Goal: Information Seeking & Learning: Learn about a topic

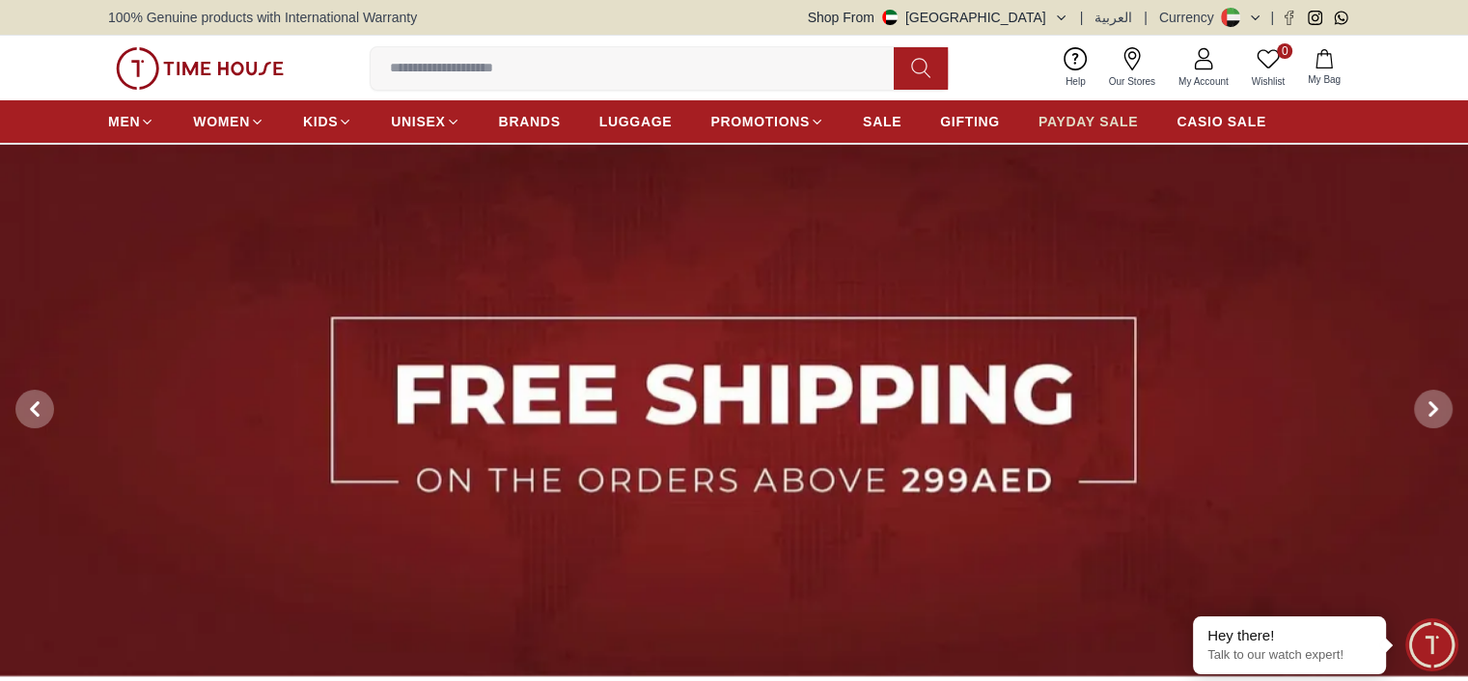
click at [1063, 124] on span "PAYDAY SALE" at bounding box center [1087, 121] width 99 height 19
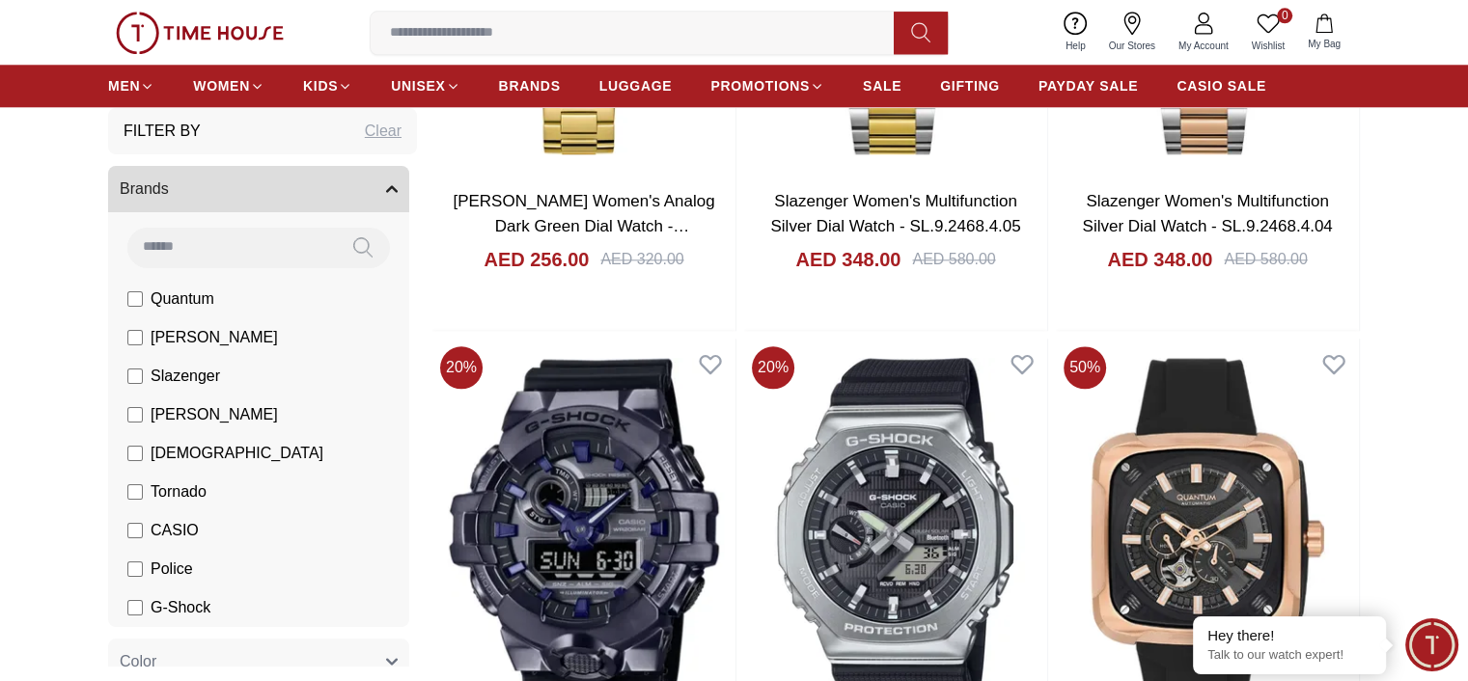
scroll to position [2219, 0]
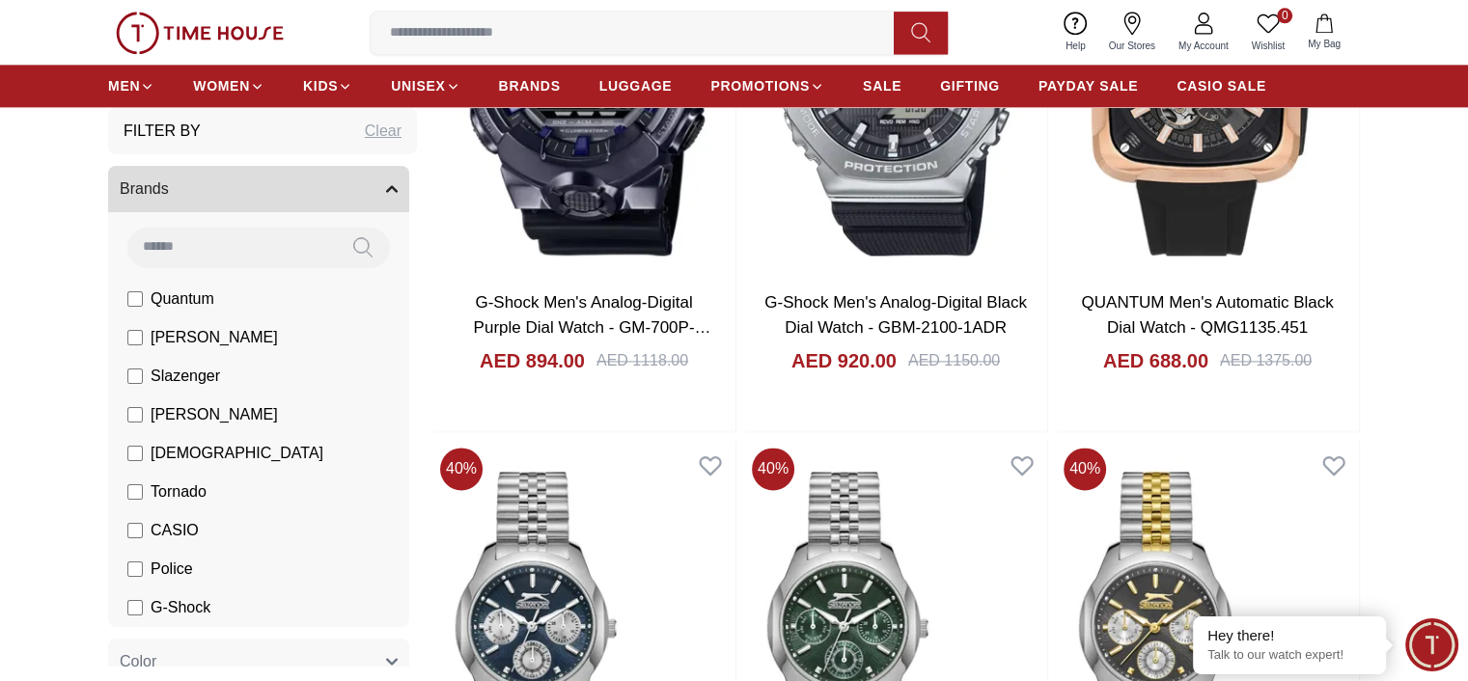
scroll to position [830, 0]
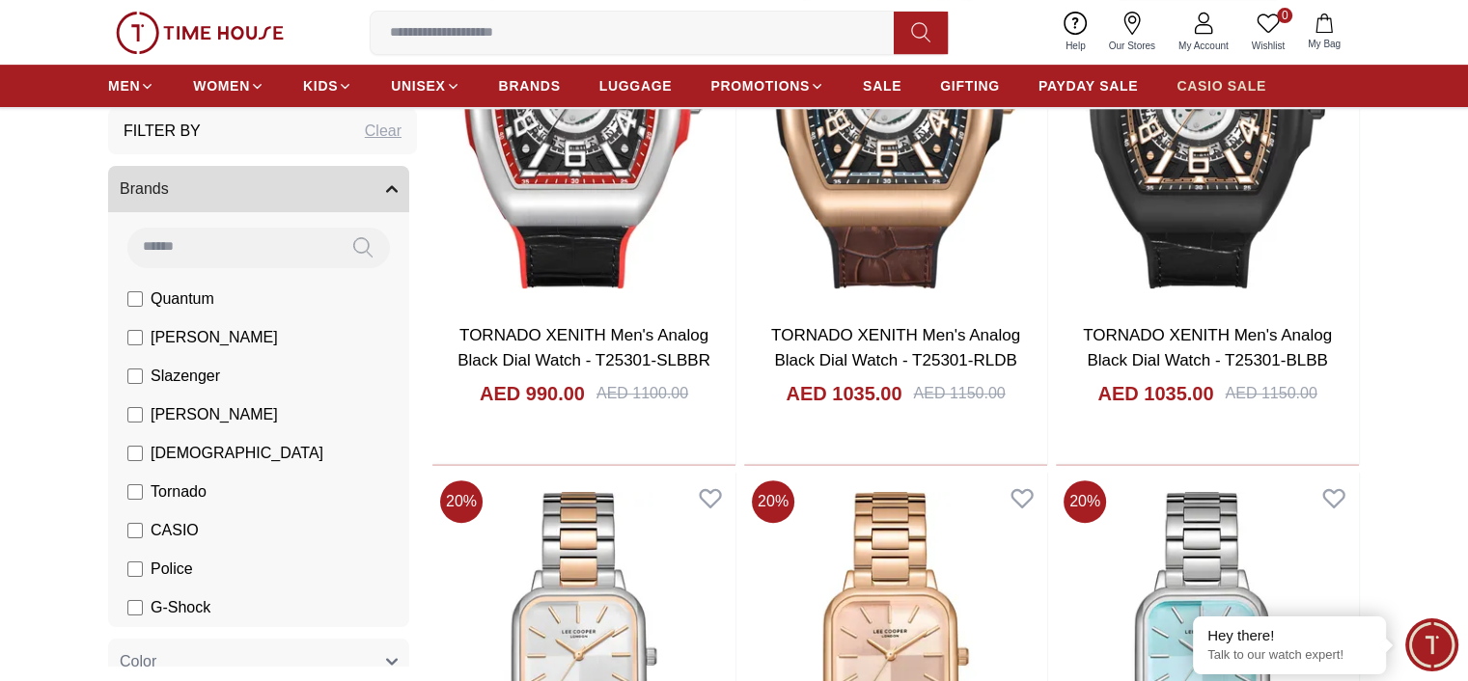
click at [1208, 81] on span "CASIO SALE" at bounding box center [1221, 85] width 90 height 19
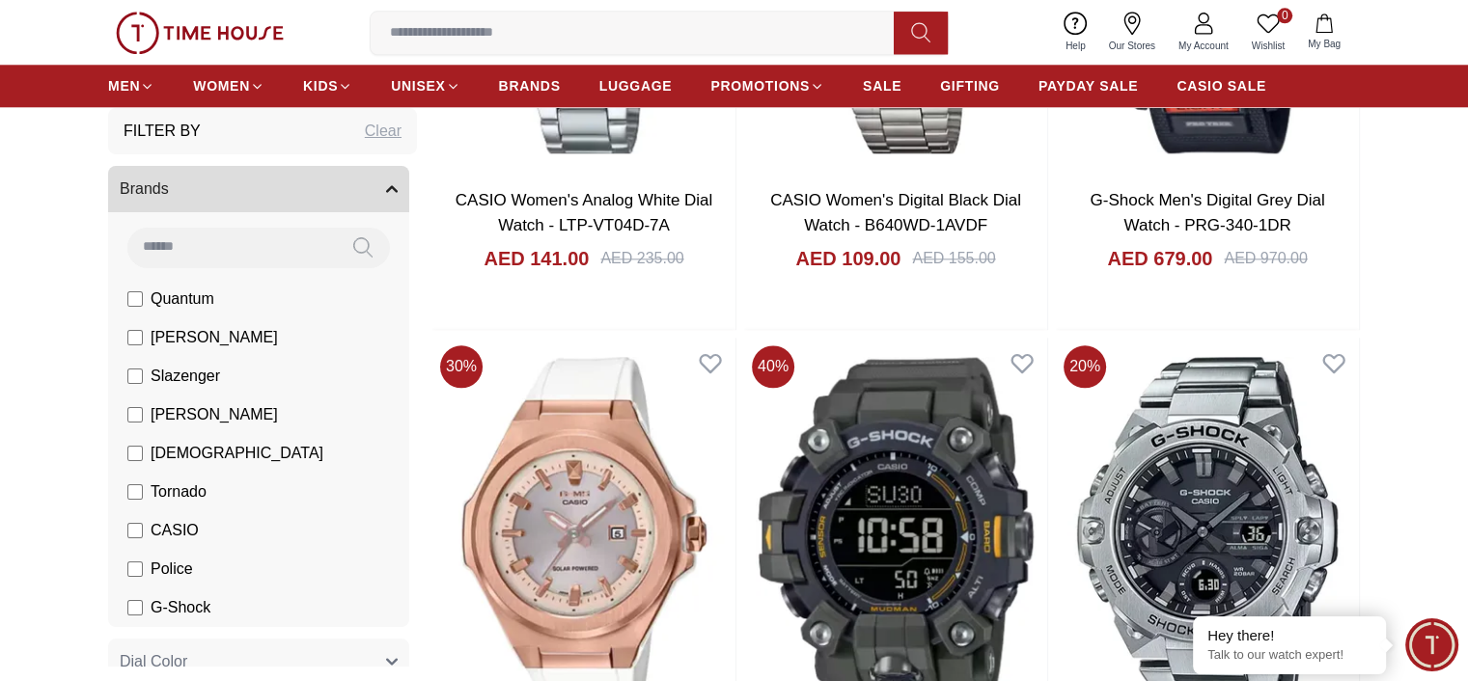
scroll to position [2098, 0]
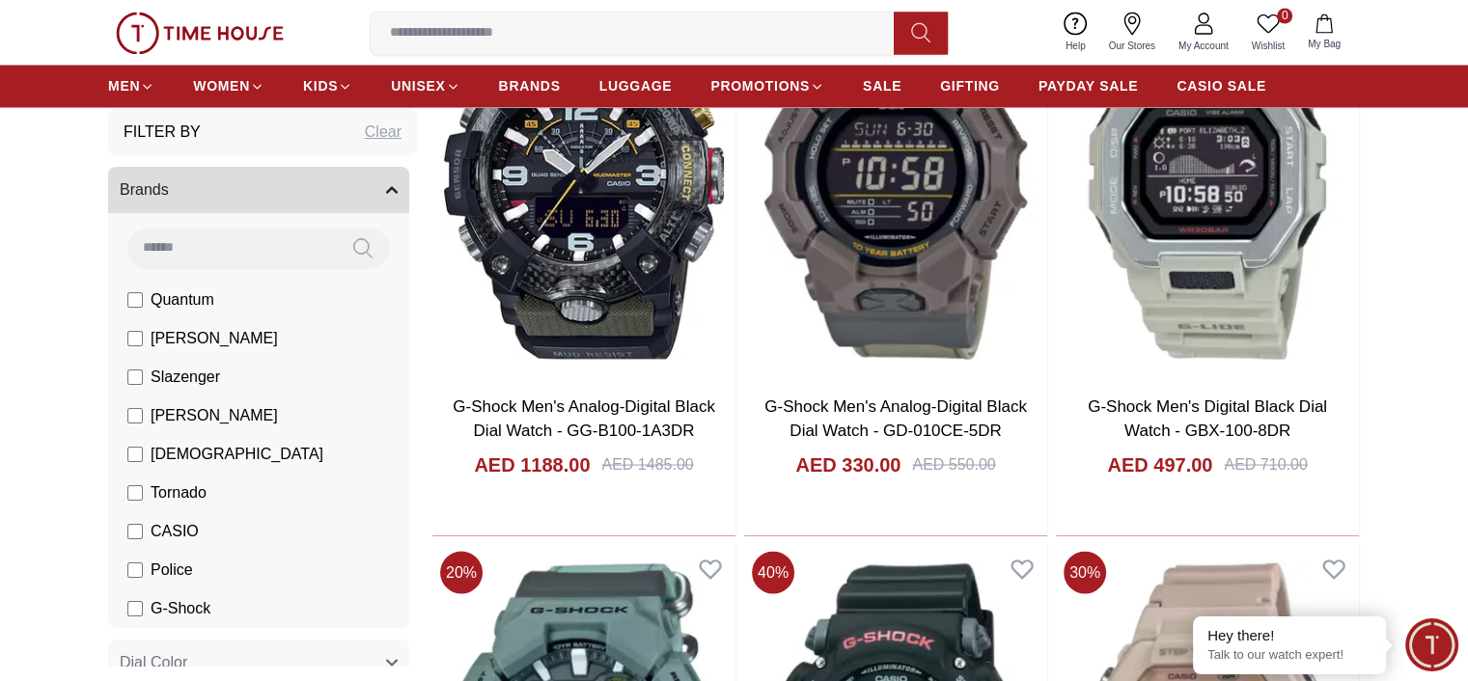
scroll to position [3586, 0]
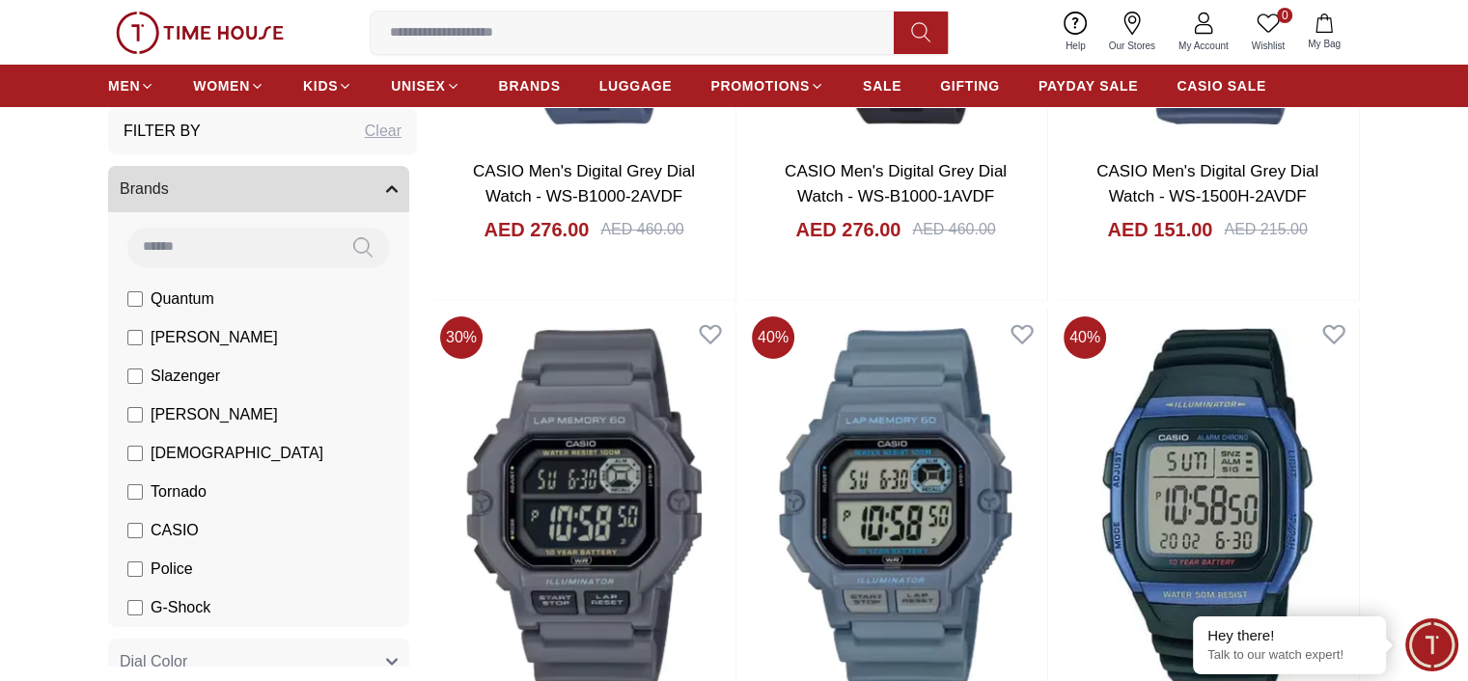
scroll to position [7445, 0]
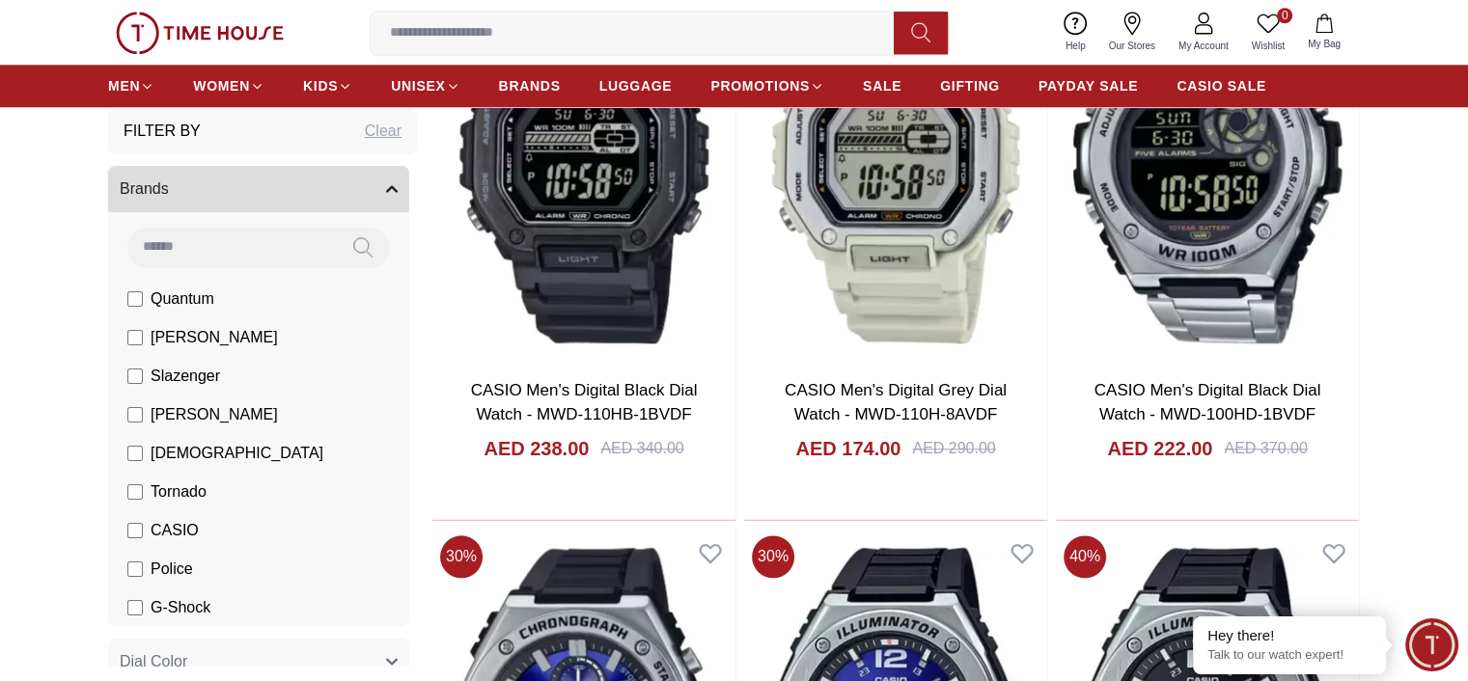
scroll to position [9375, 0]
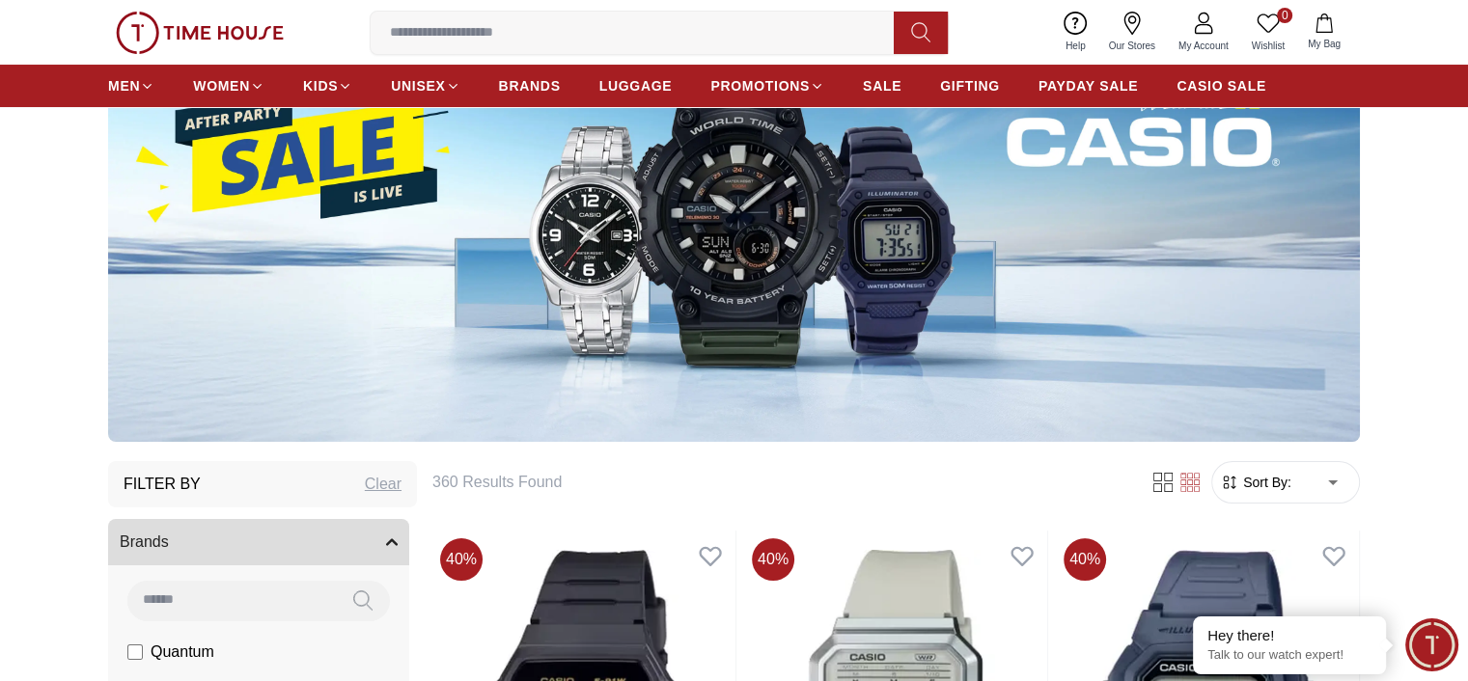
scroll to position [272, 0]
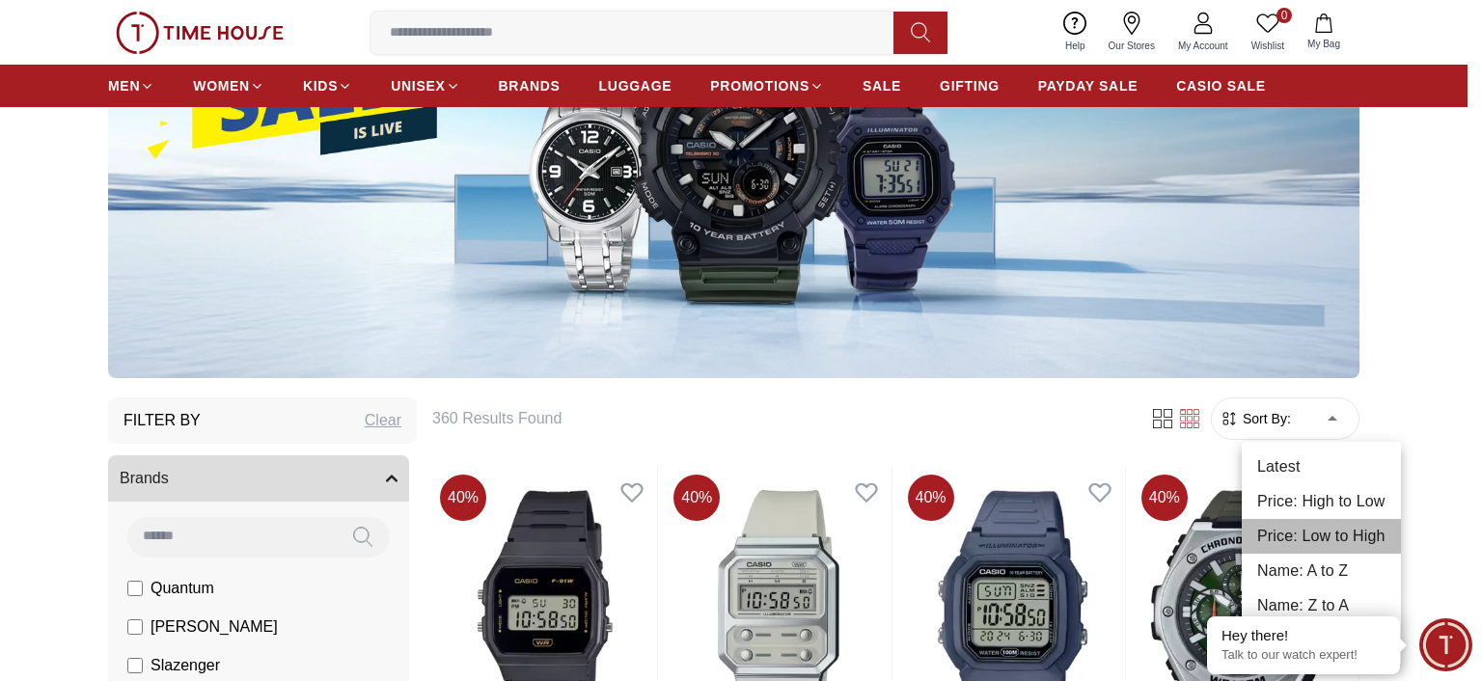
click at [1327, 532] on li "Price: Low to High" at bounding box center [1321, 536] width 159 height 35
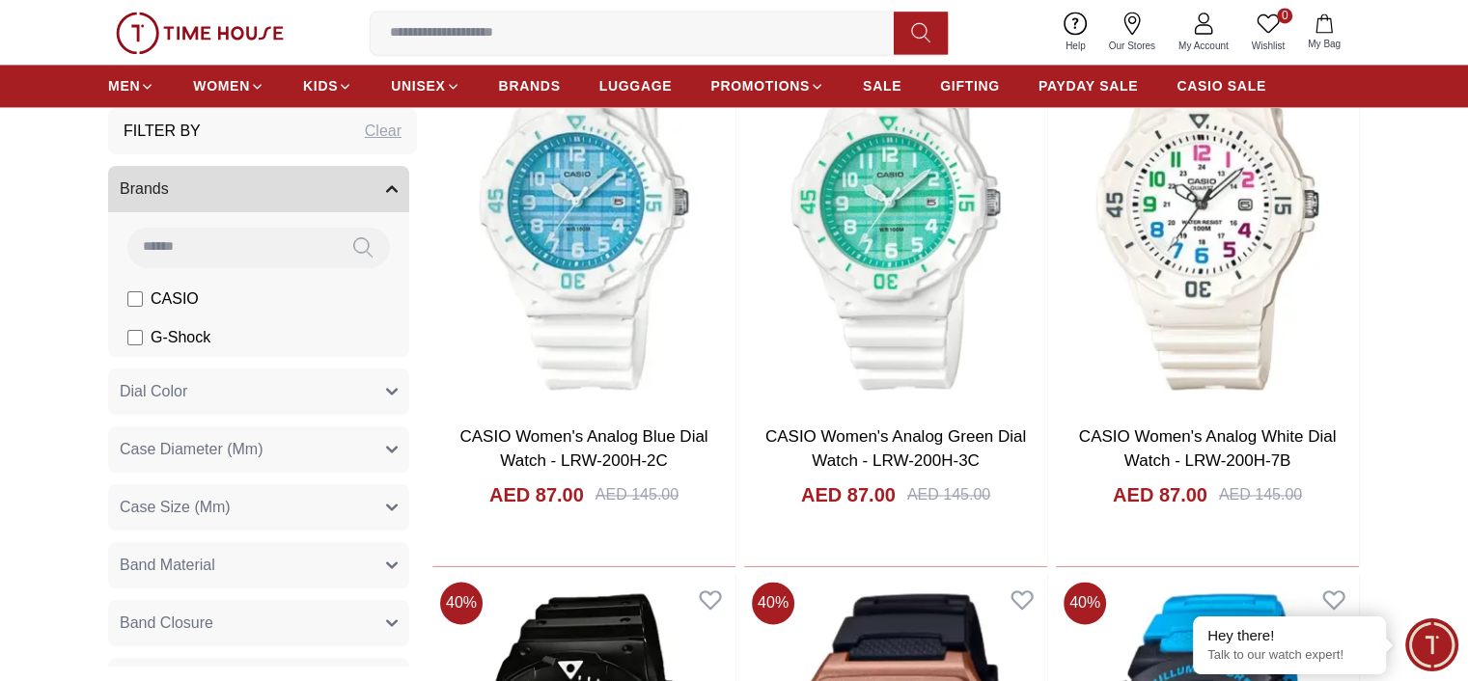
scroll to position [3184, 0]
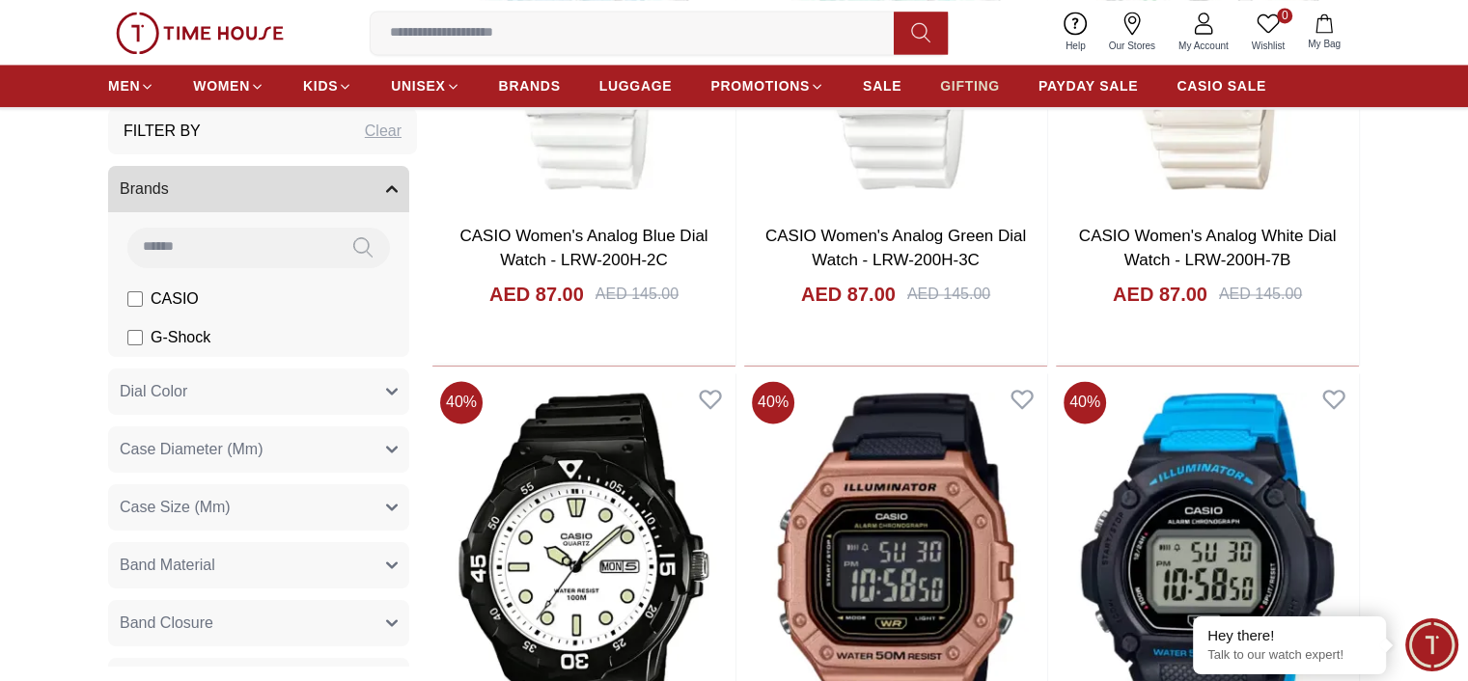
click at [969, 80] on span "GIFTING" at bounding box center [970, 85] width 60 height 19
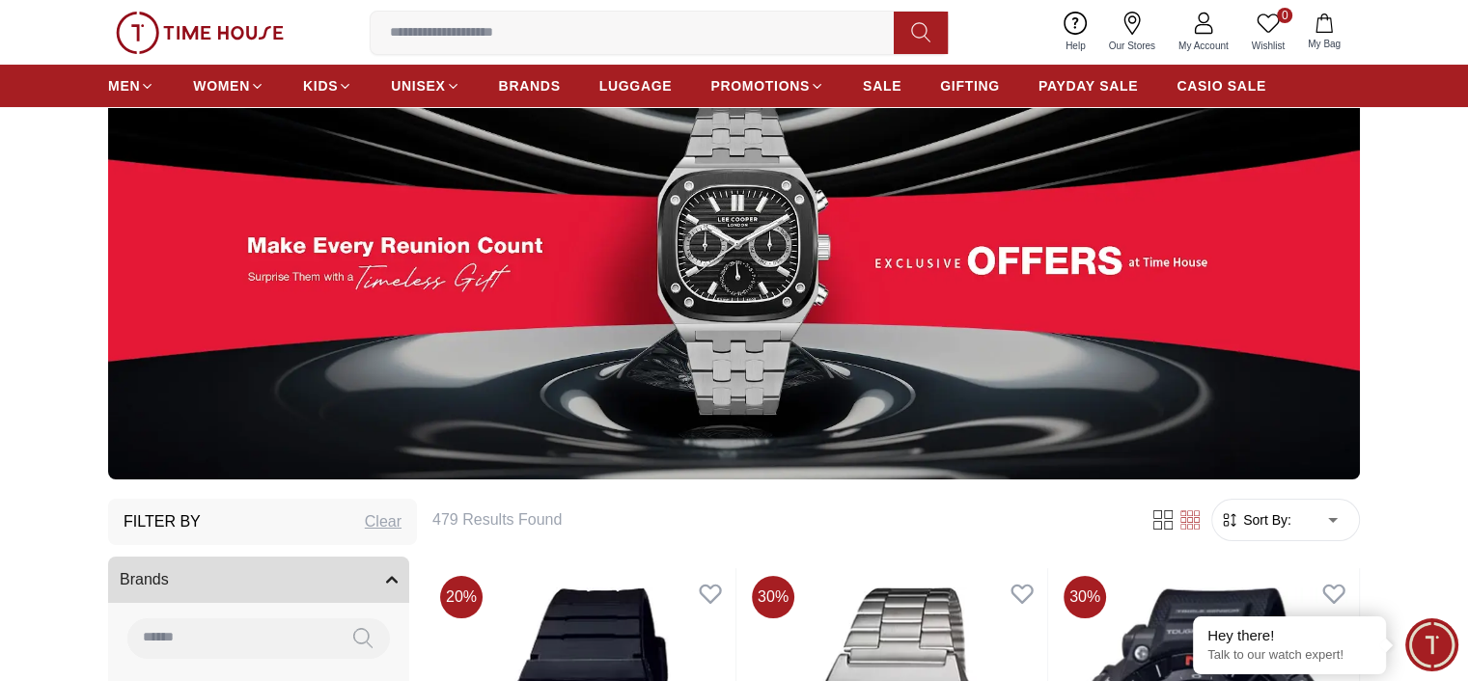
scroll to position [132, 0]
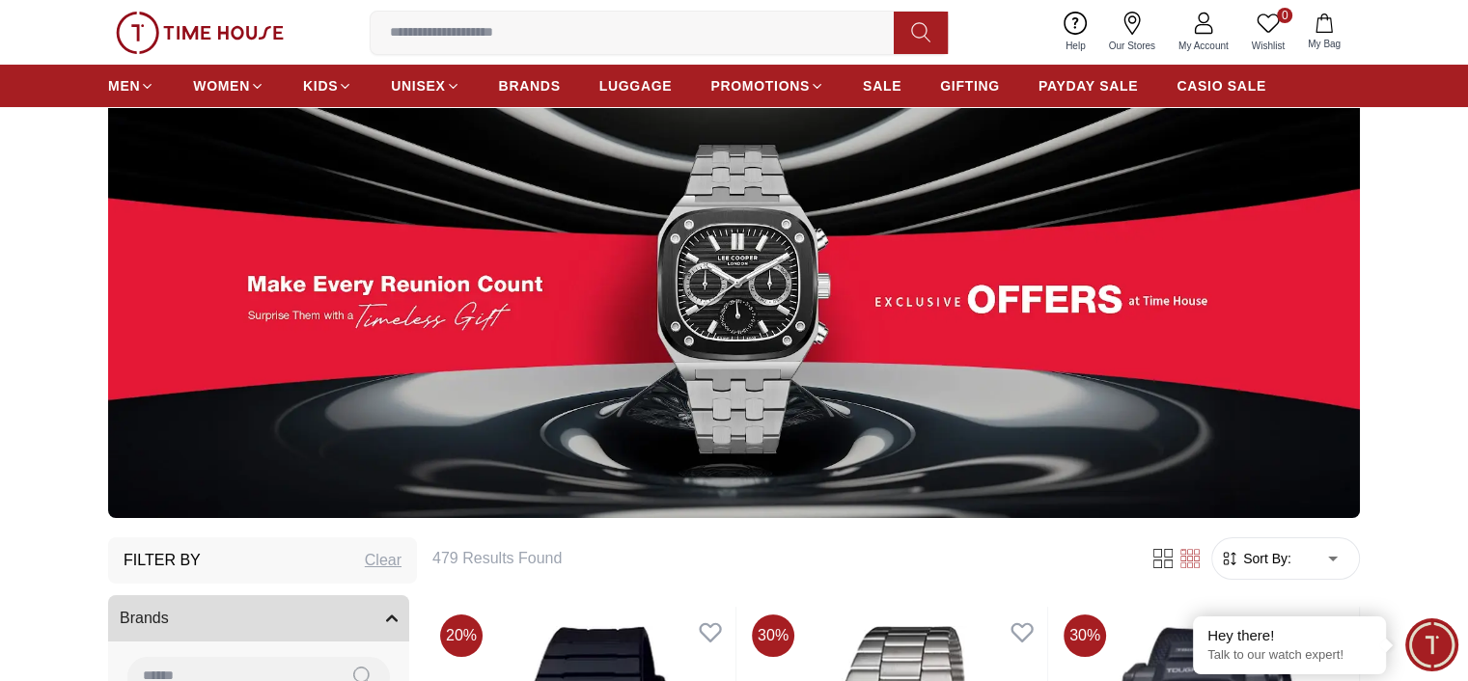
click at [1286, 557] on span "Sort By:" at bounding box center [1265, 558] width 52 height 19
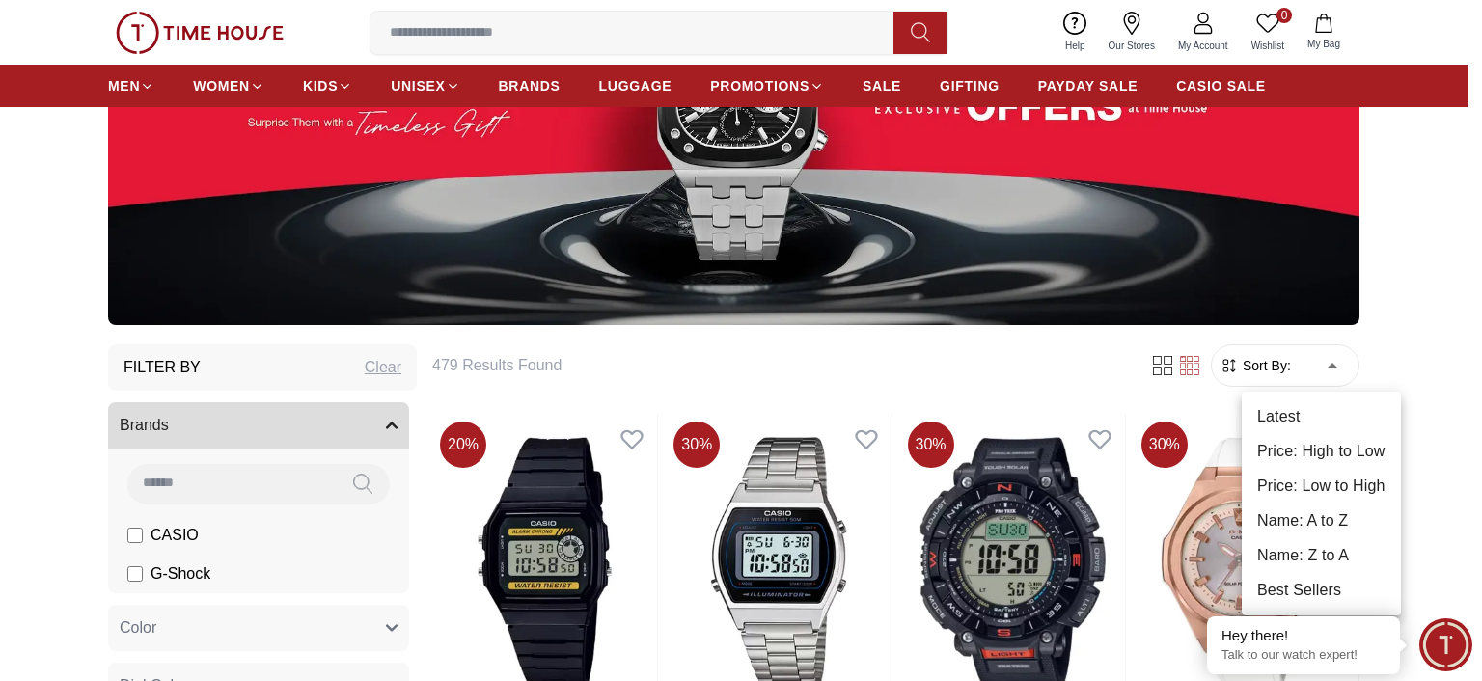
click at [1335, 485] on li "Price: Low to High" at bounding box center [1321, 486] width 159 height 35
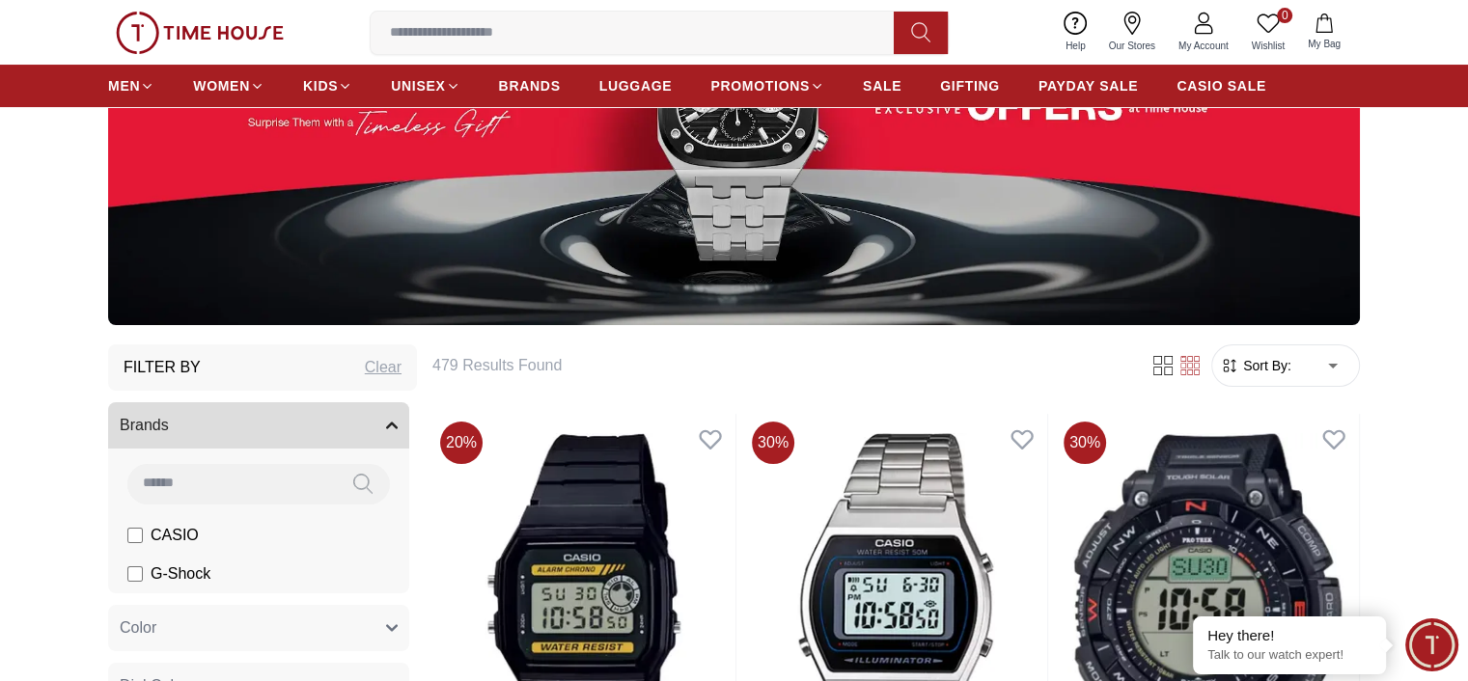
type input "*"
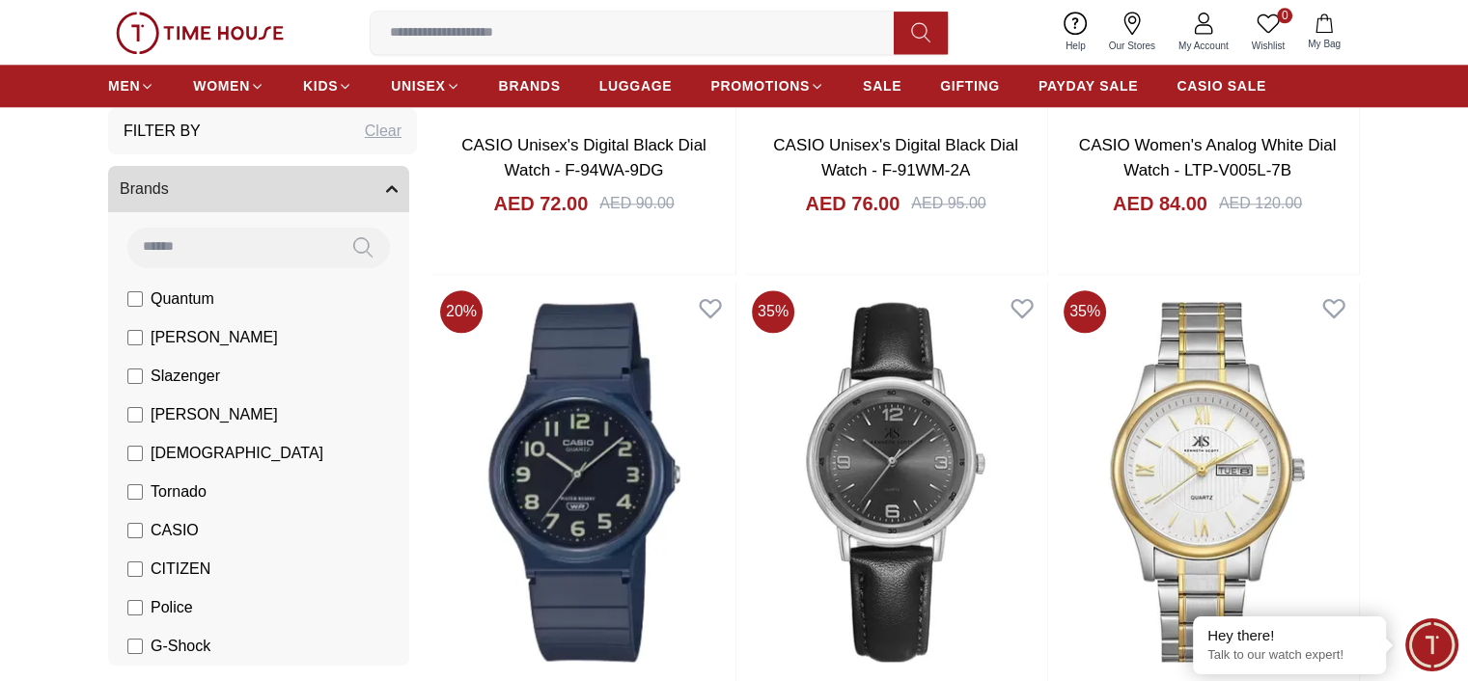
scroll to position [2362, 0]
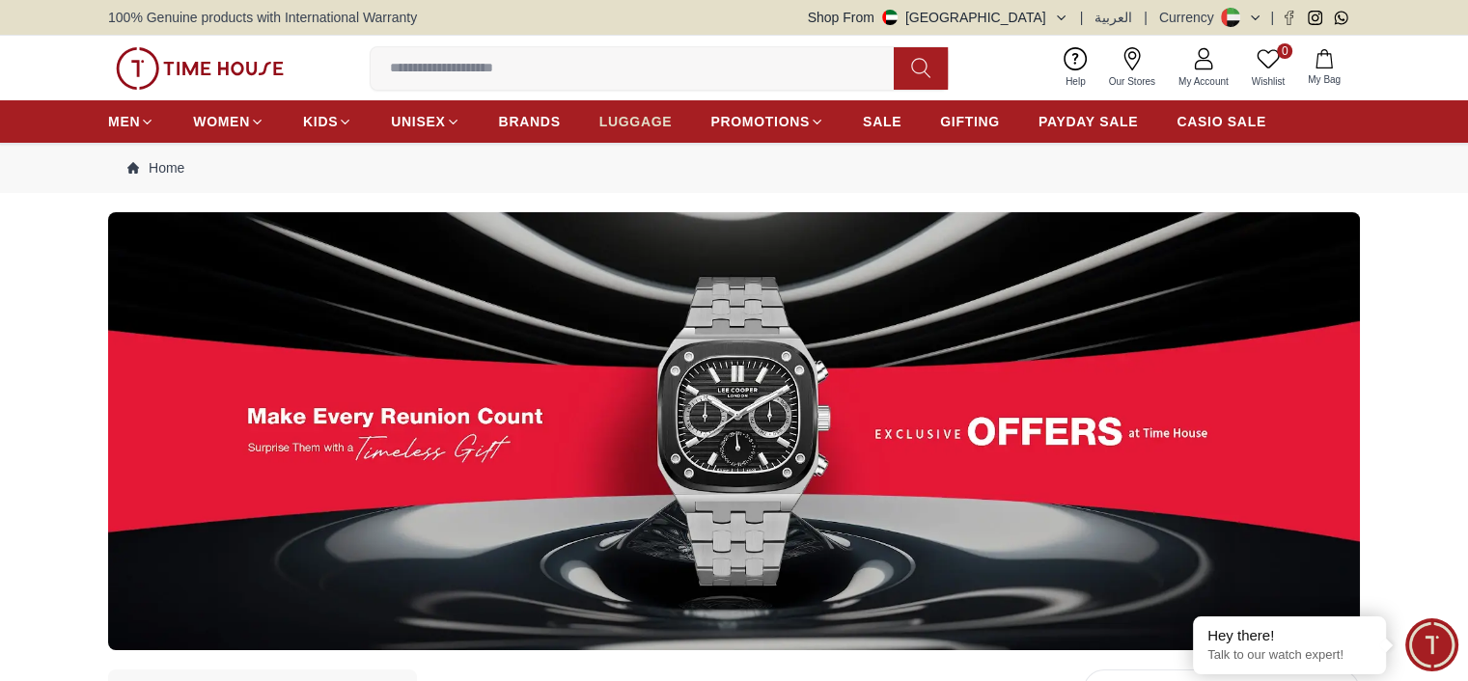
click at [652, 115] on span "LUGGAGE" at bounding box center [635, 121] width 73 height 19
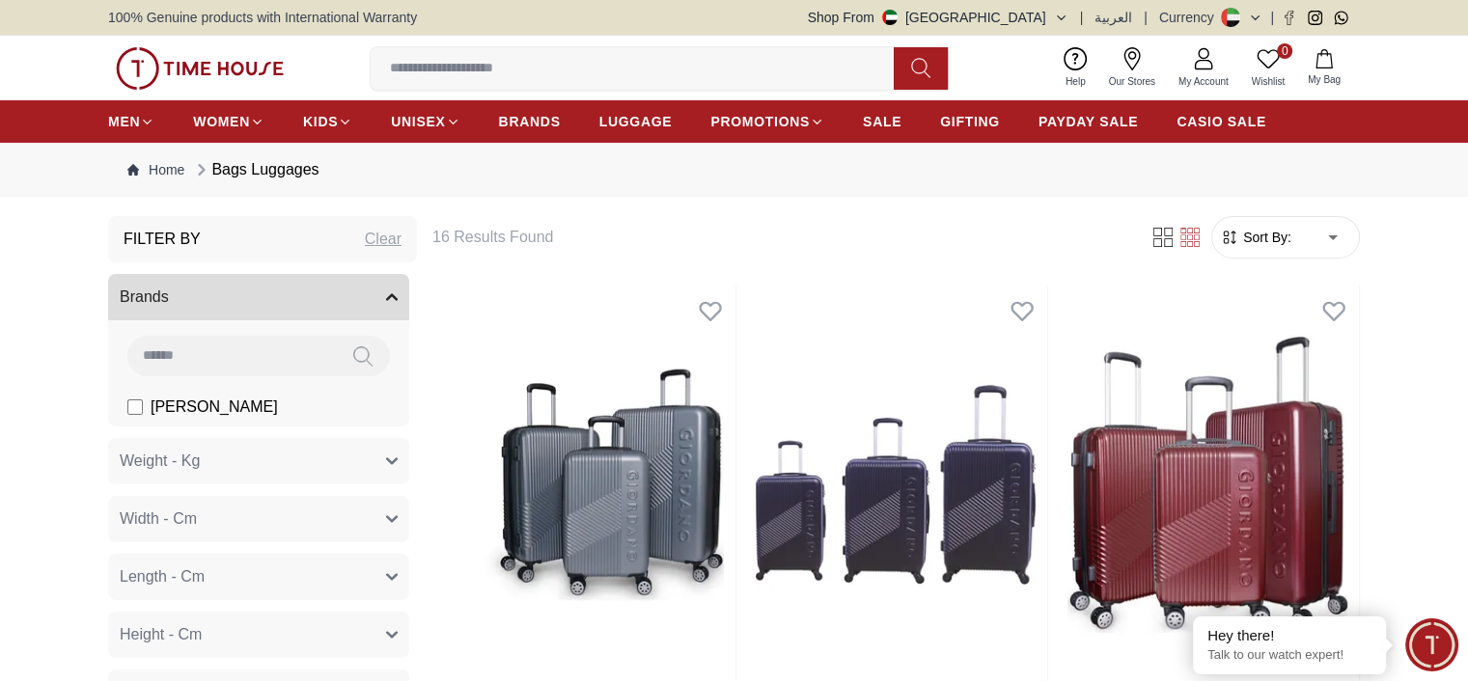
click at [1275, 222] on form "Sort By: ​ ****** ​" at bounding box center [1285, 237] width 149 height 42
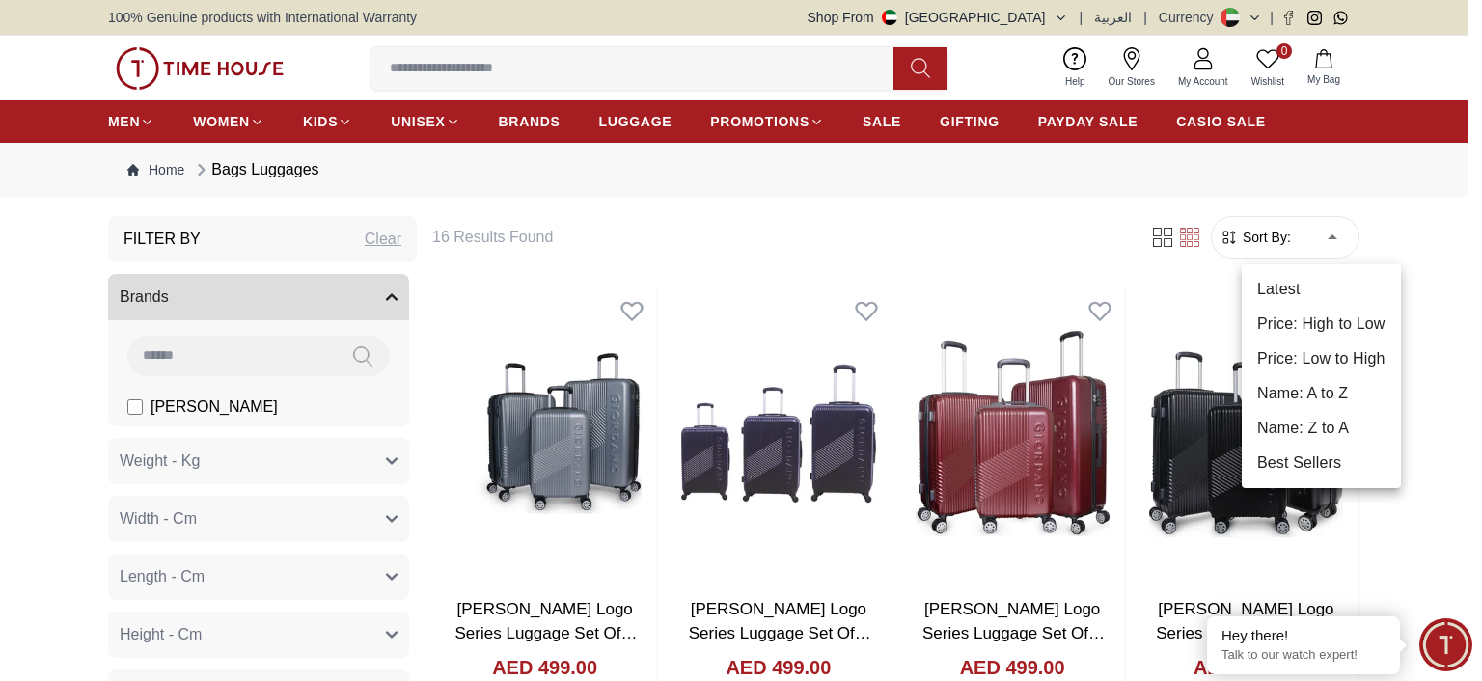
click at [1347, 361] on li "Price: Low to High" at bounding box center [1321, 359] width 159 height 35
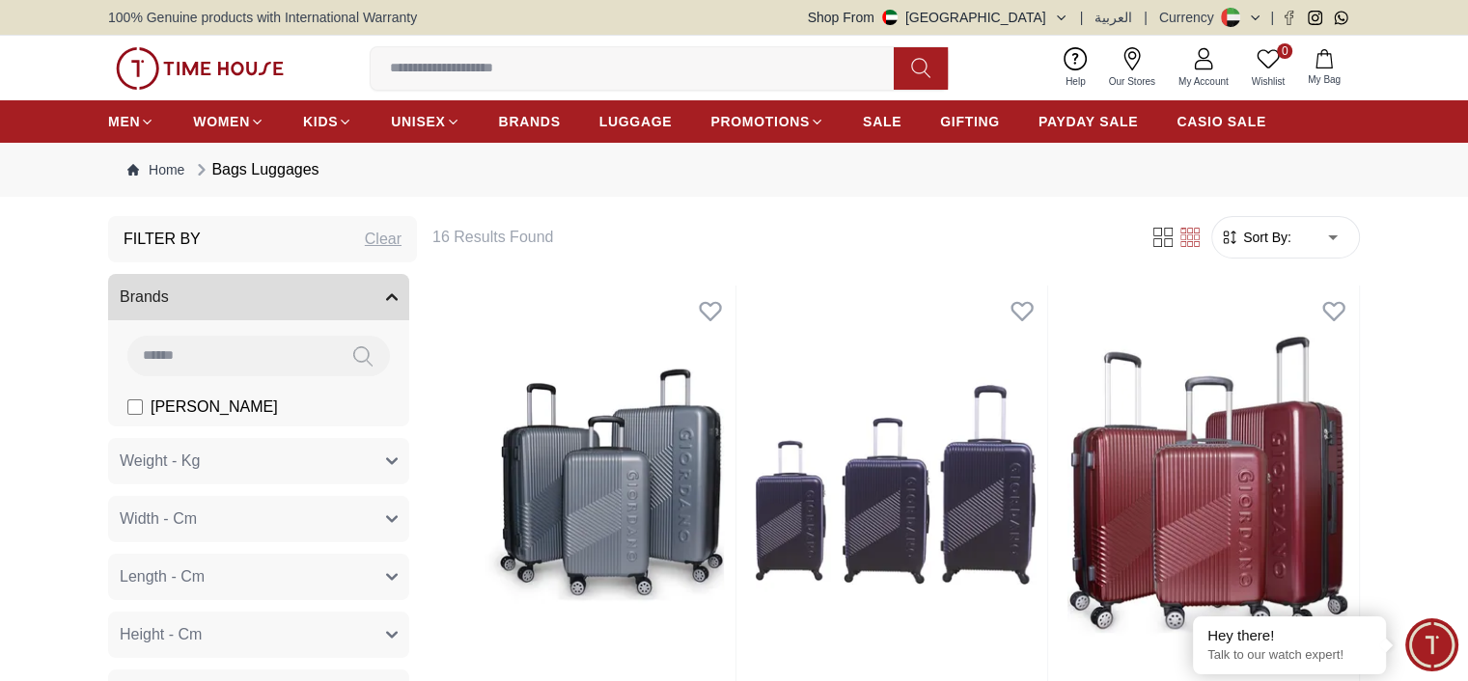
type input "*"
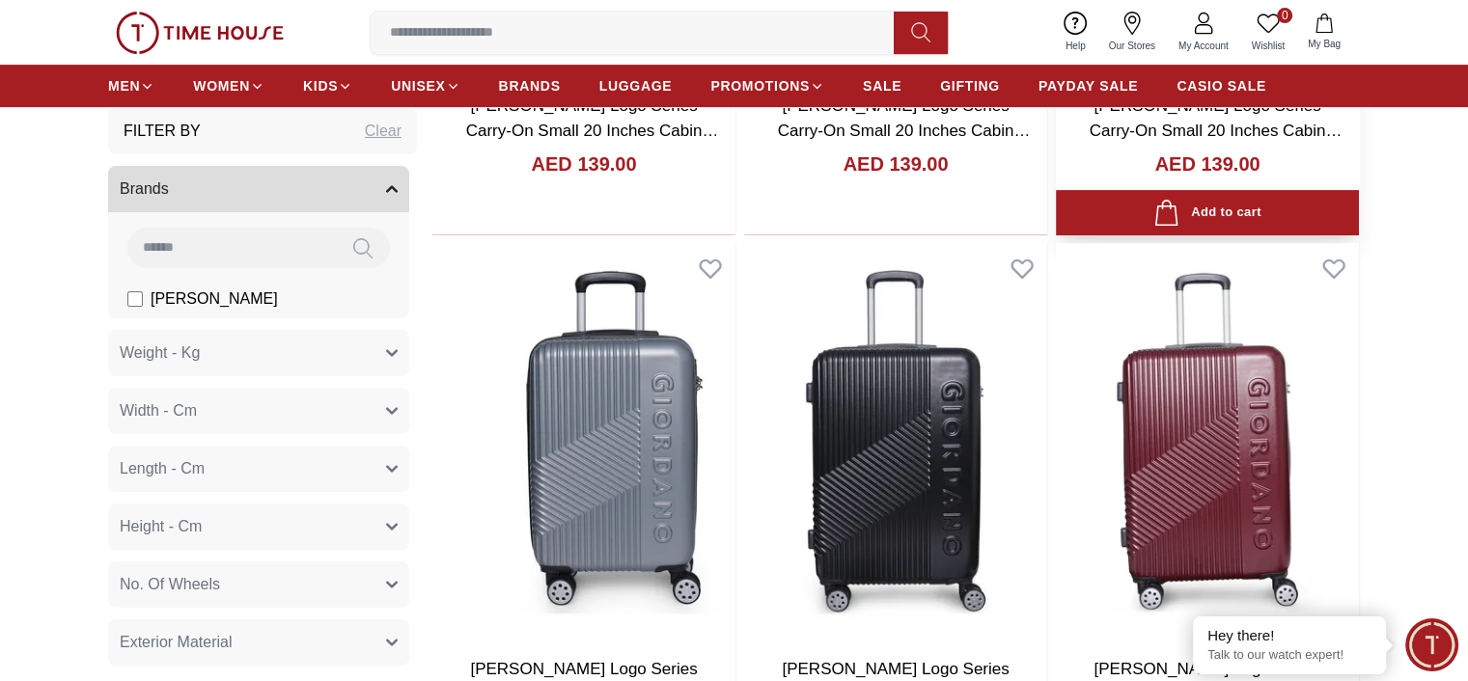
scroll to position [220, 0]
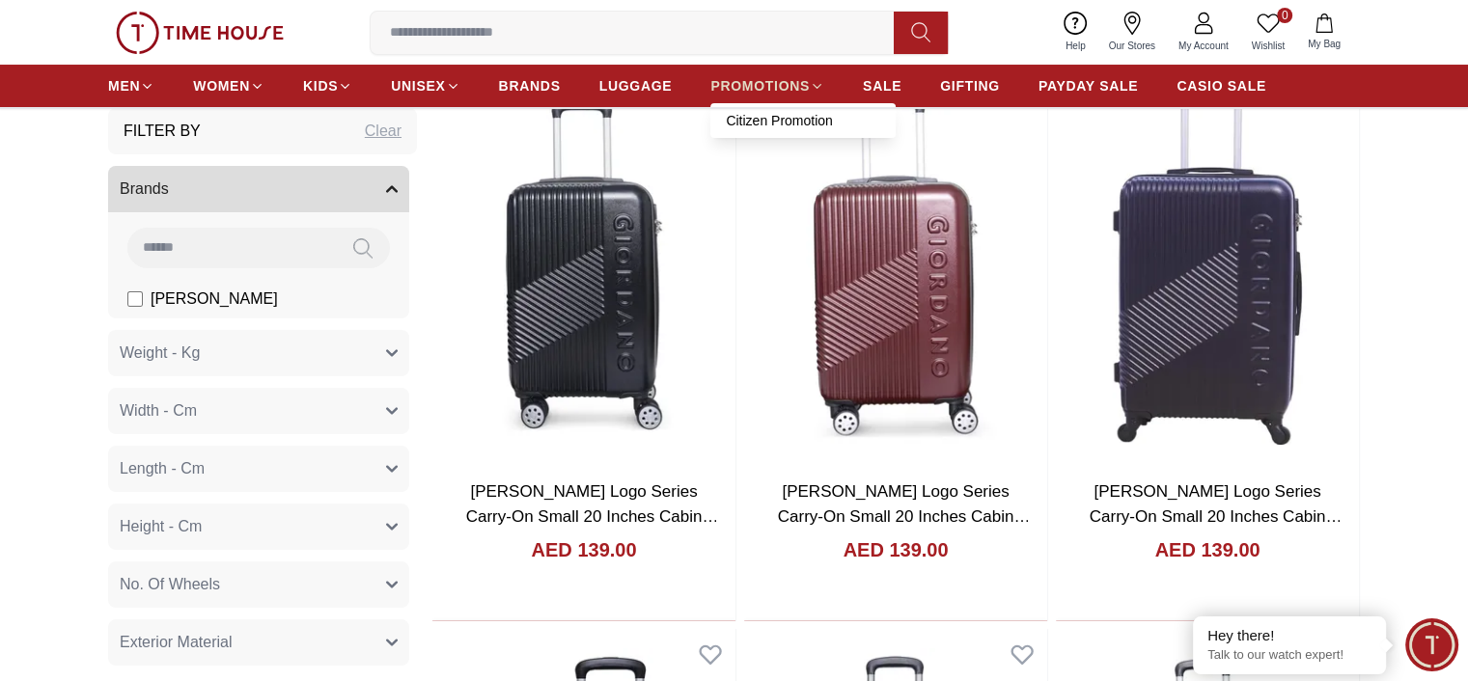
click at [760, 84] on span "PROMOTIONS" at bounding box center [759, 85] width 99 height 19
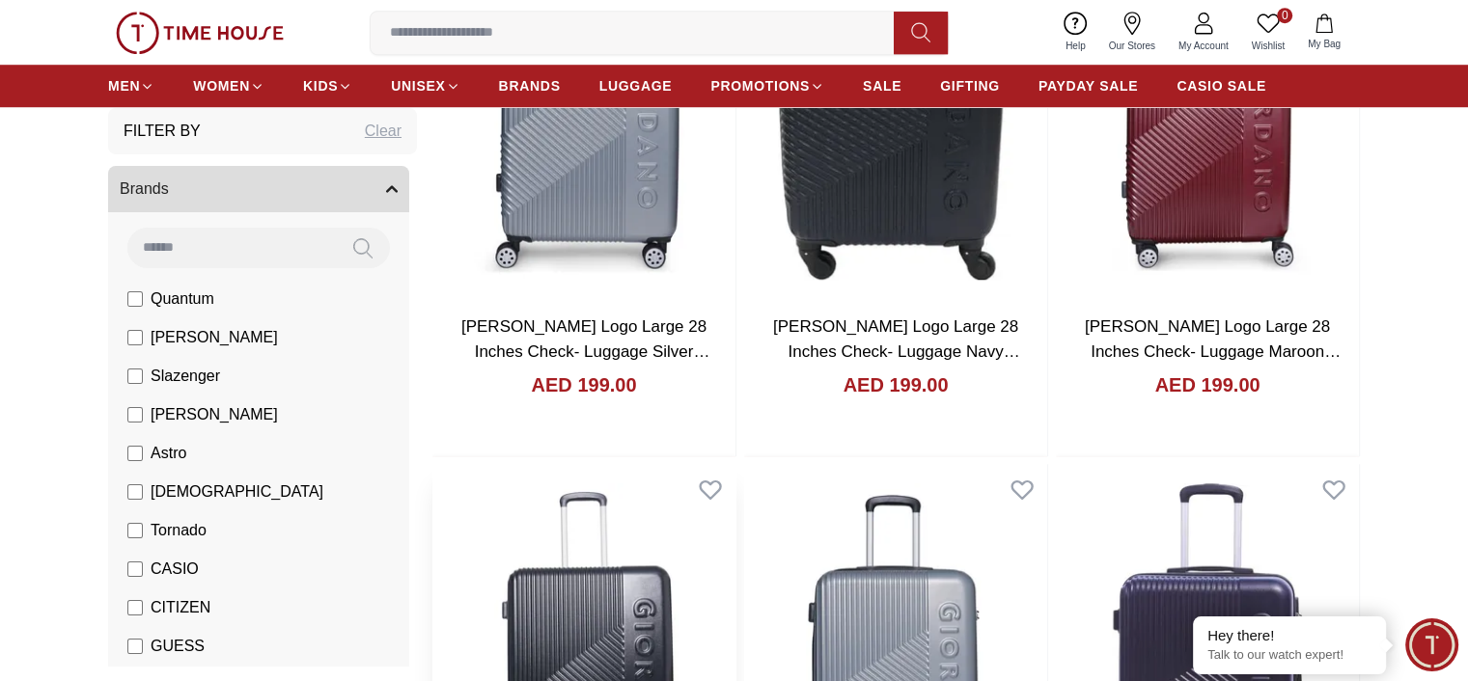
scroll to position [1544, 0]
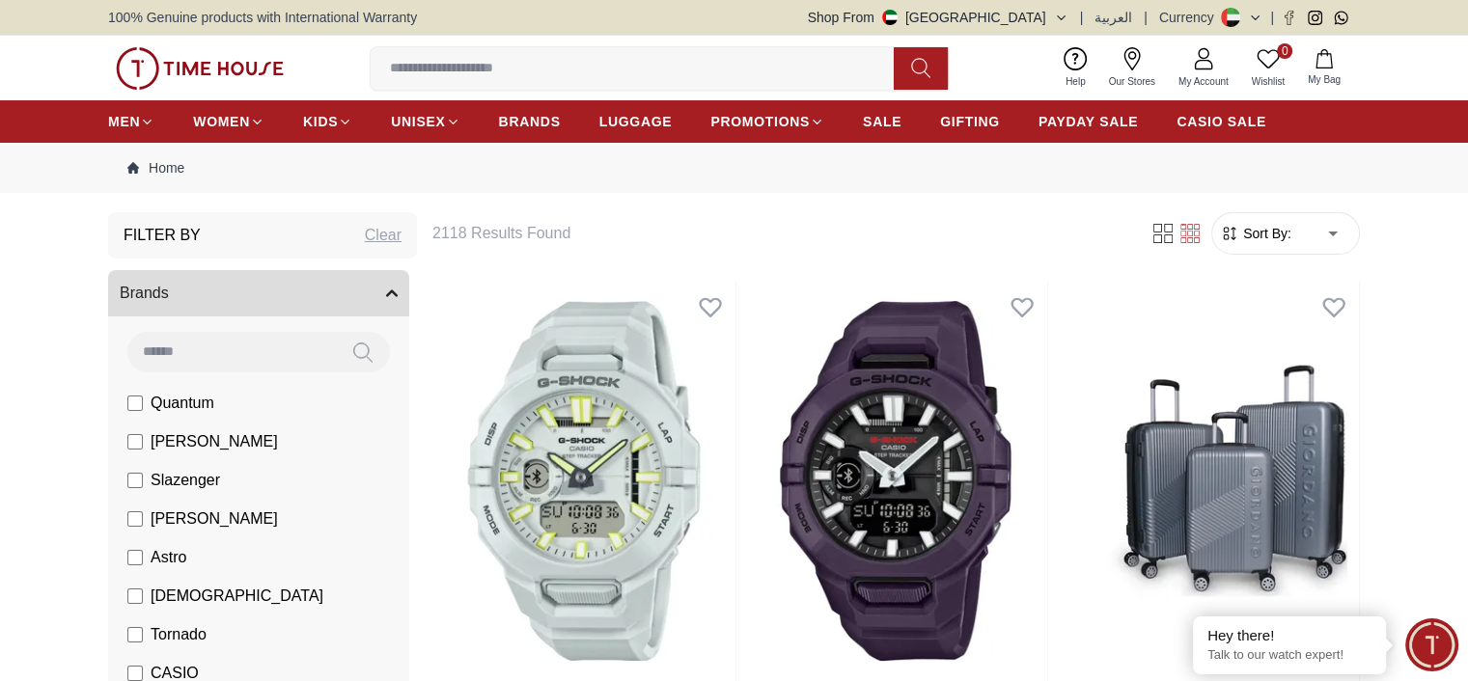
click at [1281, 226] on span "Sort By:" at bounding box center [1265, 233] width 52 height 19
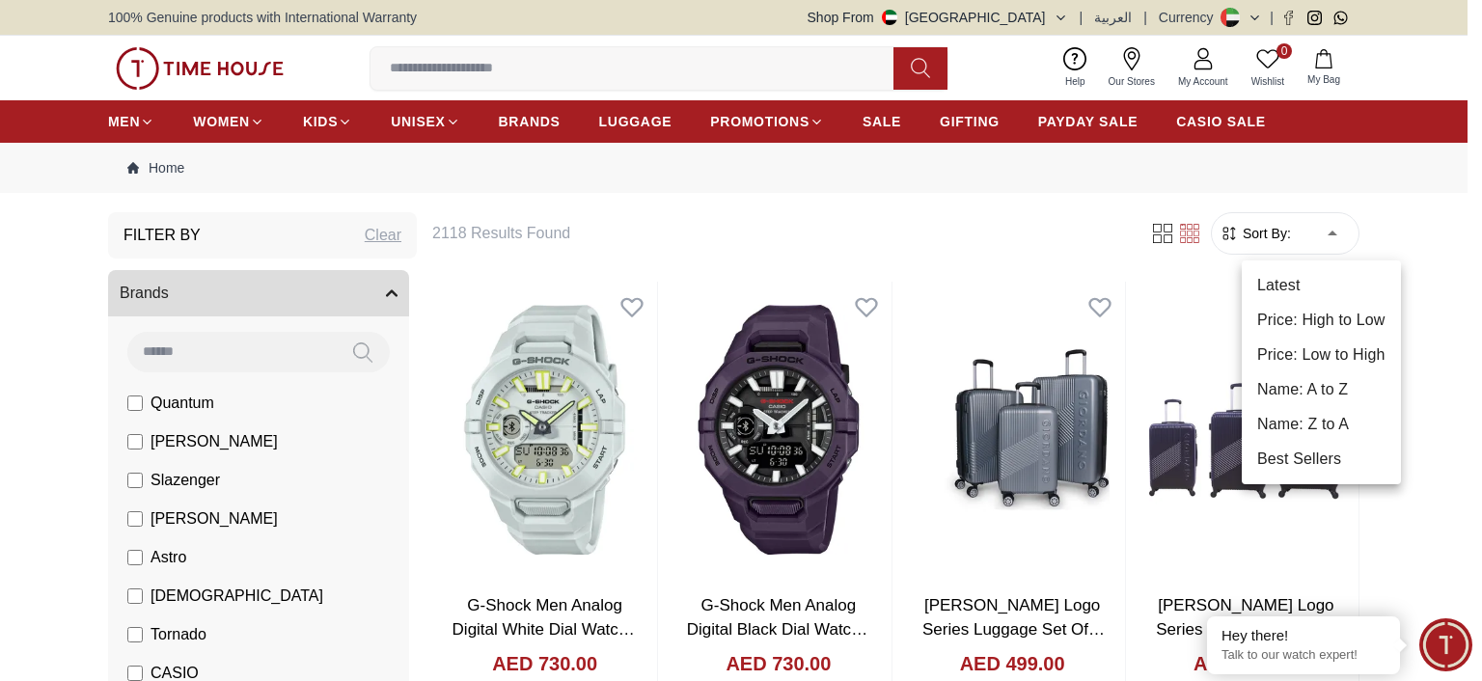
click at [1336, 357] on li "Price: Low to High" at bounding box center [1321, 355] width 159 height 35
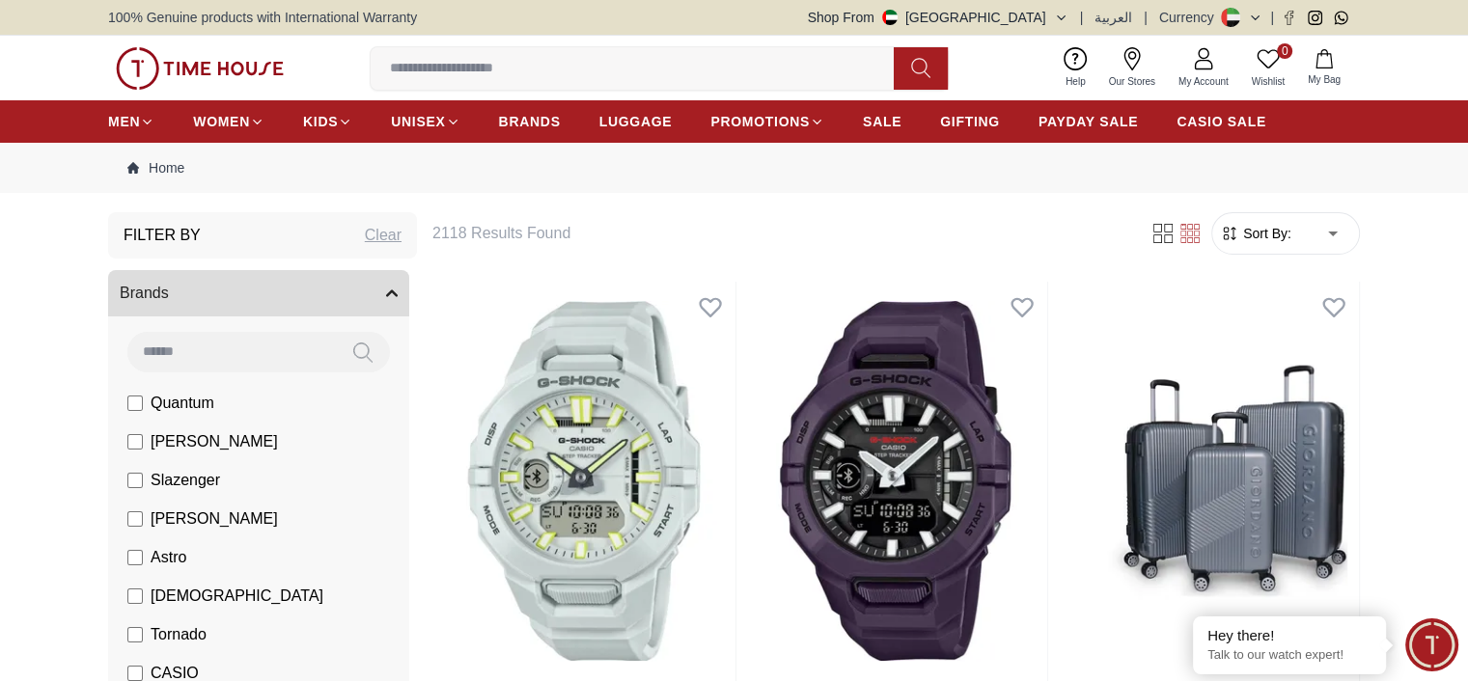
type input "*"
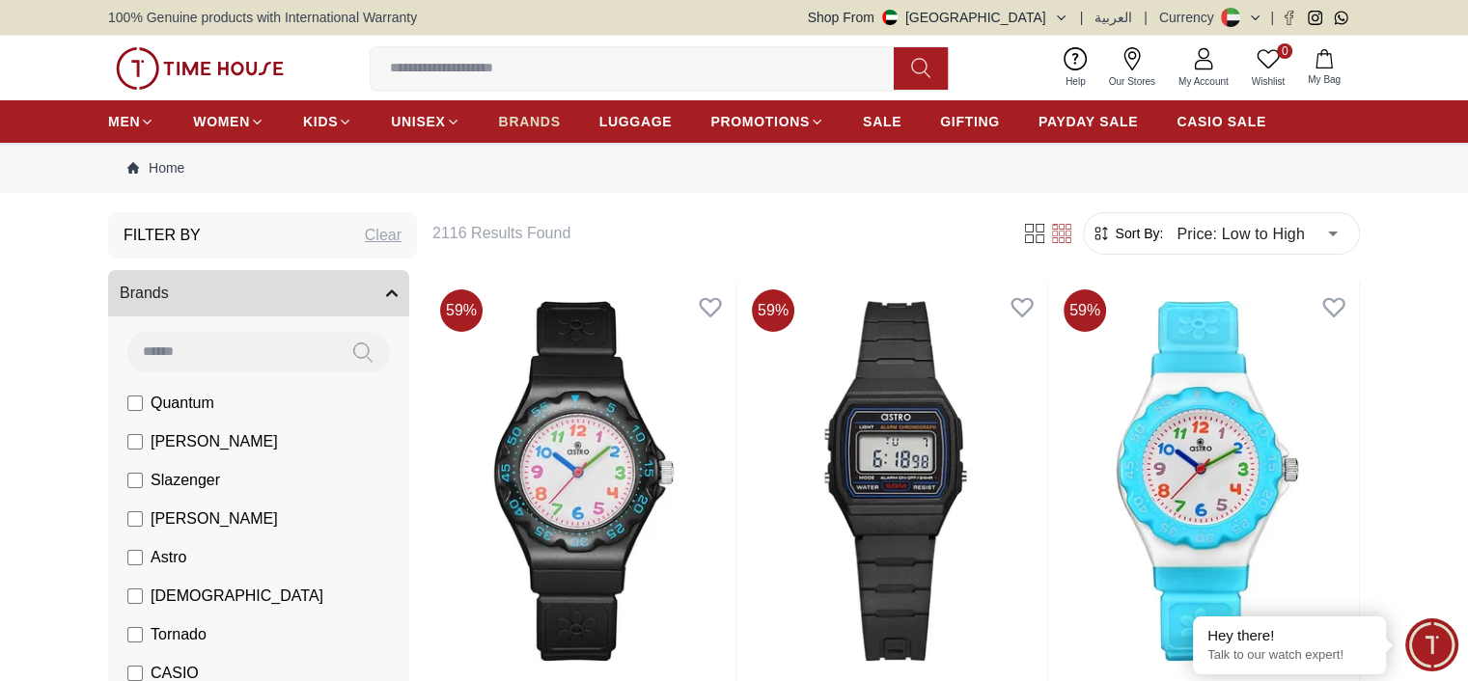
click at [522, 123] on span "BRANDS" at bounding box center [530, 121] width 62 height 19
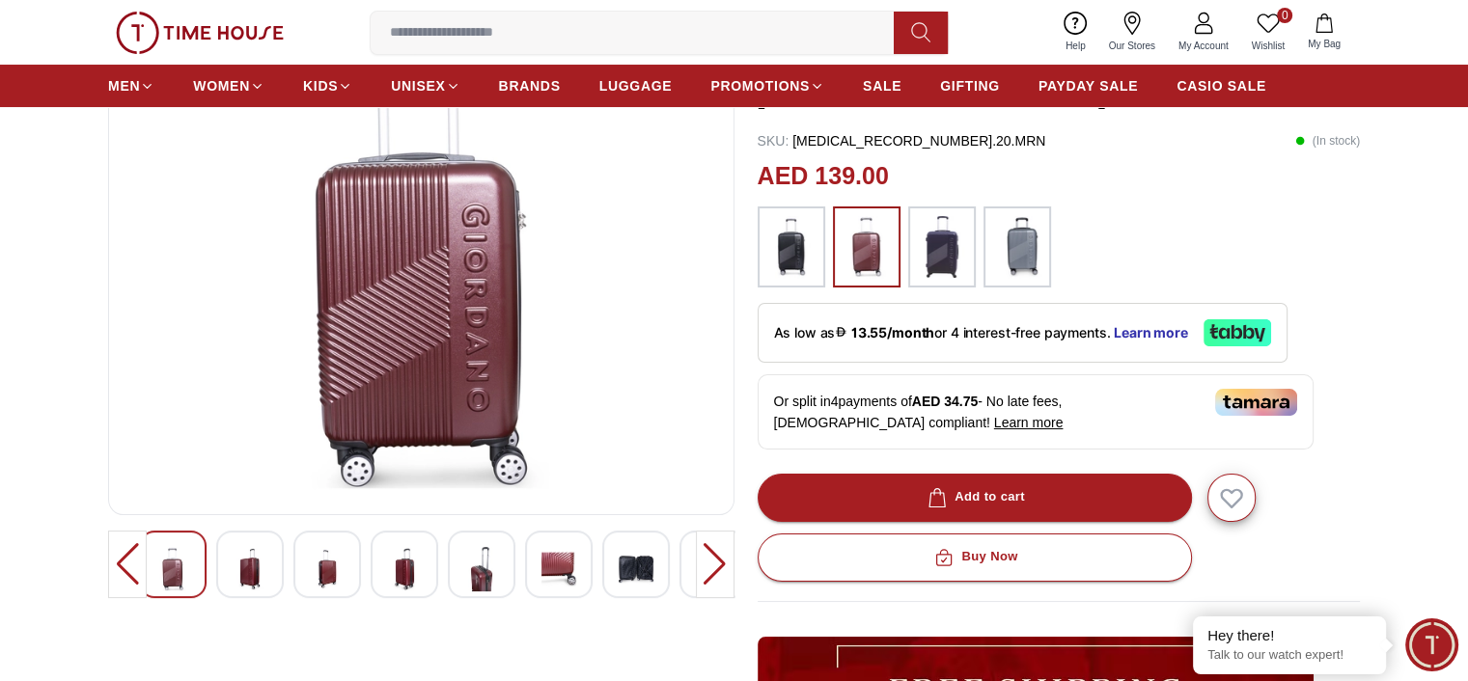
click at [403, 575] on img at bounding box center [404, 569] width 35 height 44
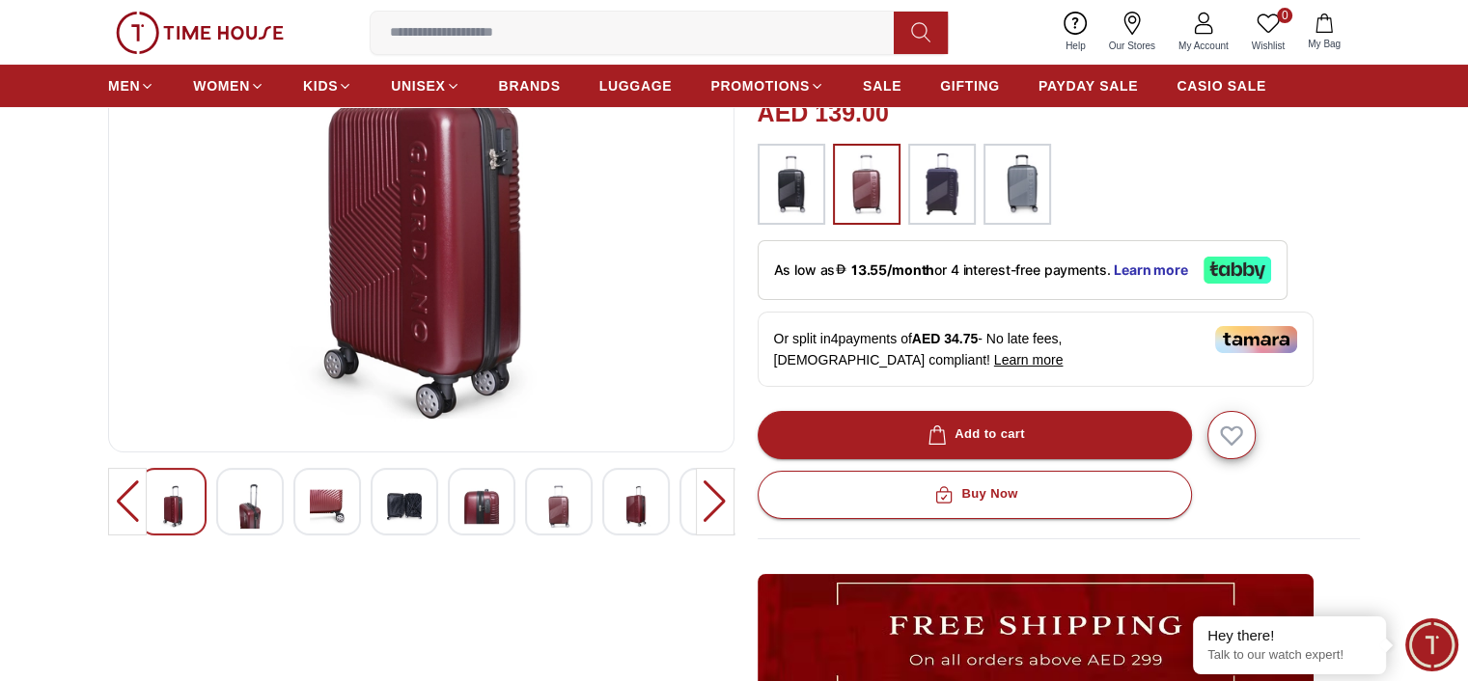
scroll to position [289, 0]
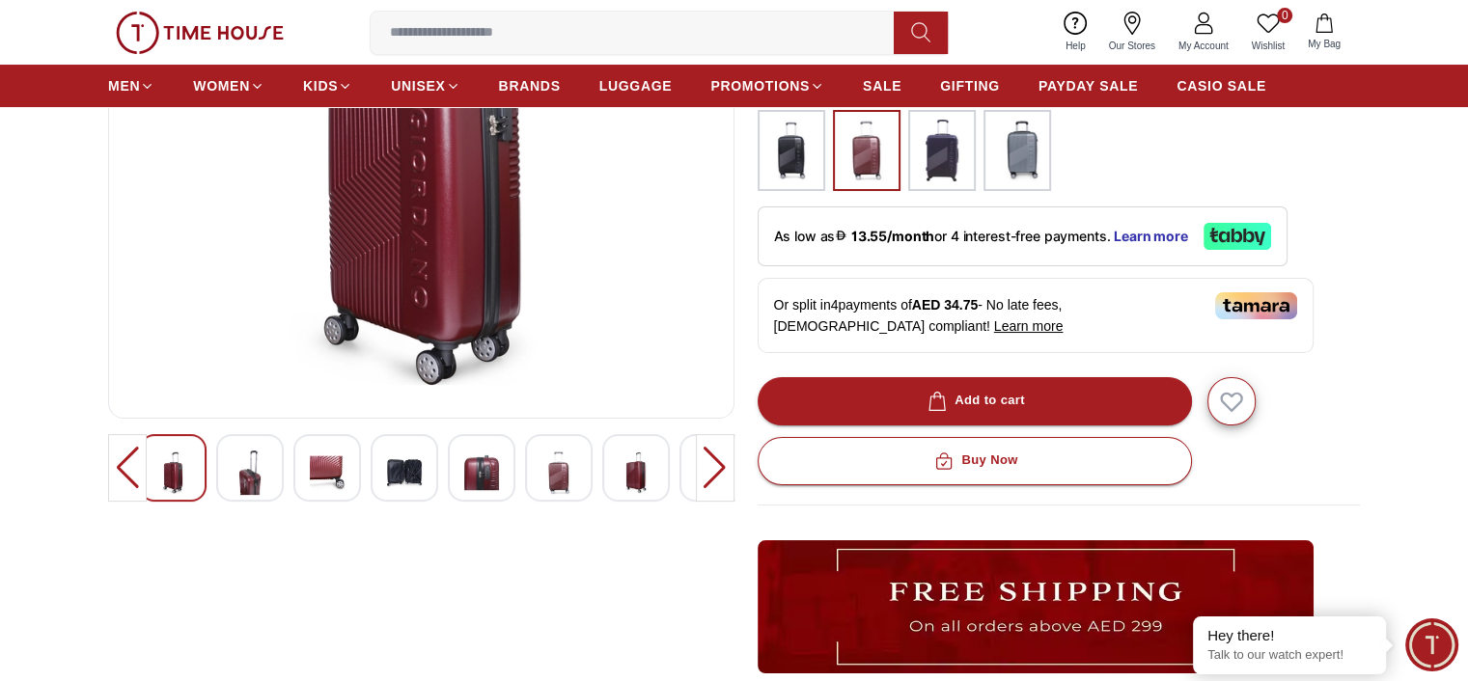
click at [566, 481] on img at bounding box center [558, 473] width 35 height 44
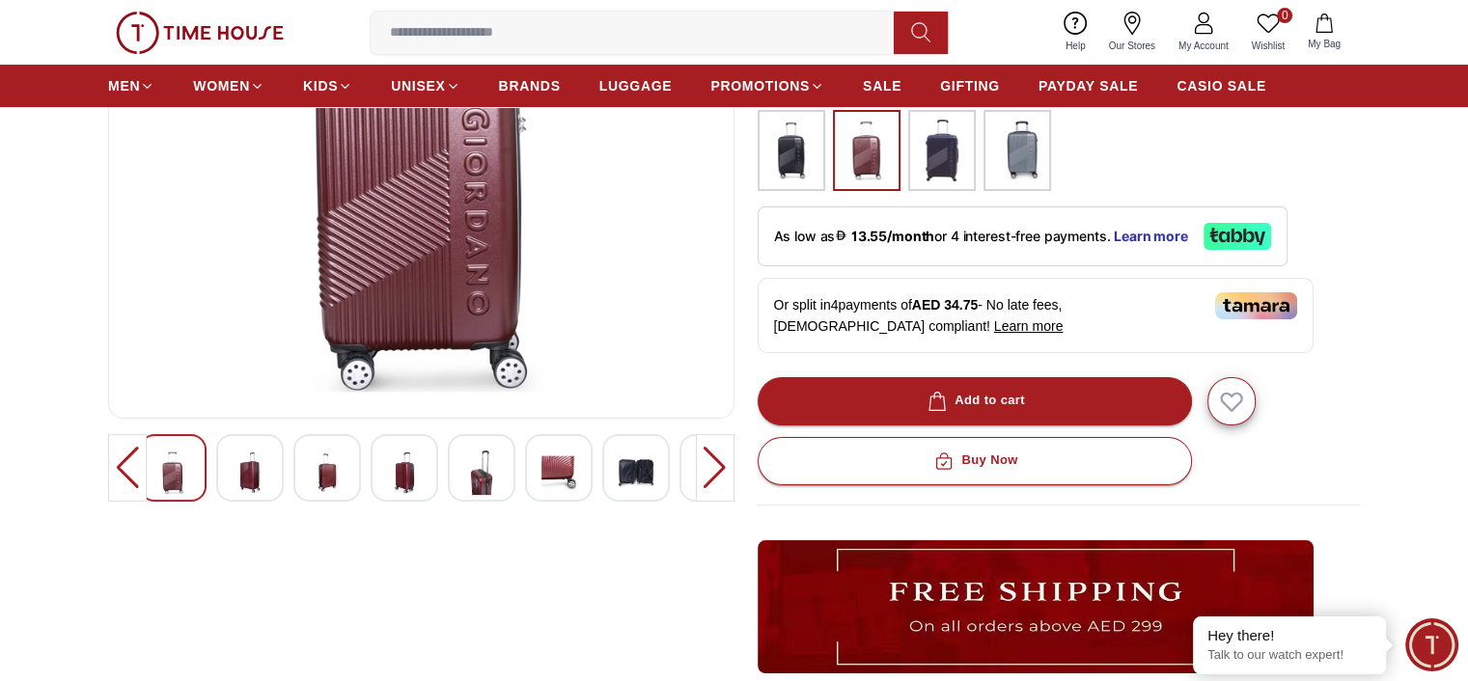
click at [646, 470] on img at bounding box center [635, 473] width 35 height 44
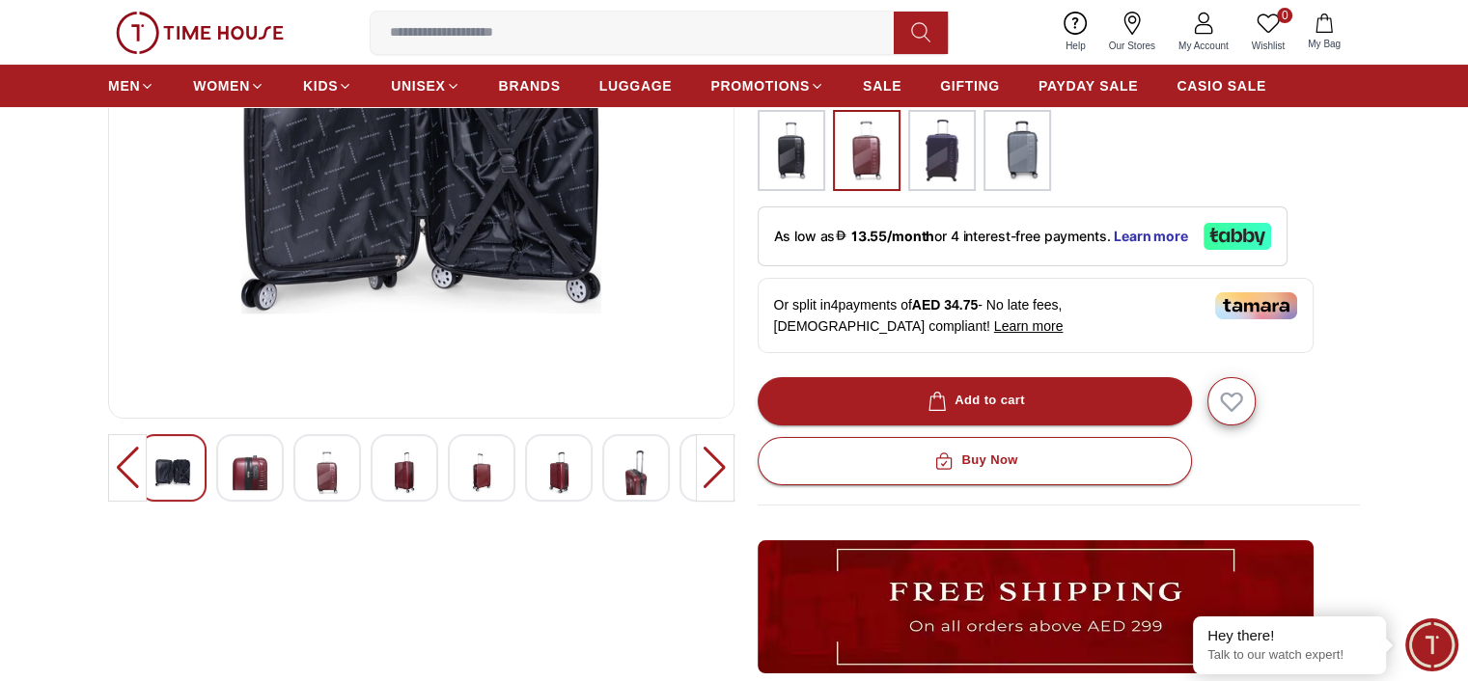
click at [646, 470] on img at bounding box center [635, 473] width 35 height 44
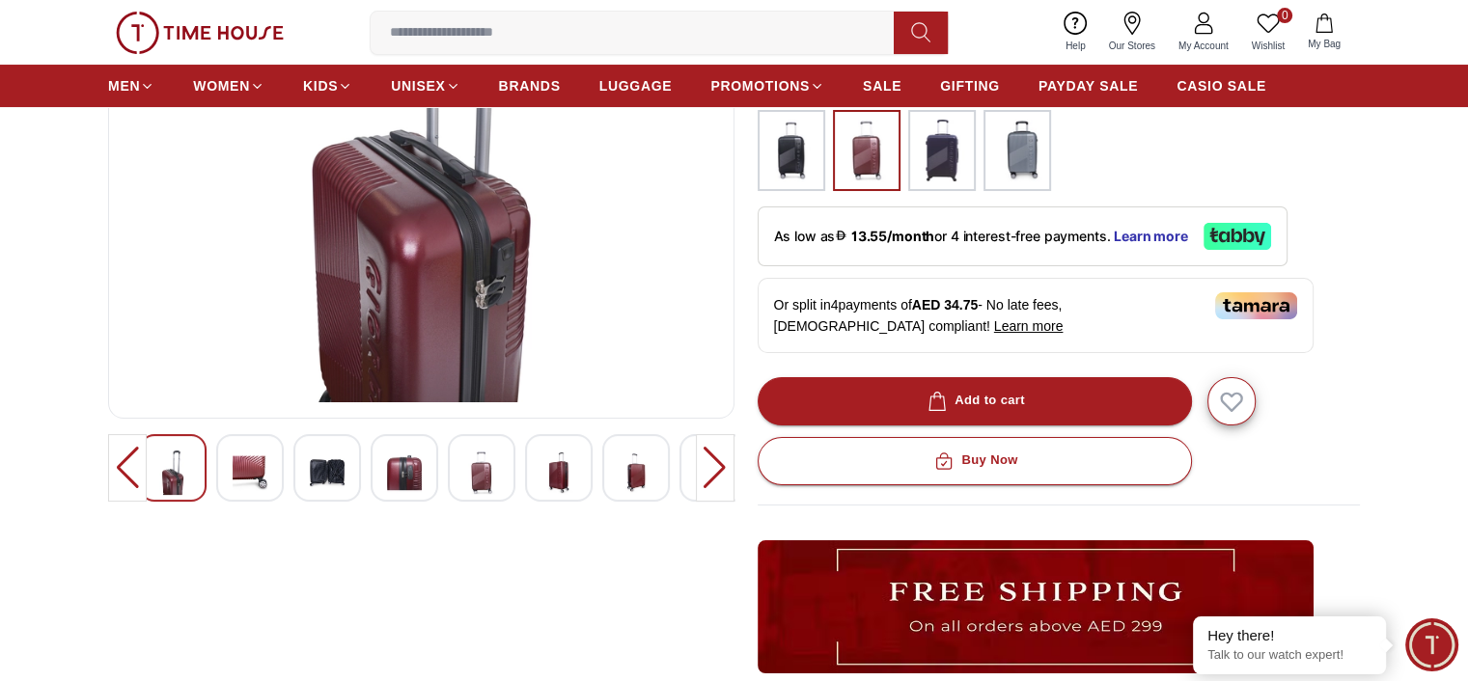
click at [645, 463] on img at bounding box center [635, 473] width 35 height 44
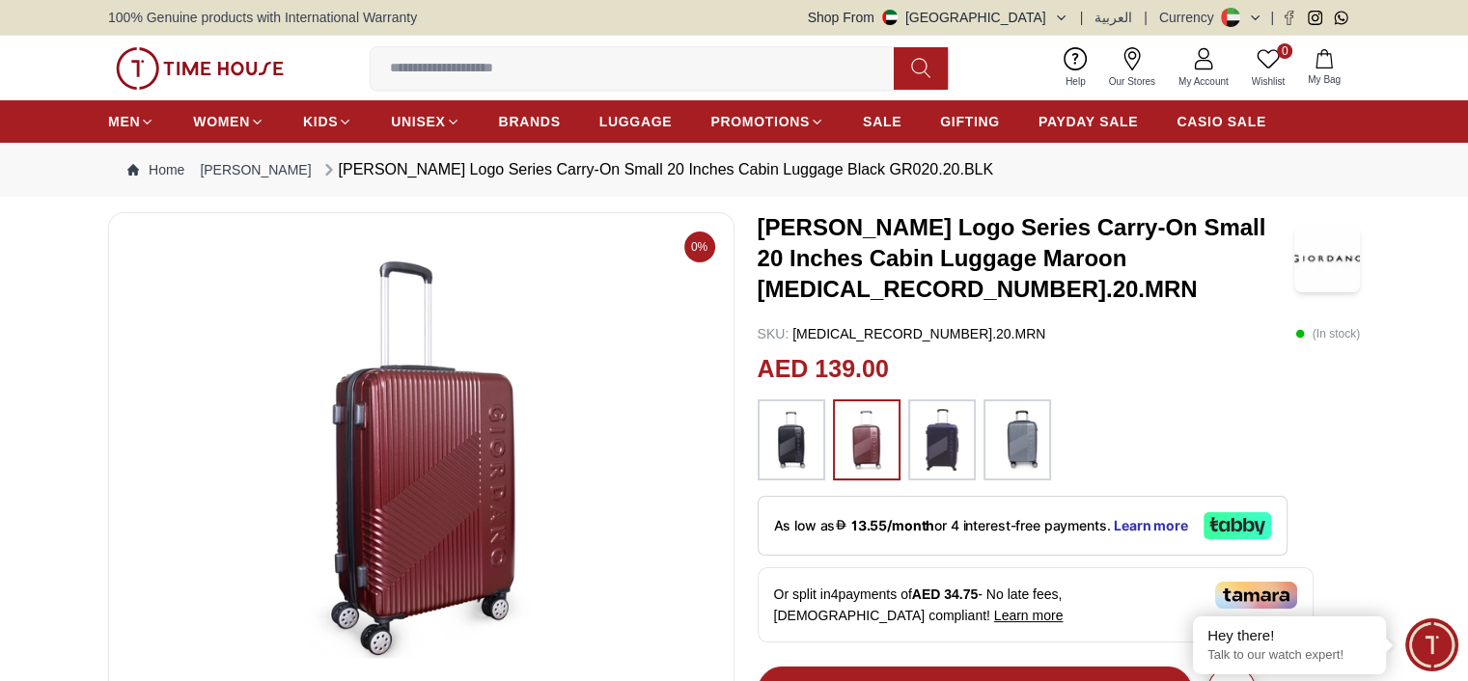
scroll to position [193, 0]
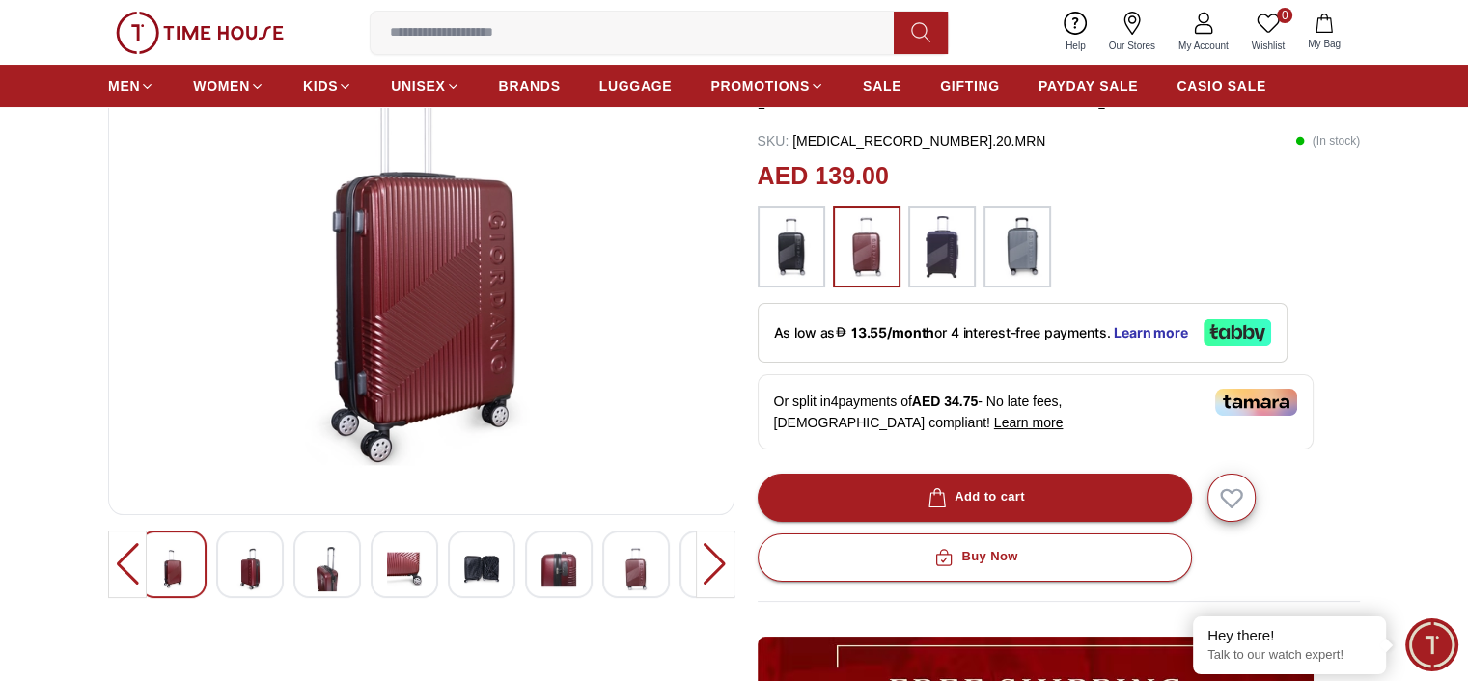
click at [705, 563] on div at bounding box center [715, 565] width 39 height 68
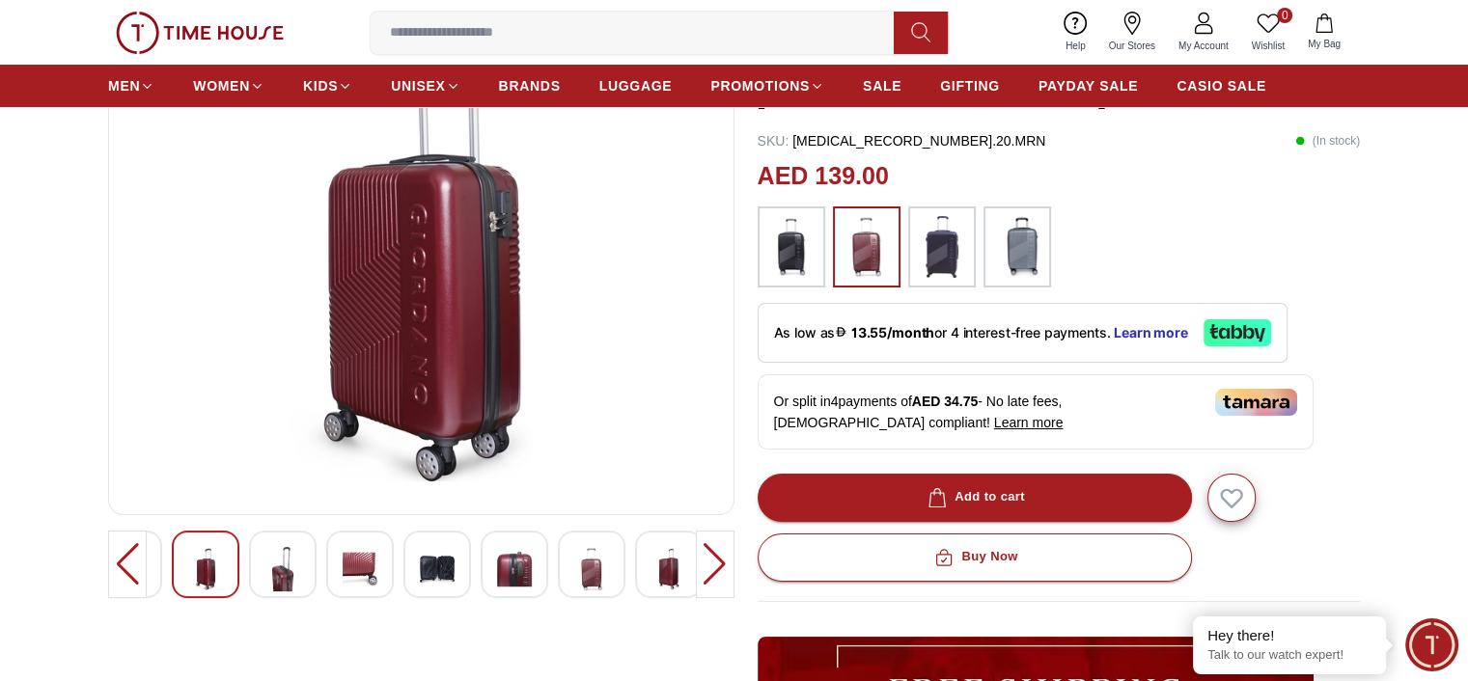
click at [659, 569] on img at bounding box center [668, 569] width 35 height 44
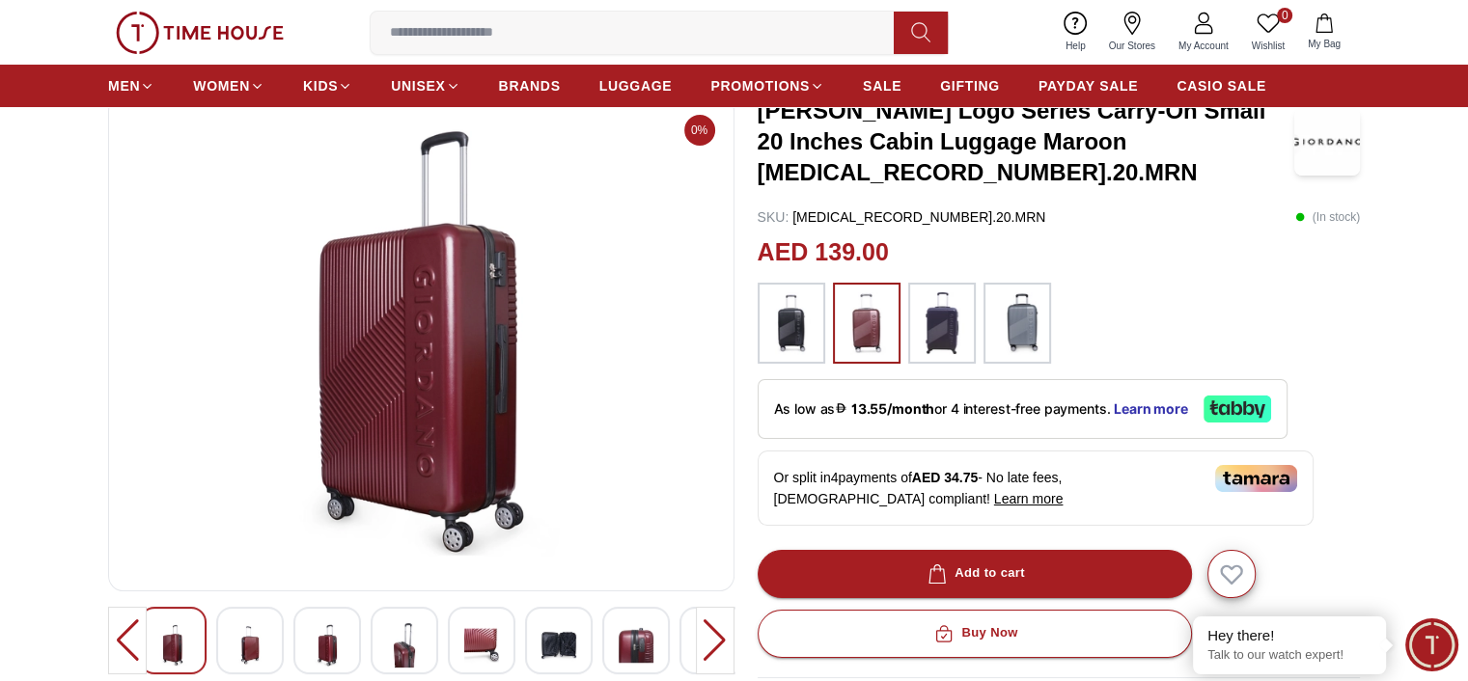
scroll to position [96, 0]
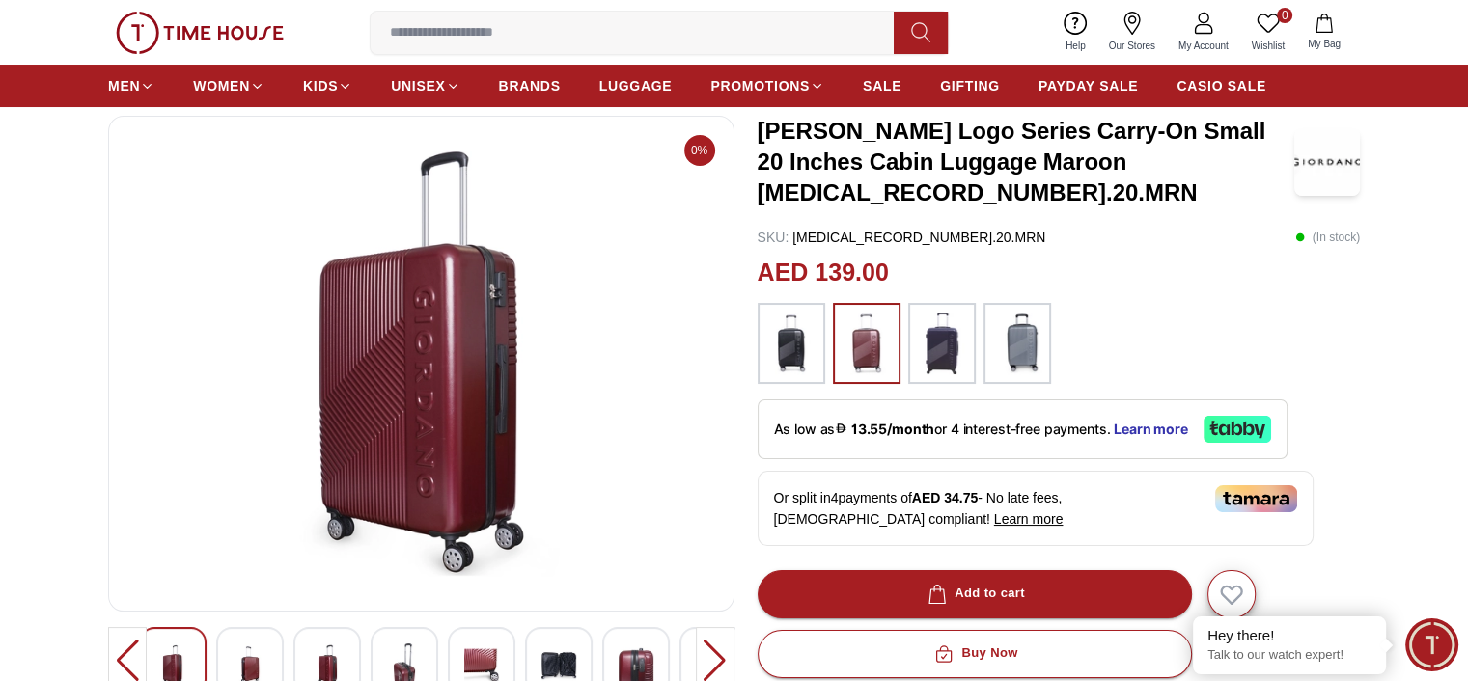
click at [468, 344] on img at bounding box center [420, 363] width 593 height 463
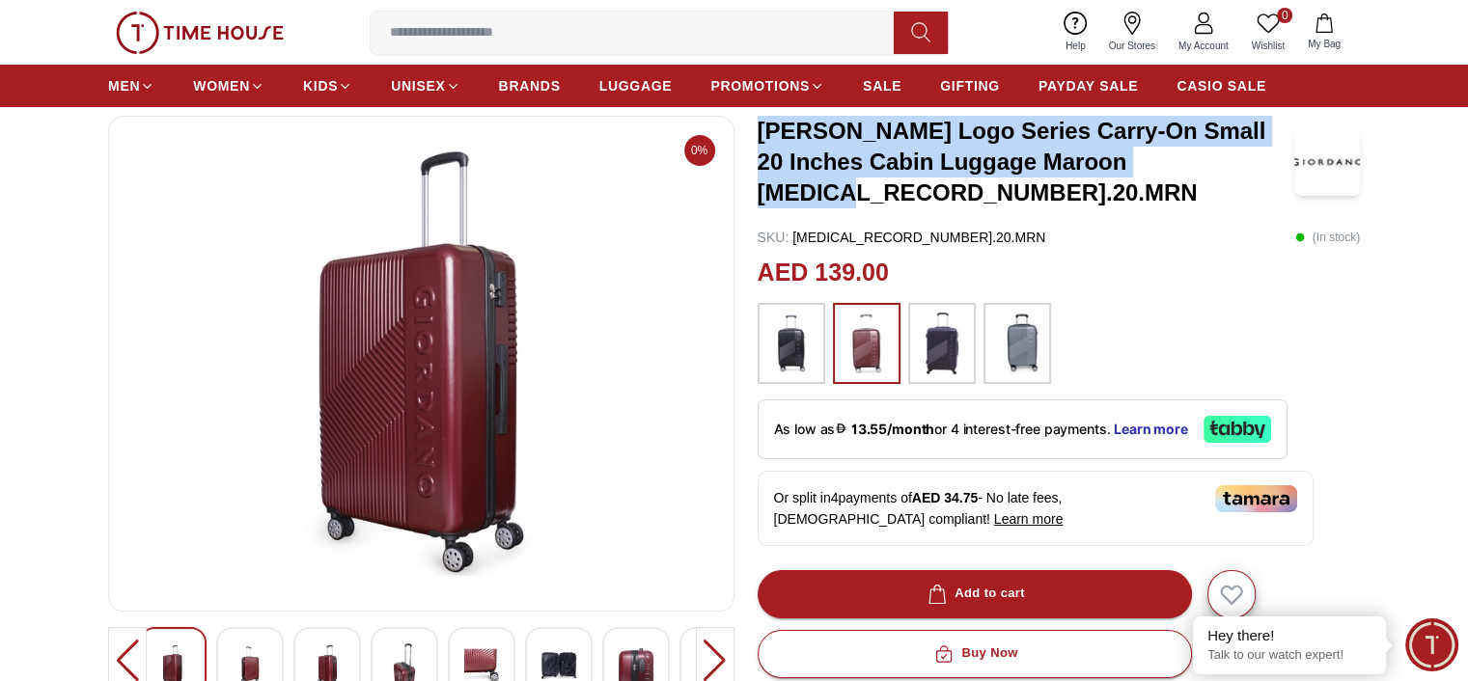
drag, startPoint x: 760, startPoint y: 132, endPoint x: 1223, endPoint y: 165, distance: 463.3
click at [1223, 165] on h3 "[PERSON_NAME] Logo Series Carry-On Small 20 Inches Cabin Luggage Maroon [MEDICA…" at bounding box center [1025, 162] width 536 height 93
copy h3 "[PERSON_NAME] Logo Series Carry-On Small 20 Inches Cabin Luggage Maroon [MEDICA…"
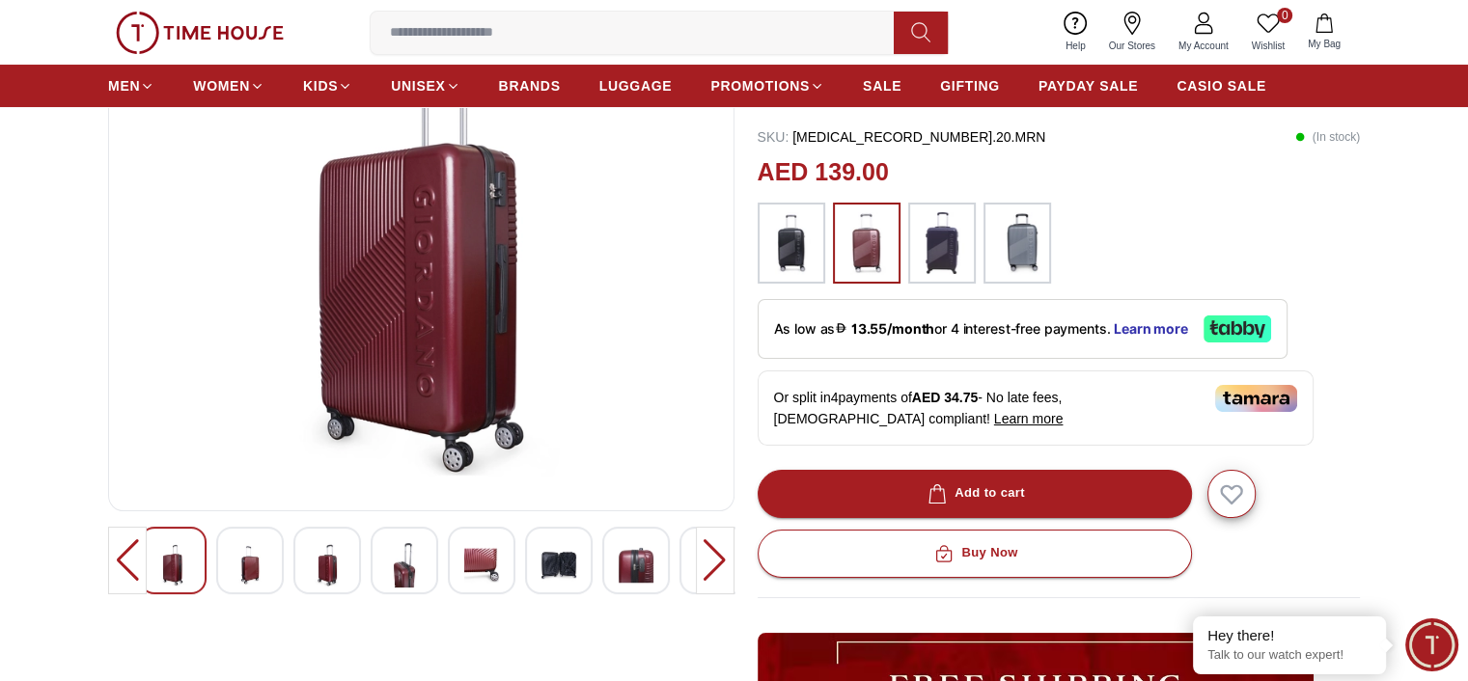
scroll to position [289, 0]
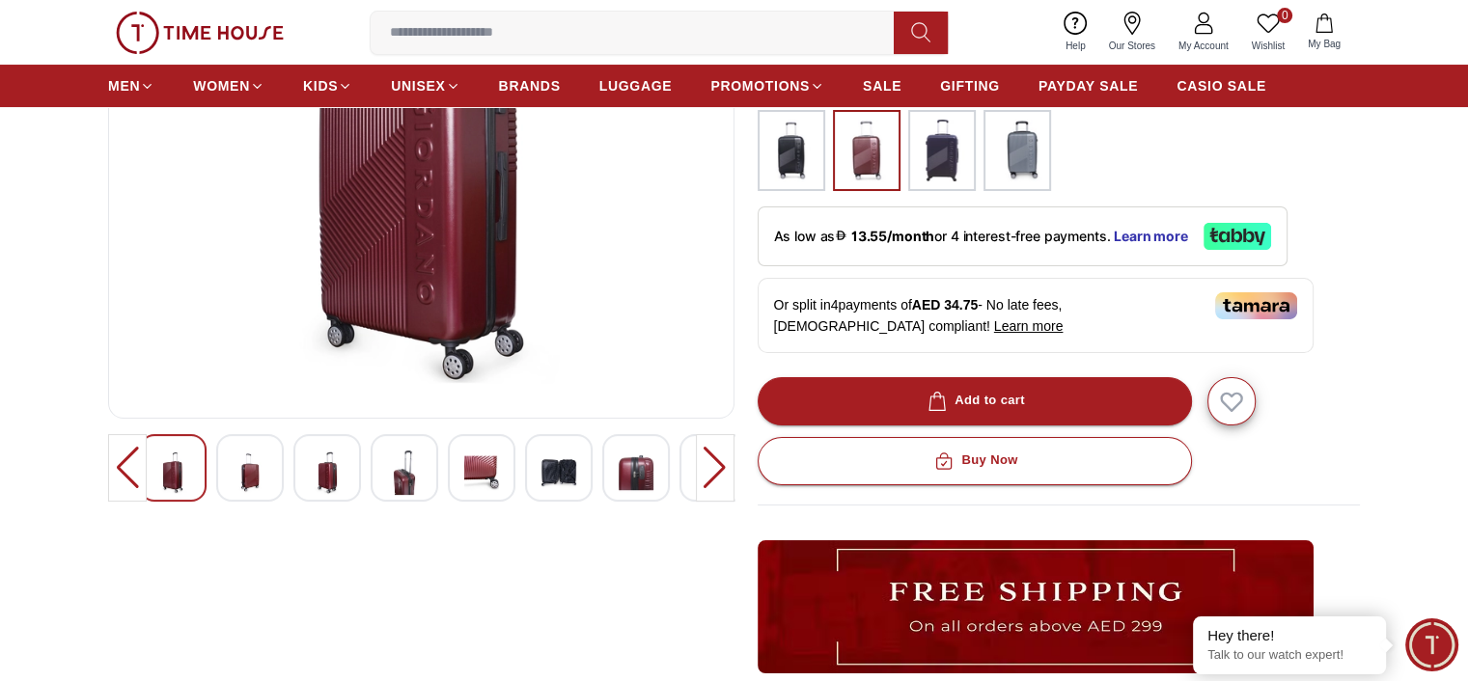
click at [493, 487] on img at bounding box center [481, 473] width 35 height 44
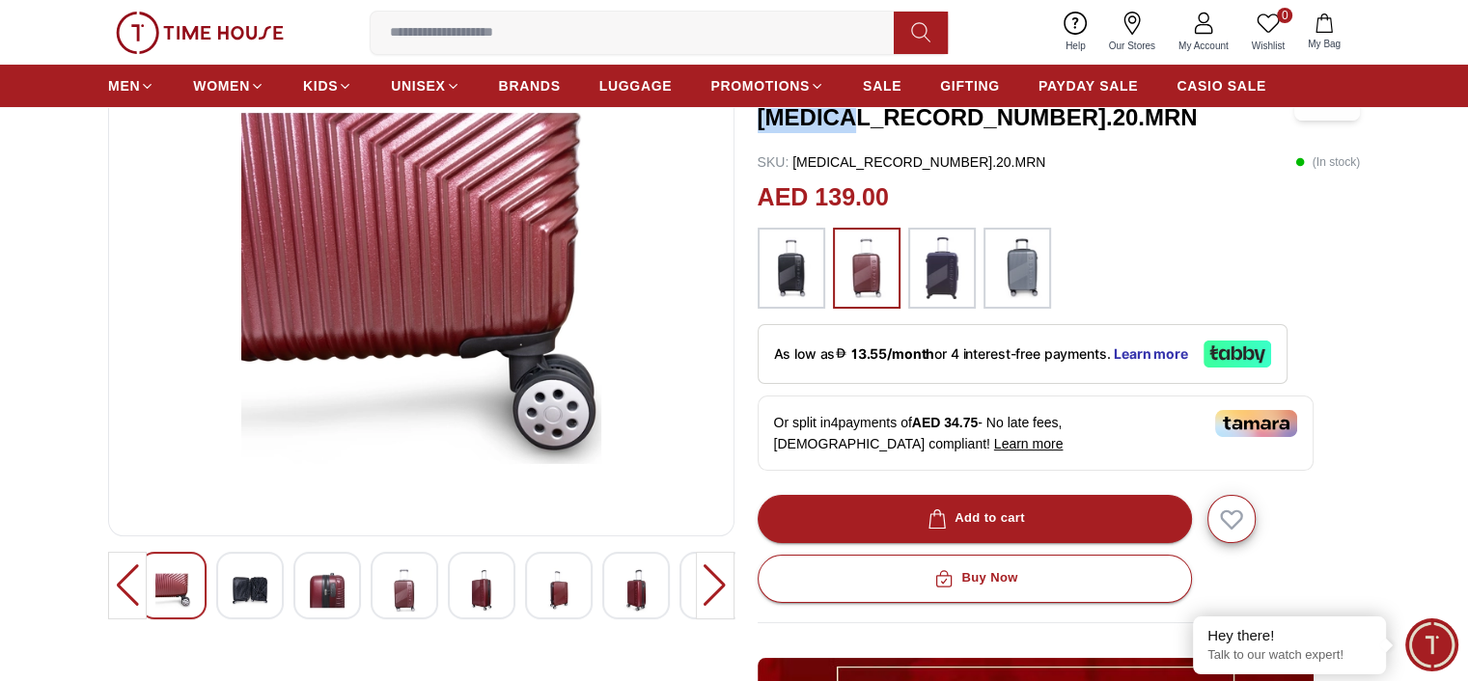
scroll to position [96, 0]
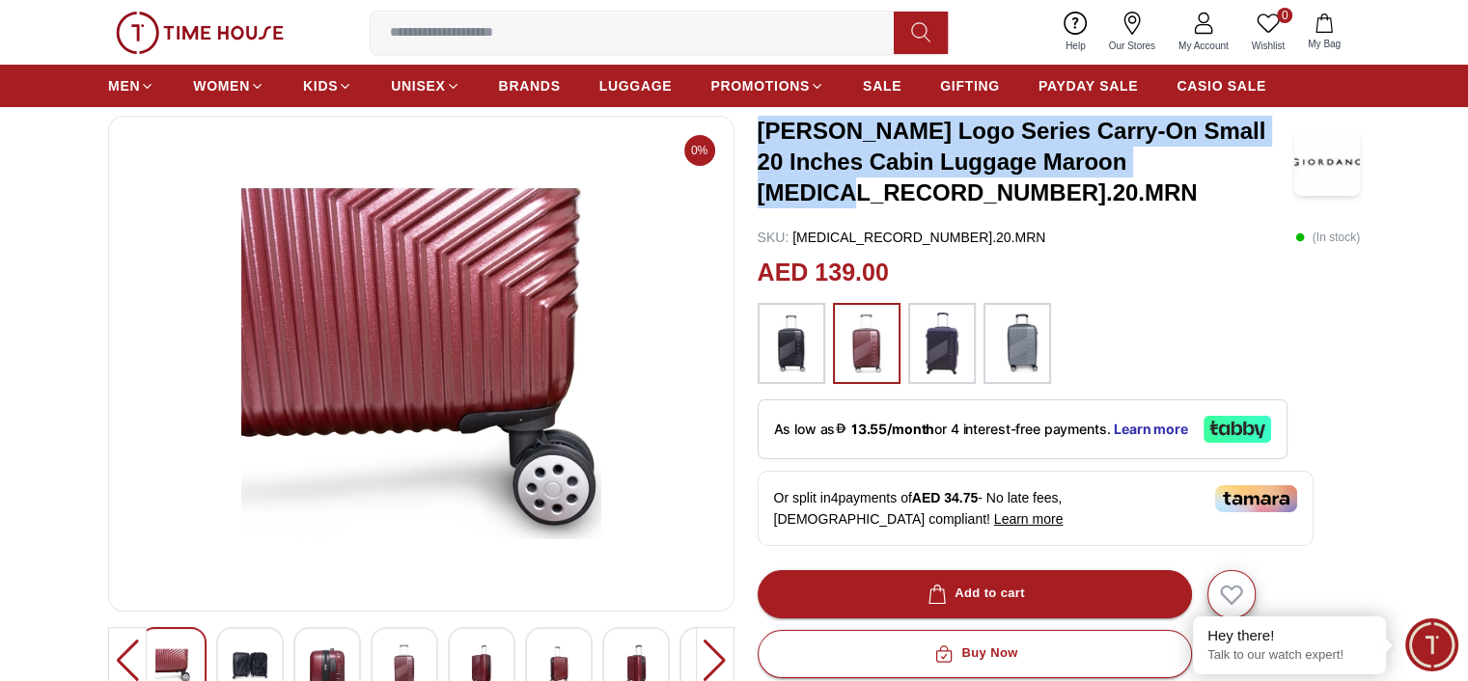
click at [635, 653] on img at bounding box center [635, 666] width 35 height 44
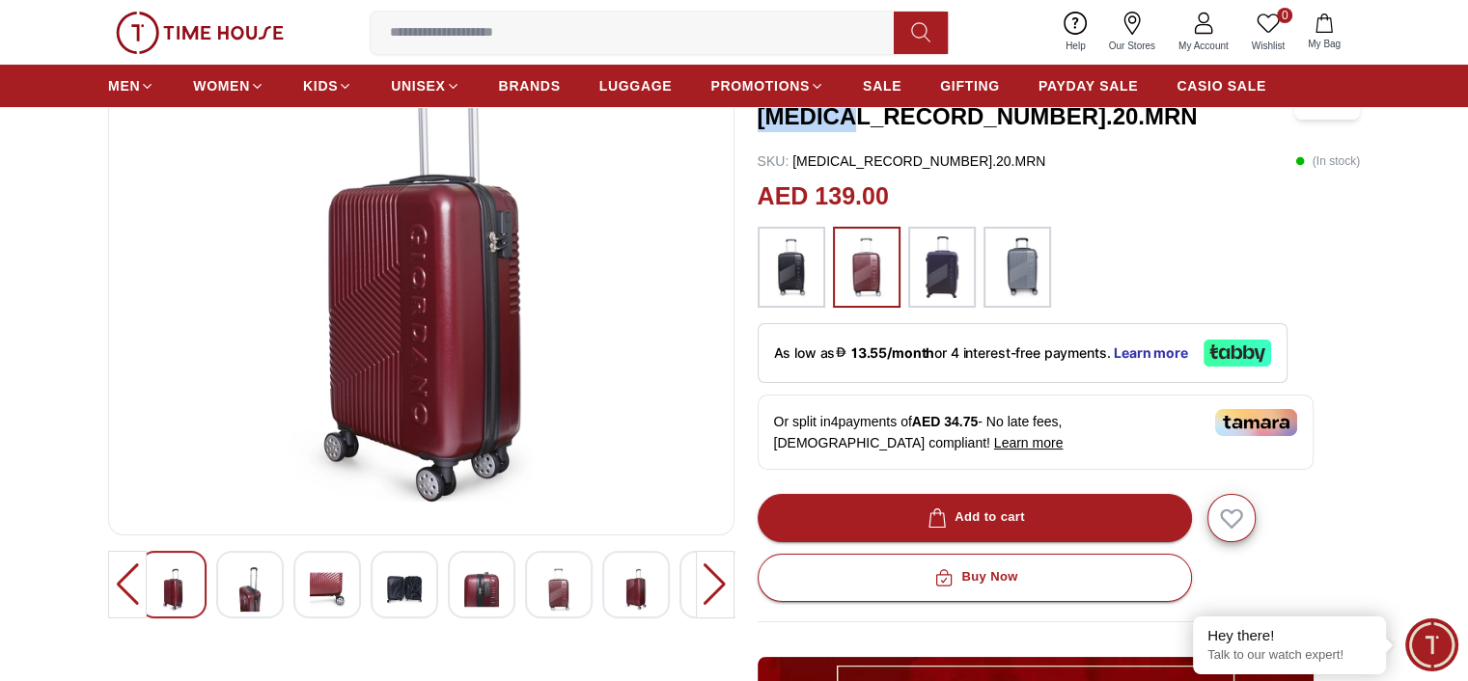
scroll to position [289, 0]
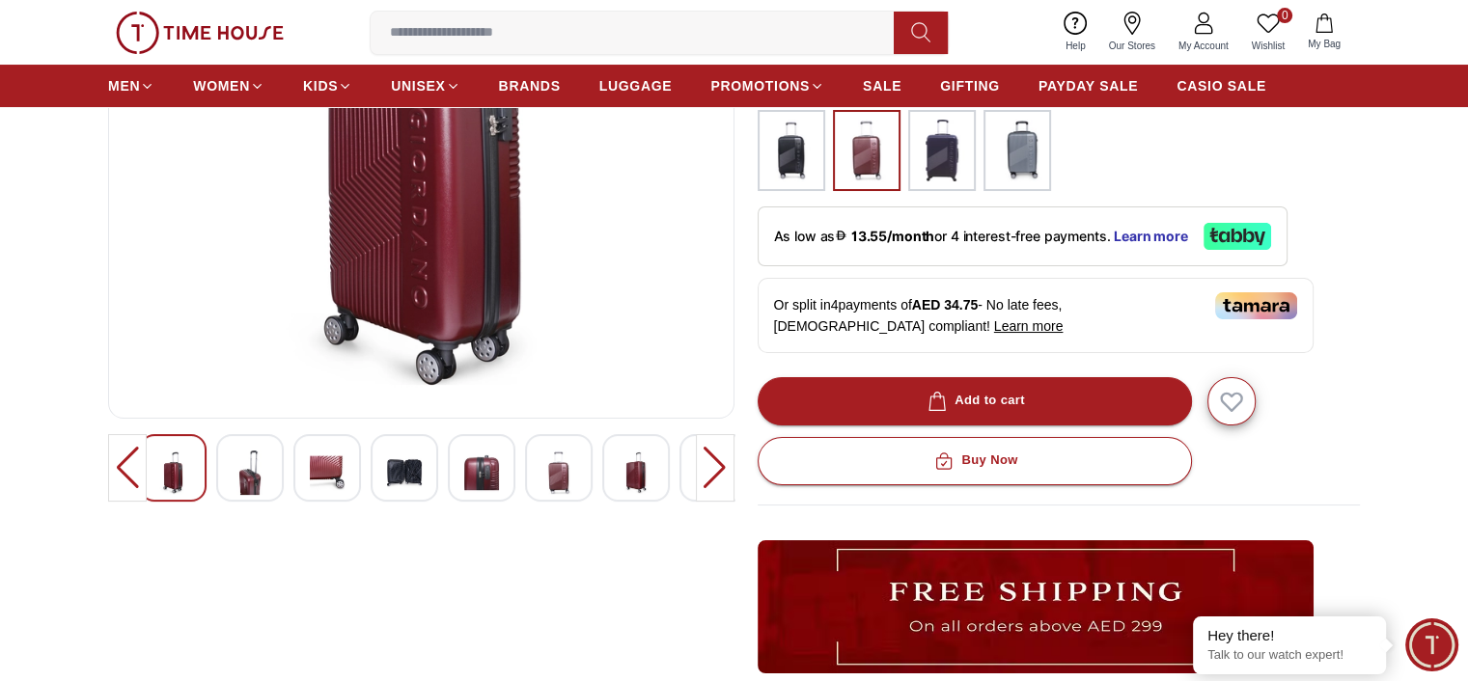
click at [444, 326] on img at bounding box center [420, 170] width 593 height 463
click at [1011, 228] on span "As low as 13.55/month or 4 interest-free payments." at bounding box center [944, 236] width 341 height 16
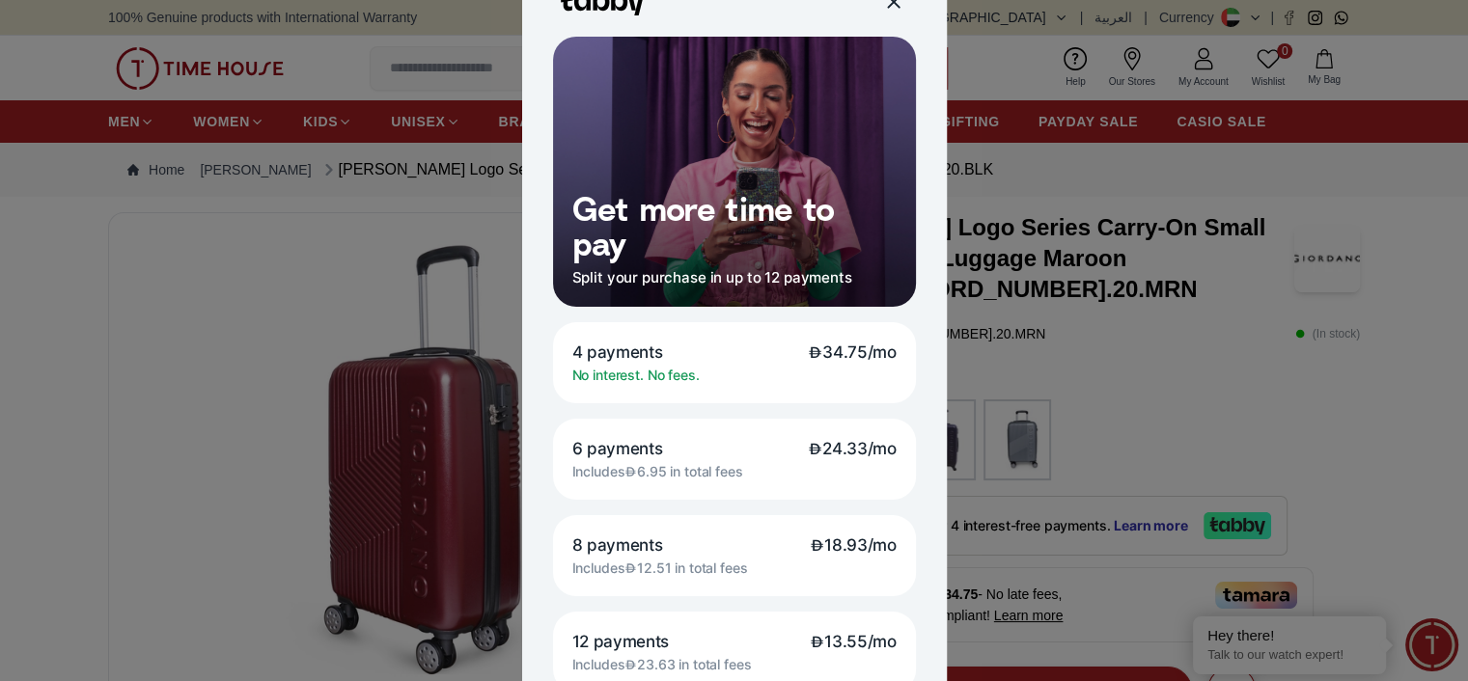
scroll to position [0, 0]
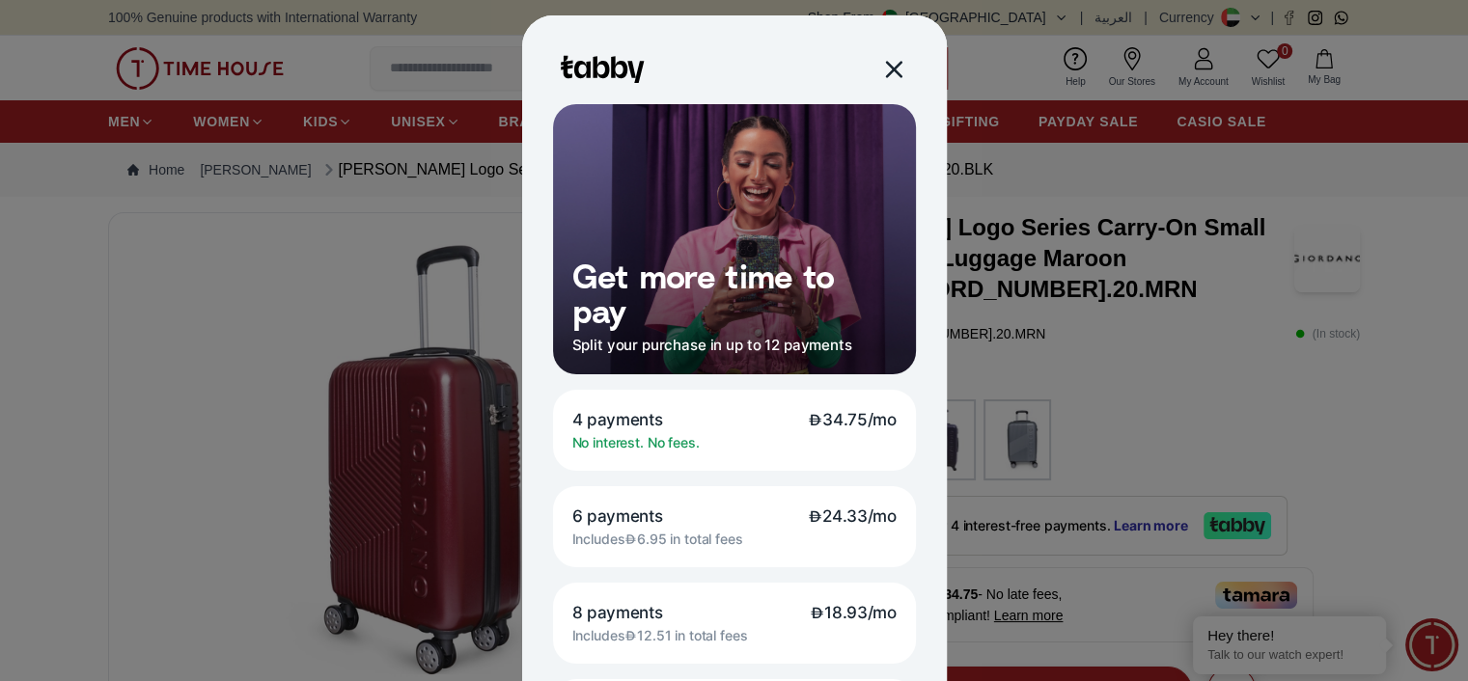
click at [881, 69] on div at bounding box center [892, 69] width 22 height 22
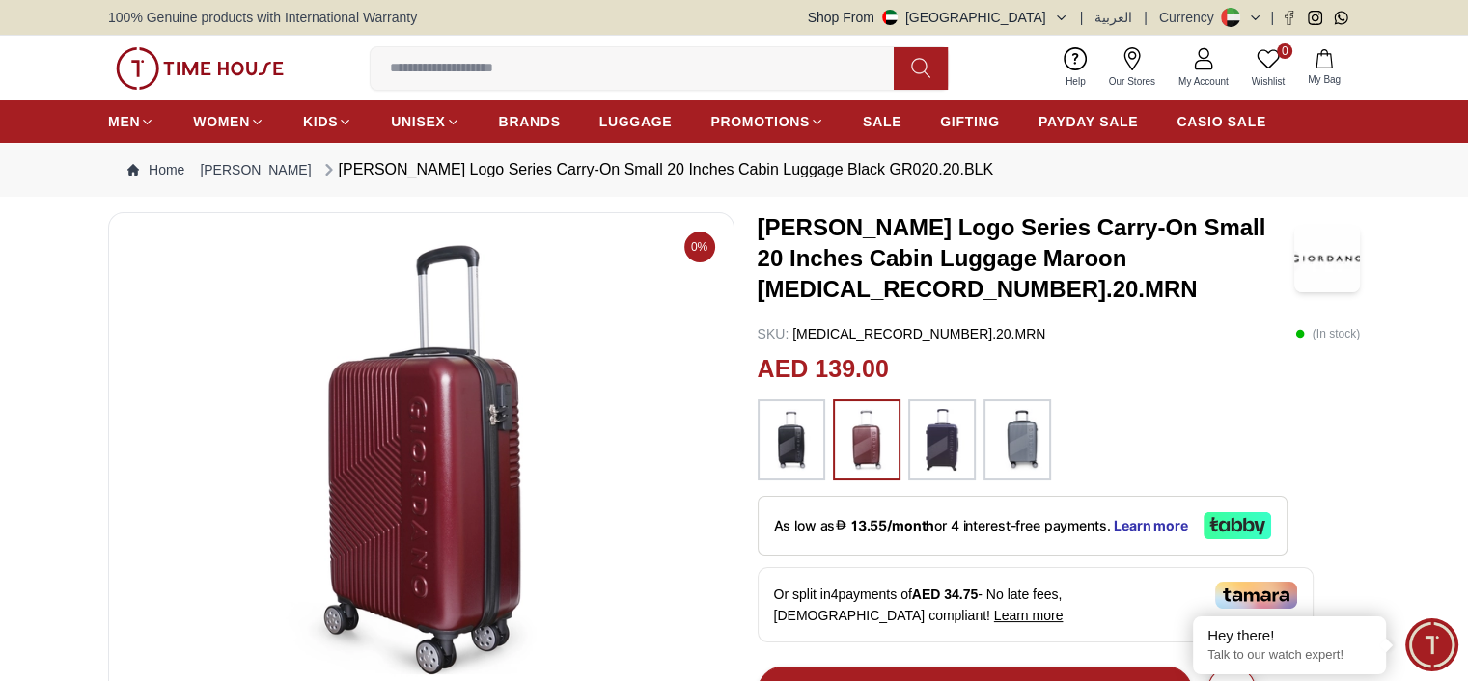
click at [488, 427] on img at bounding box center [420, 460] width 593 height 463
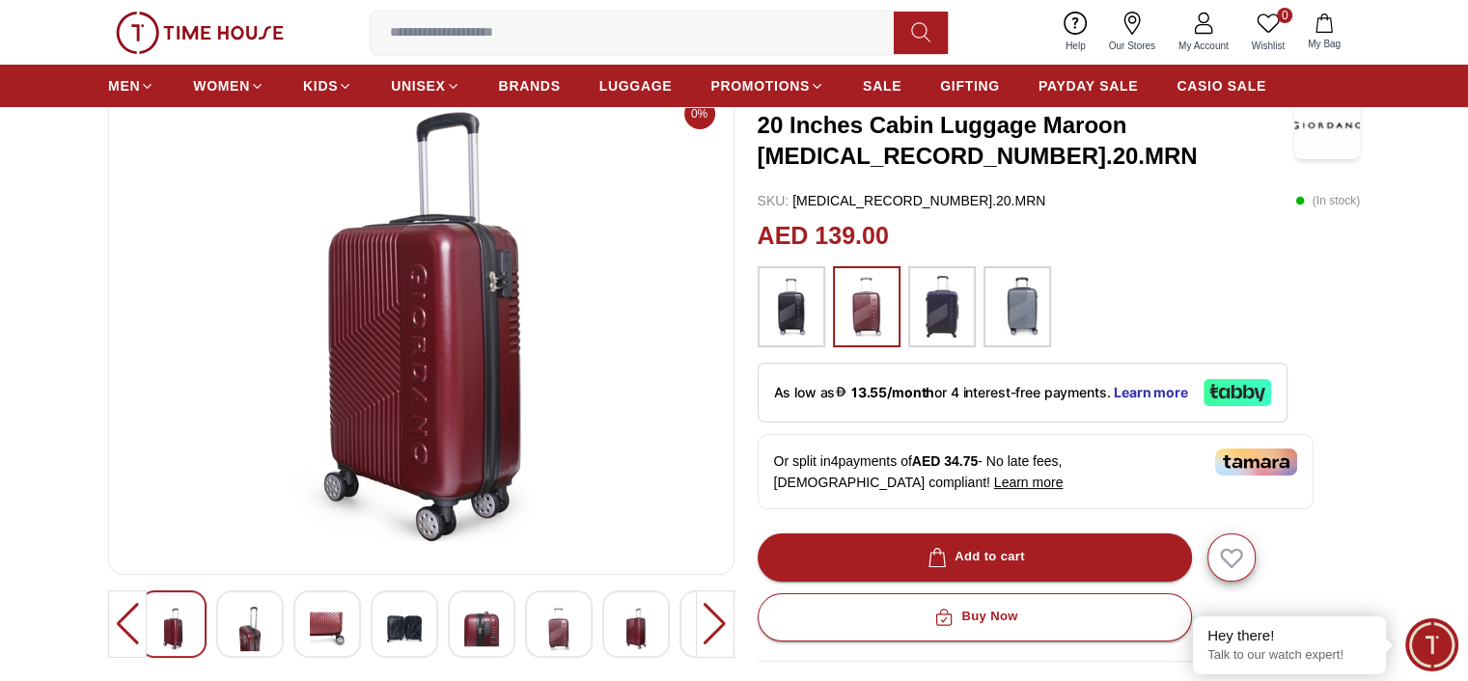
scroll to position [386, 0]
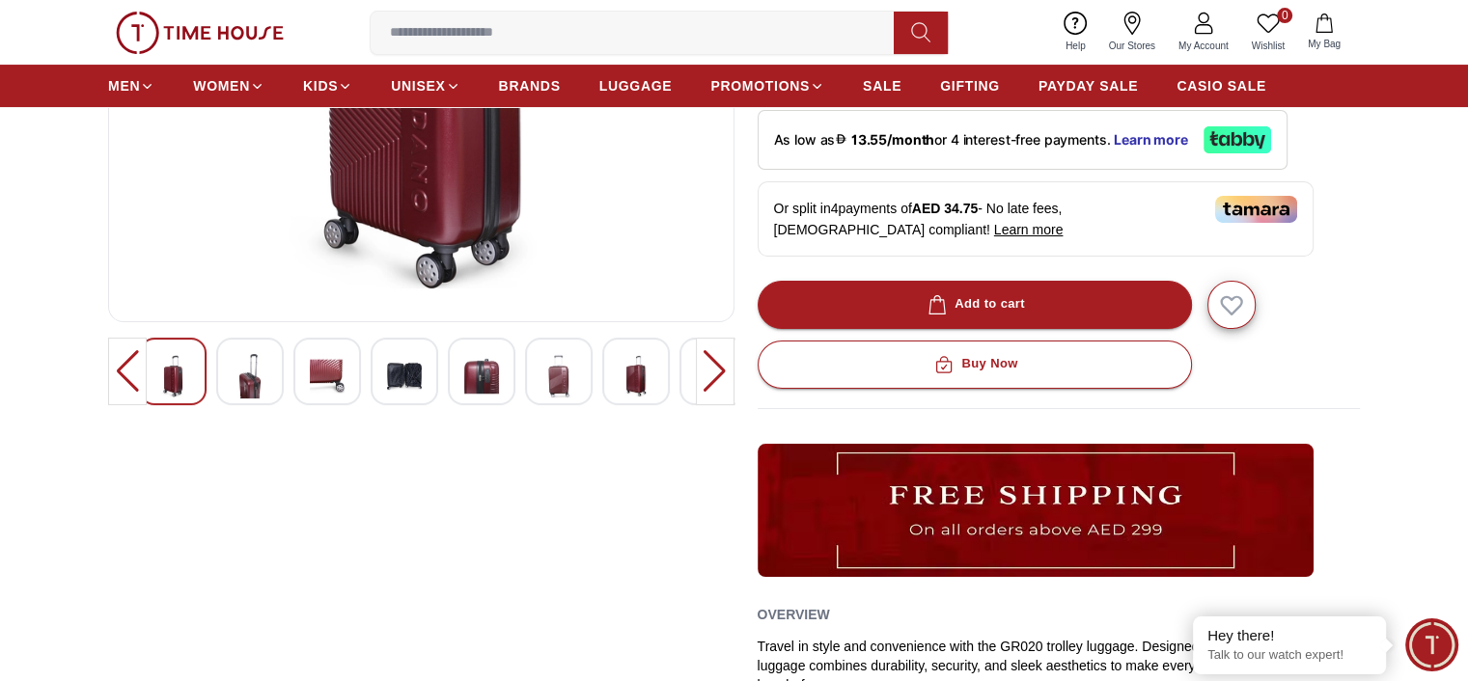
click at [619, 381] on img at bounding box center [635, 376] width 35 height 44
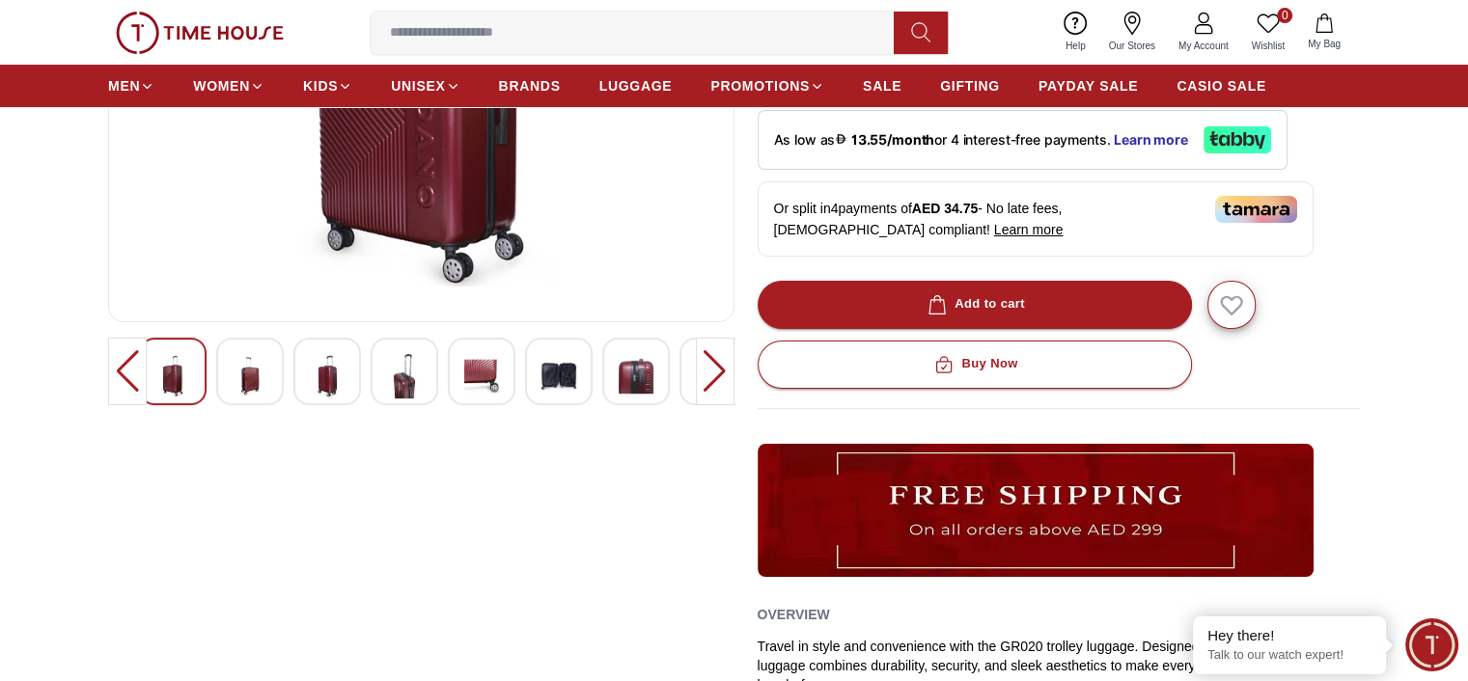
click at [548, 385] on img at bounding box center [558, 376] width 35 height 44
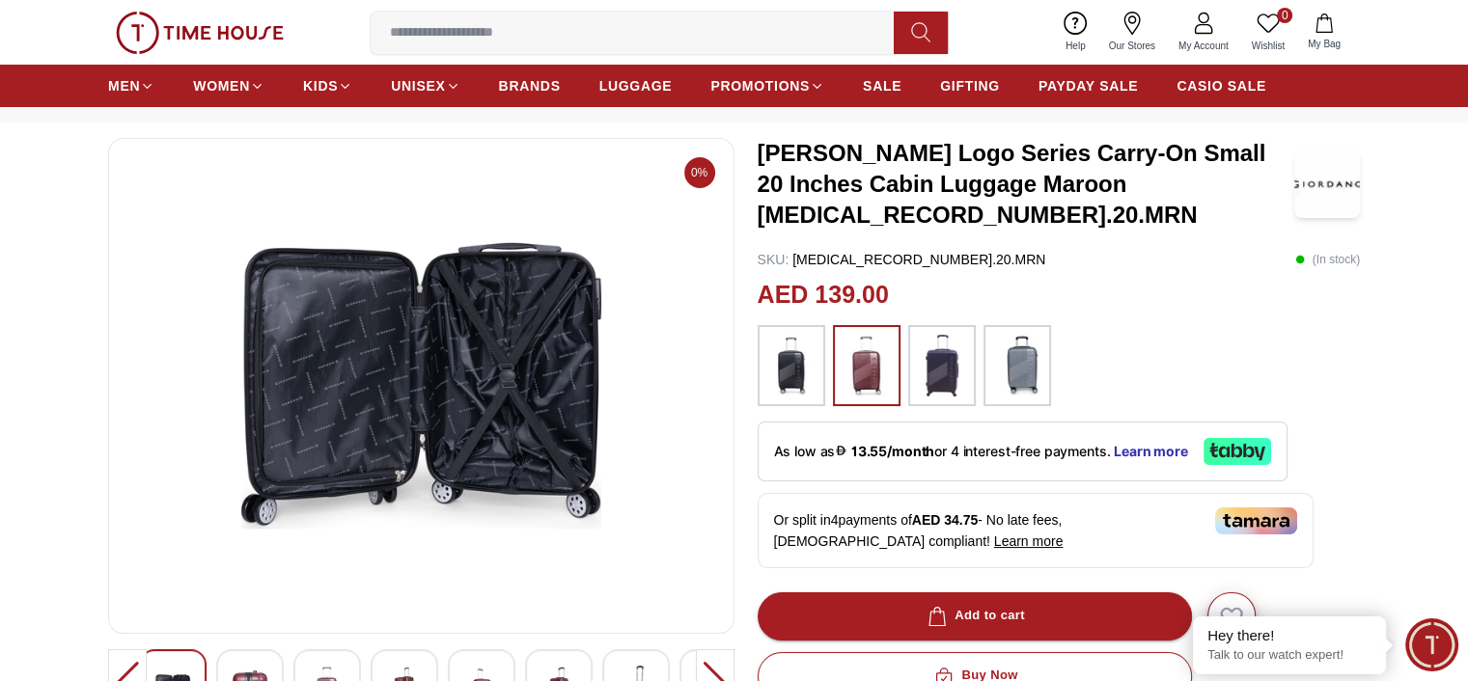
scroll to position [0, 0]
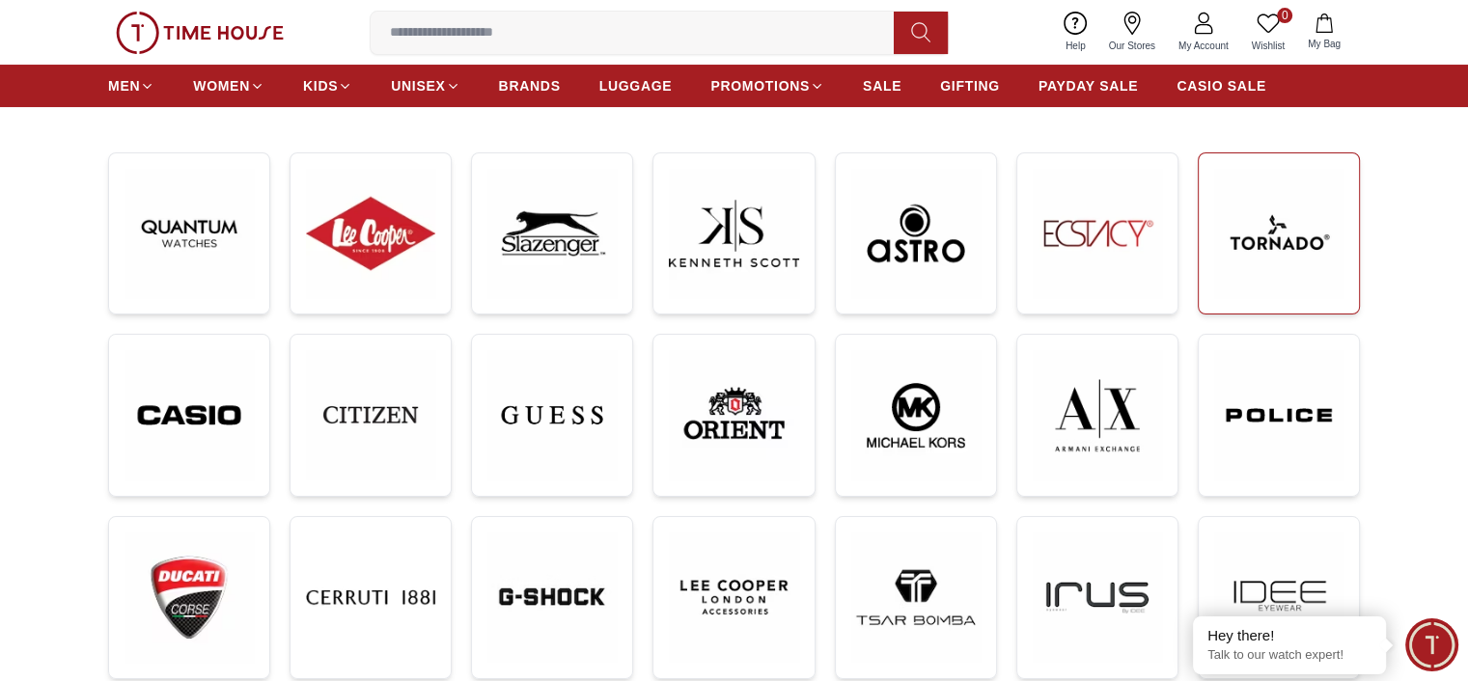
scroll to position [386, 0]
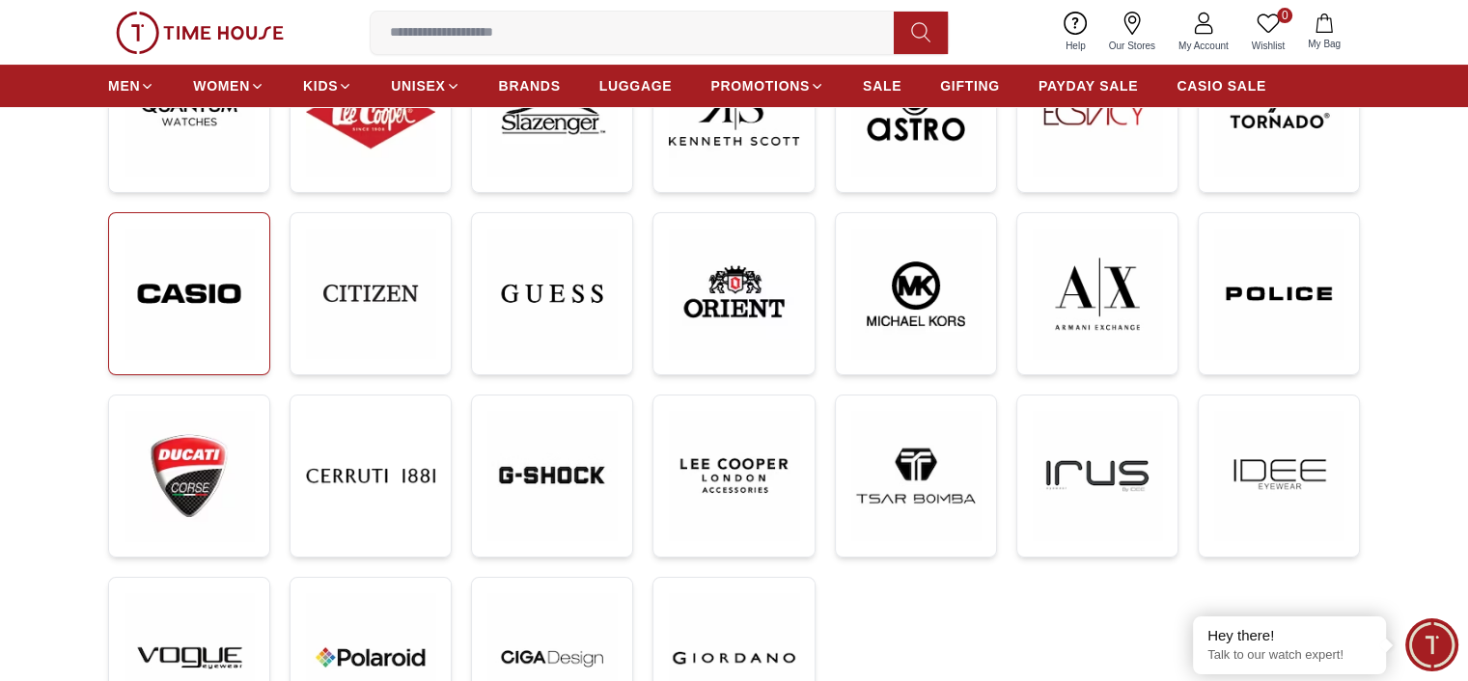
click at [231, 298] on img at bounding box center [188, 294] width 129 height 130
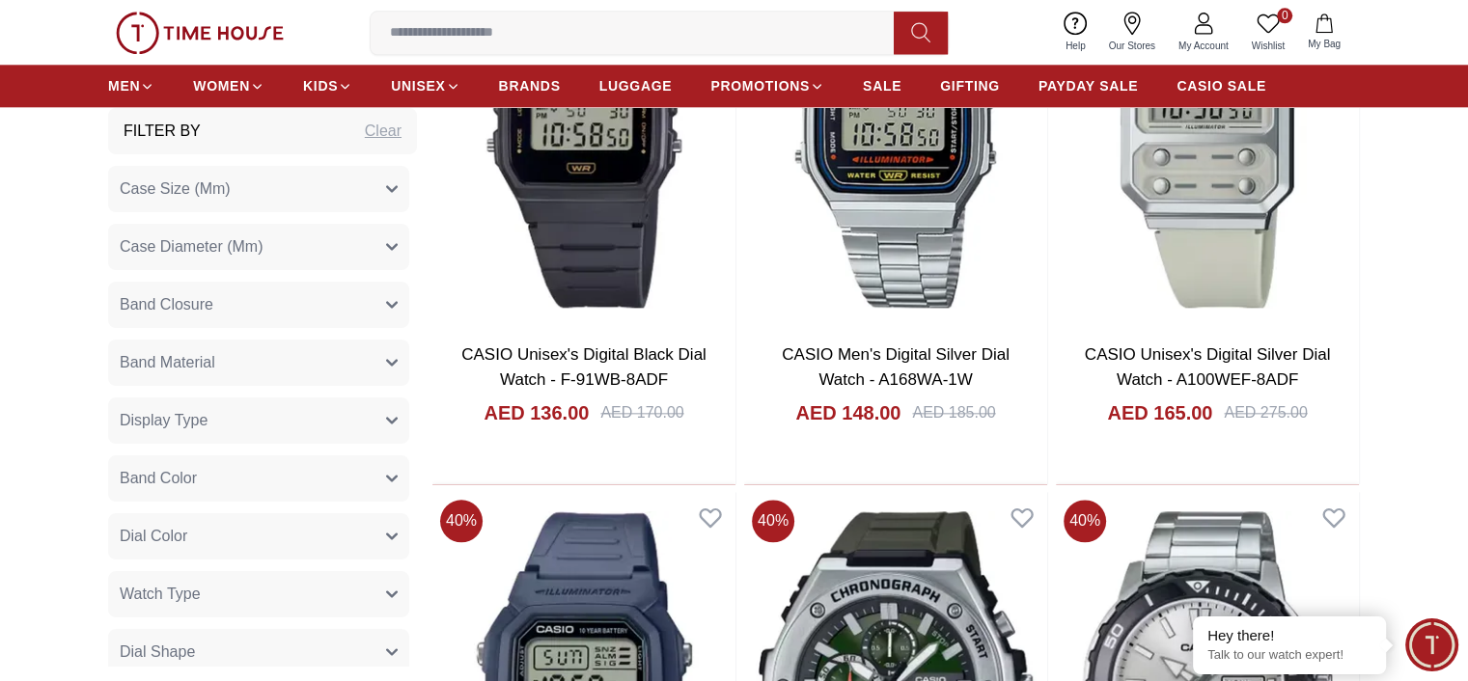
scroll to position [2219, 0]
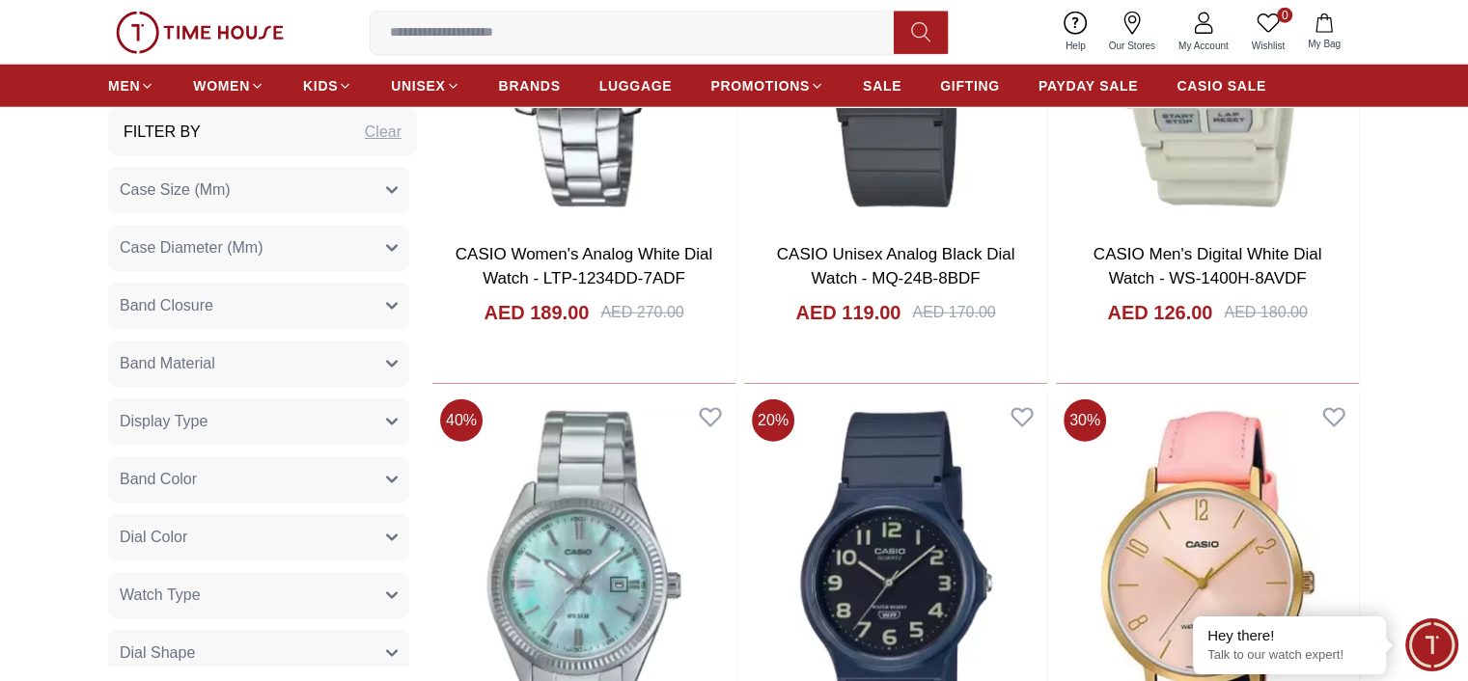
scroll to position [5114, 0]
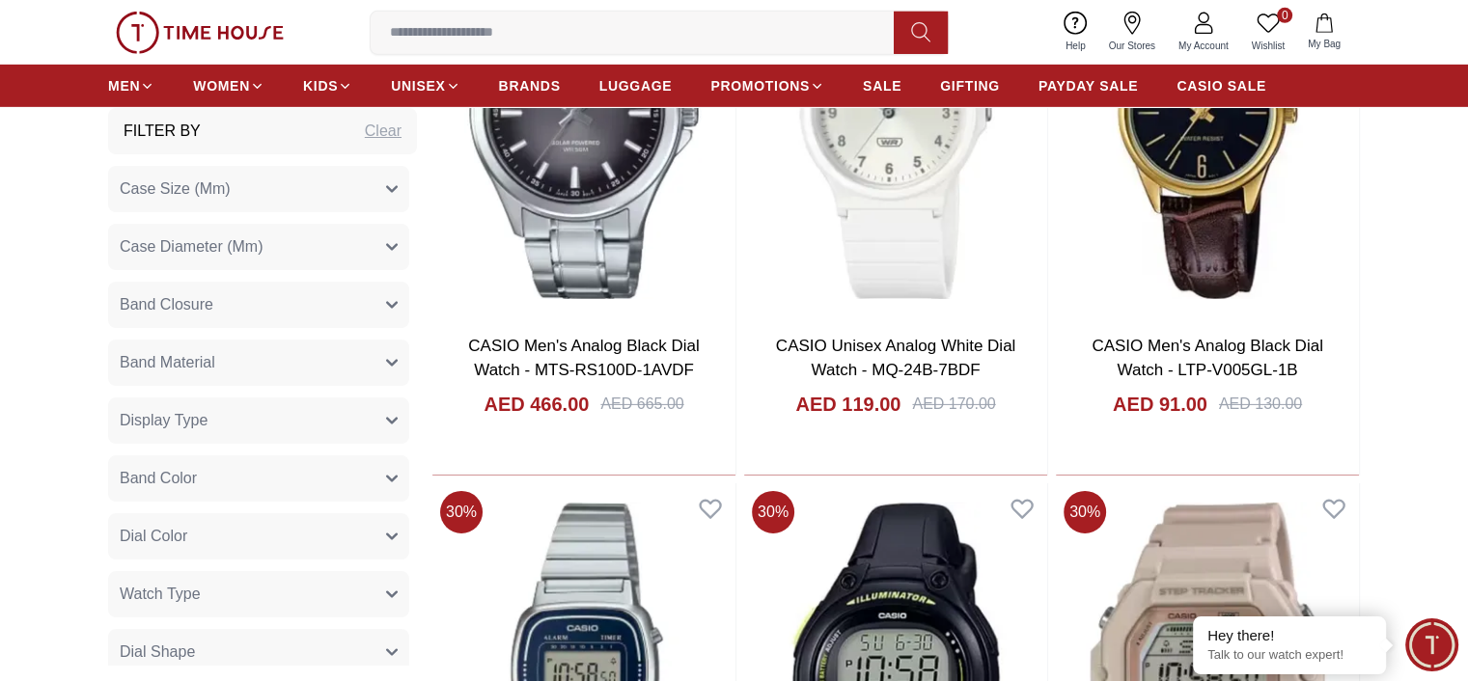
scroll to position [6175, 0]
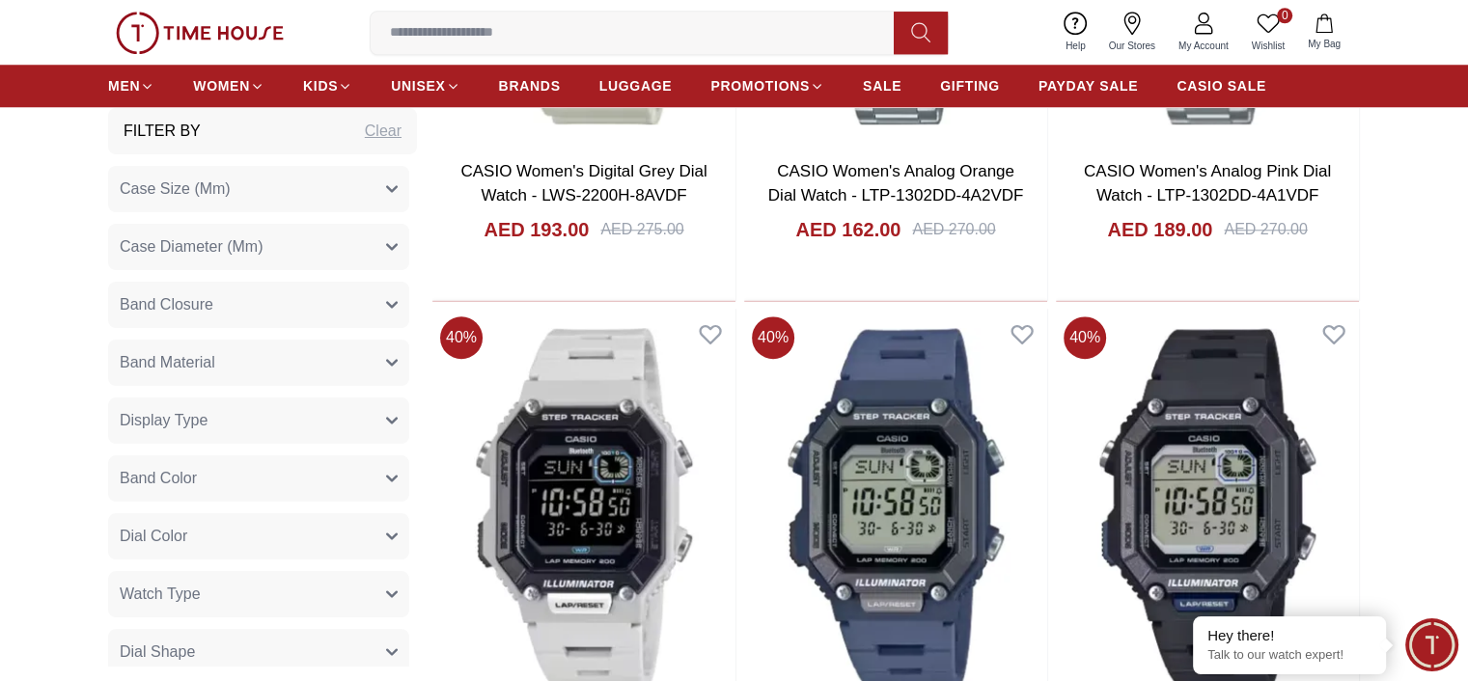
scroll to position [9166, 0]
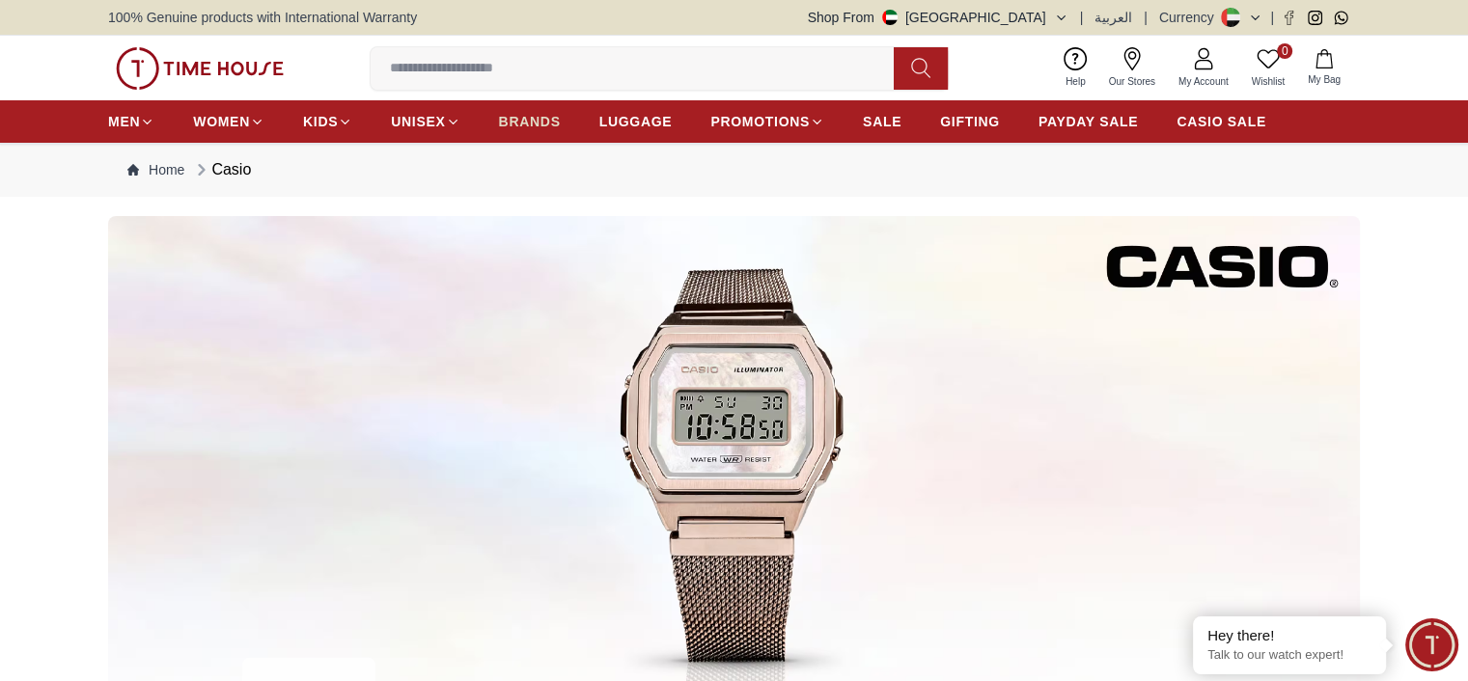
click at [537, 129] on span "BRANDS" at bounding box center [530, 121] width 62 height 19
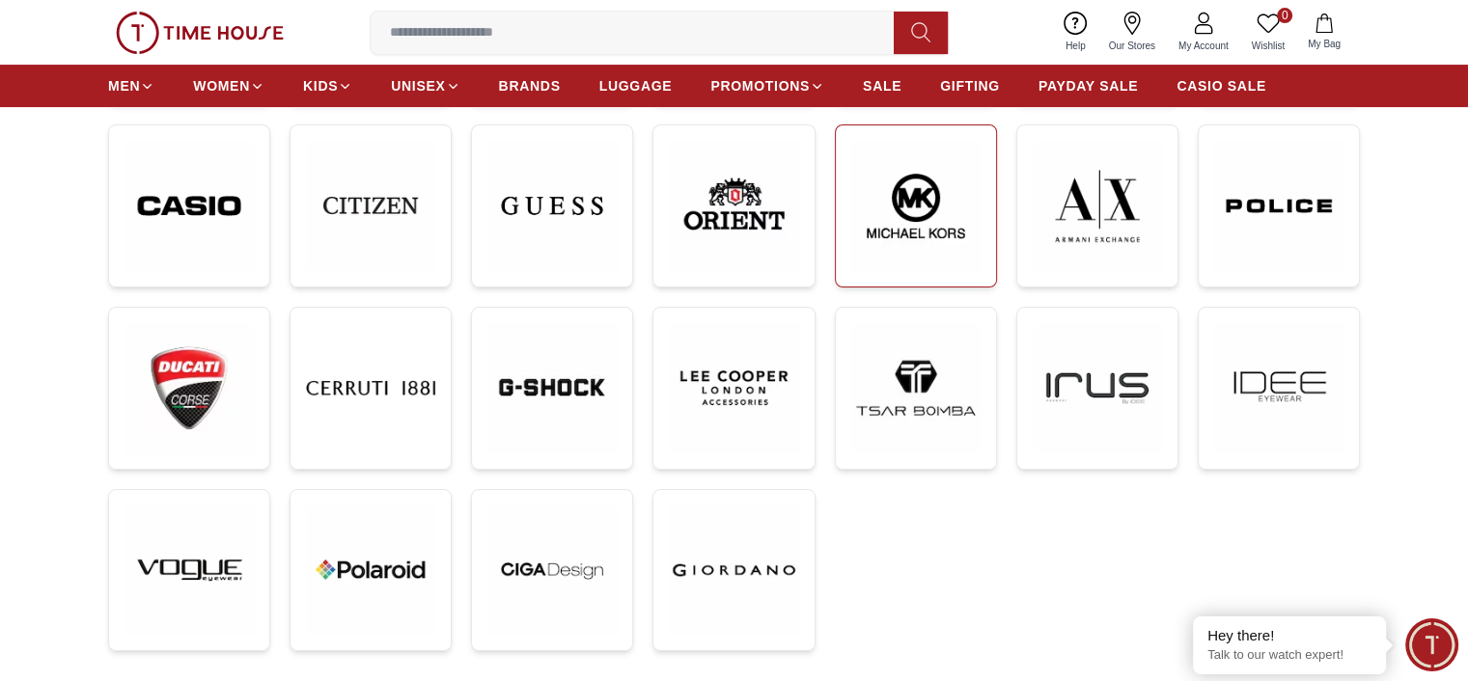
scroll to position [482, 0]
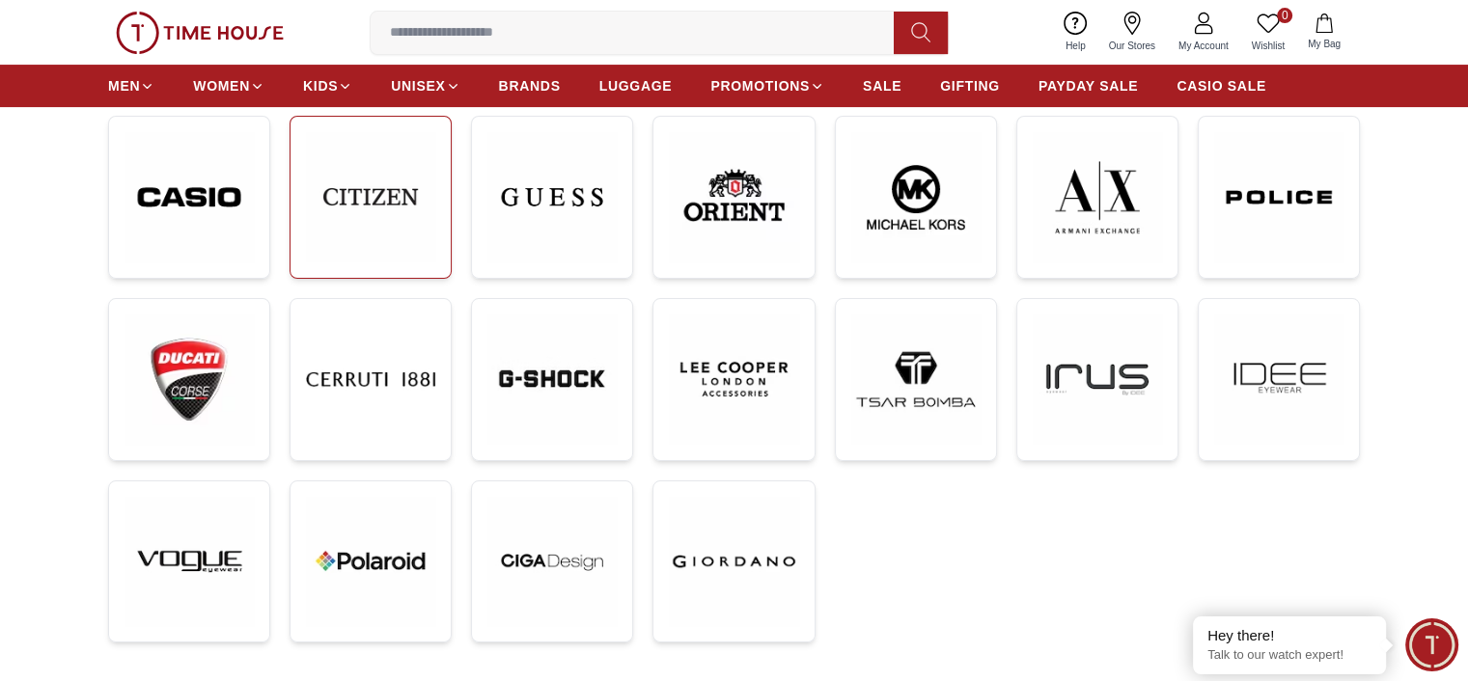
click at [359, 212] on img at bounding box center [370, 196] width 129 height 129
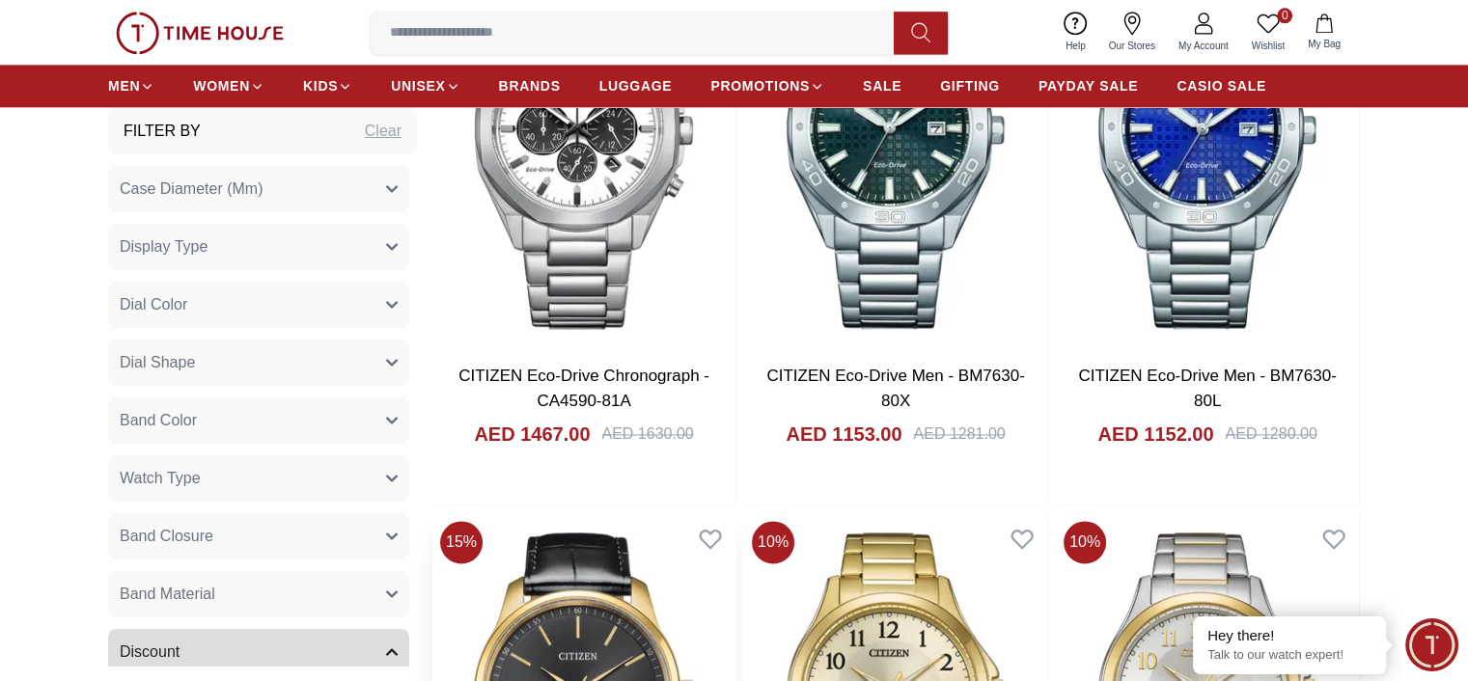
scroll to position [2702, 0]
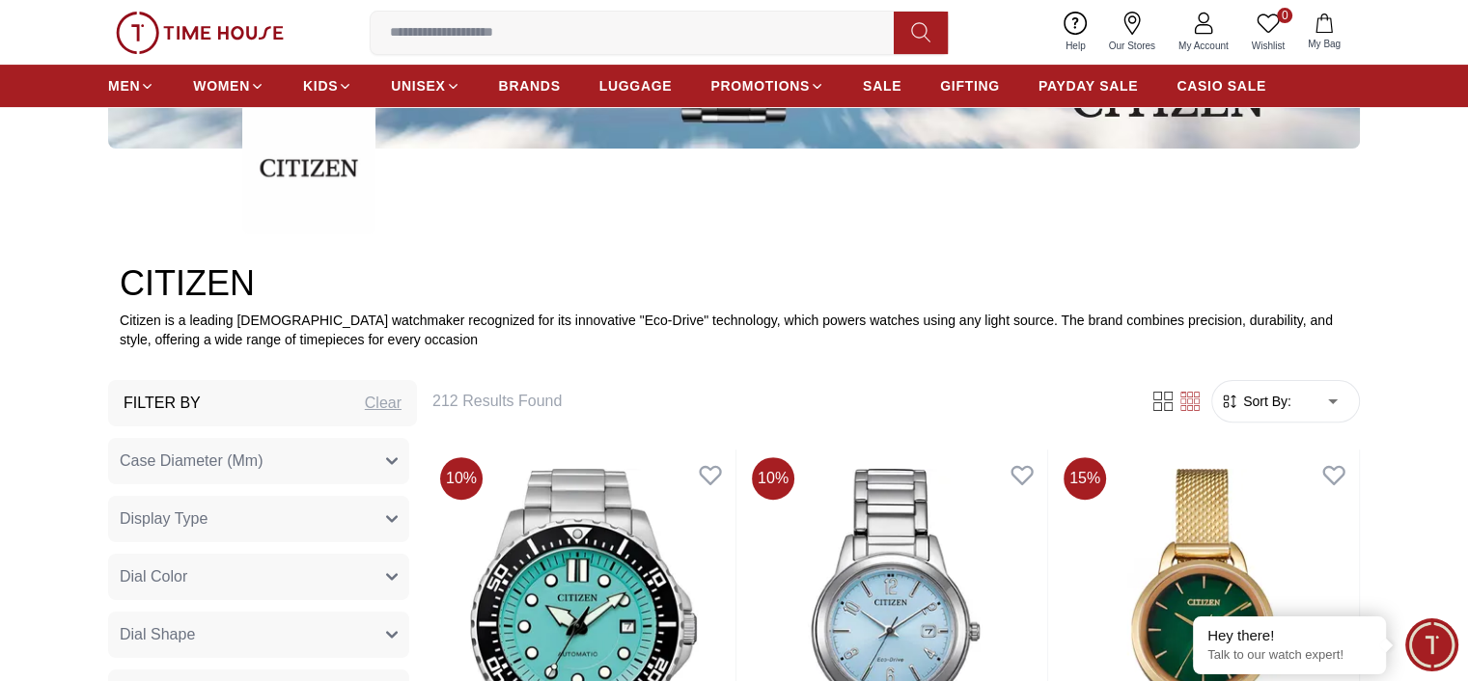
scroll to position [579, 0]
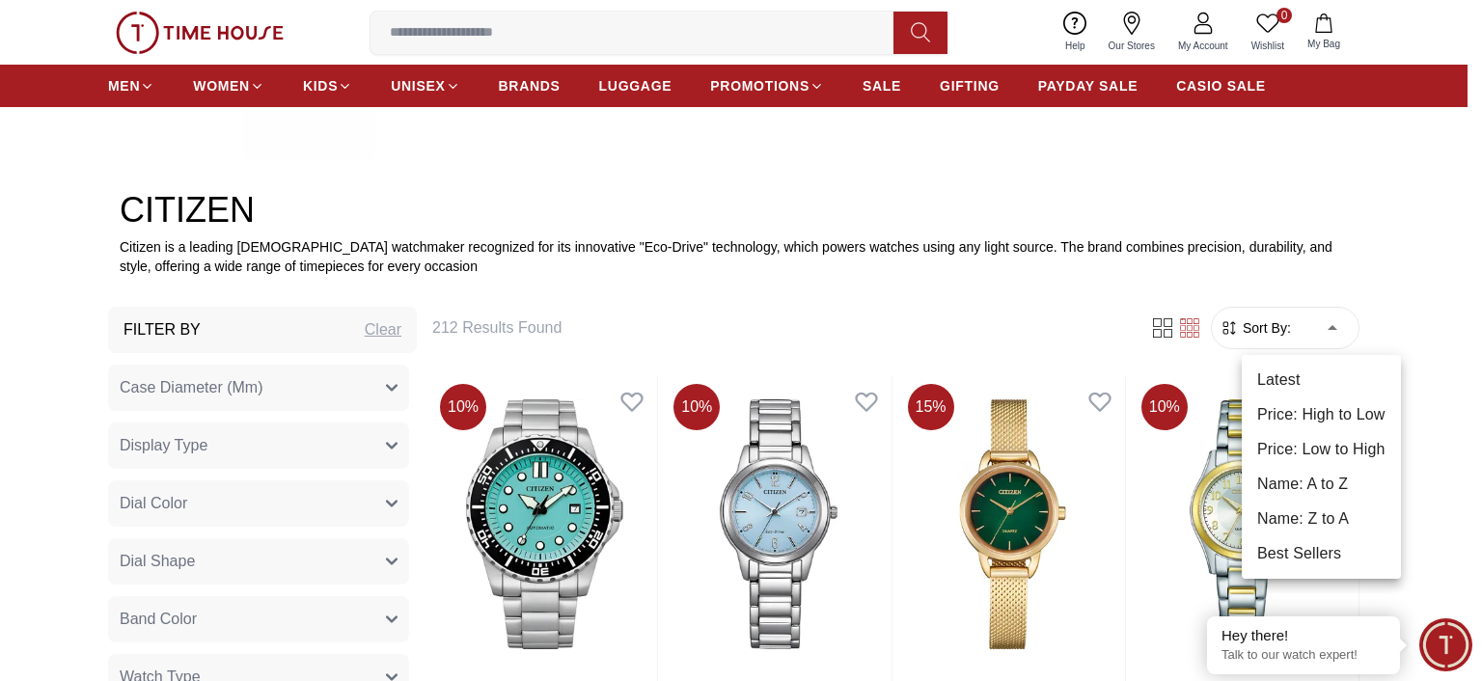
click at [1305, 458] on li "Price: Low to High" at bounding box center [1321, 449] width 159 height 35
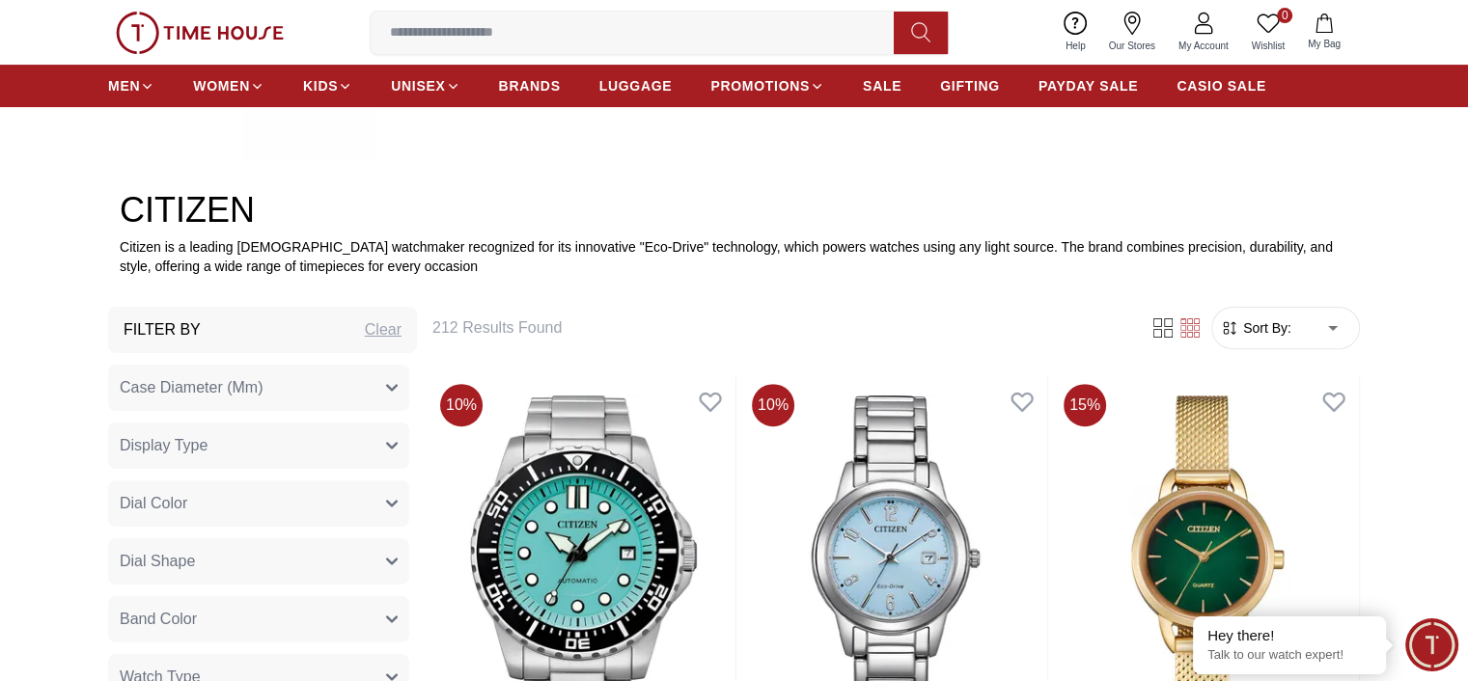
type input "*"
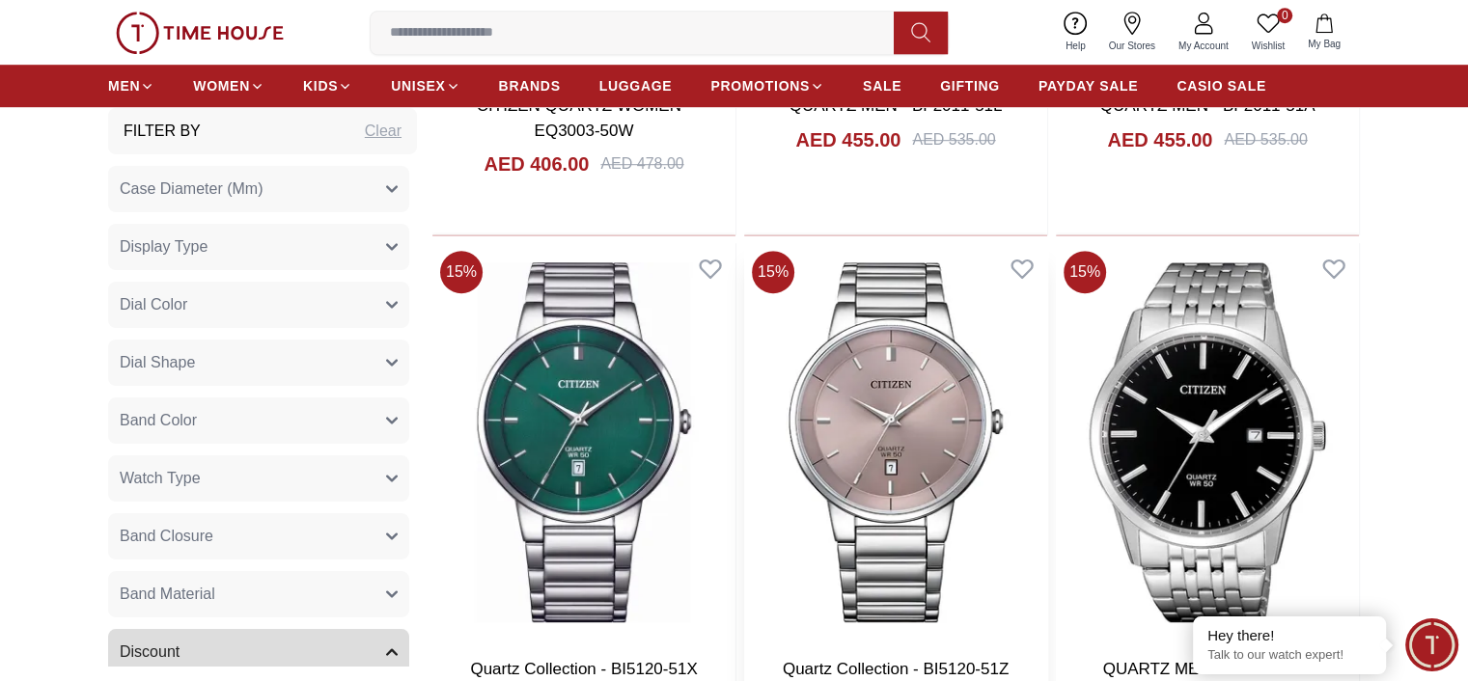
scroll to position [1254, 0]
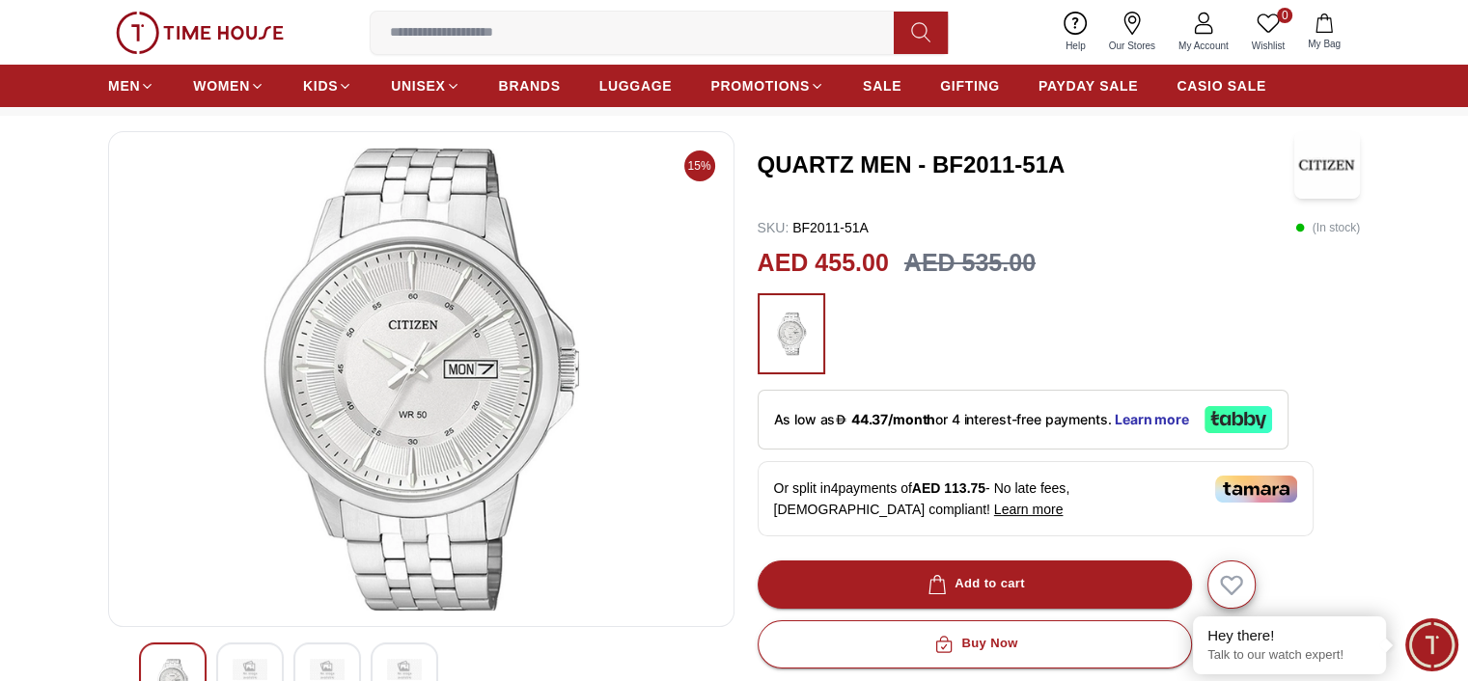
scroll to position [193, 0]
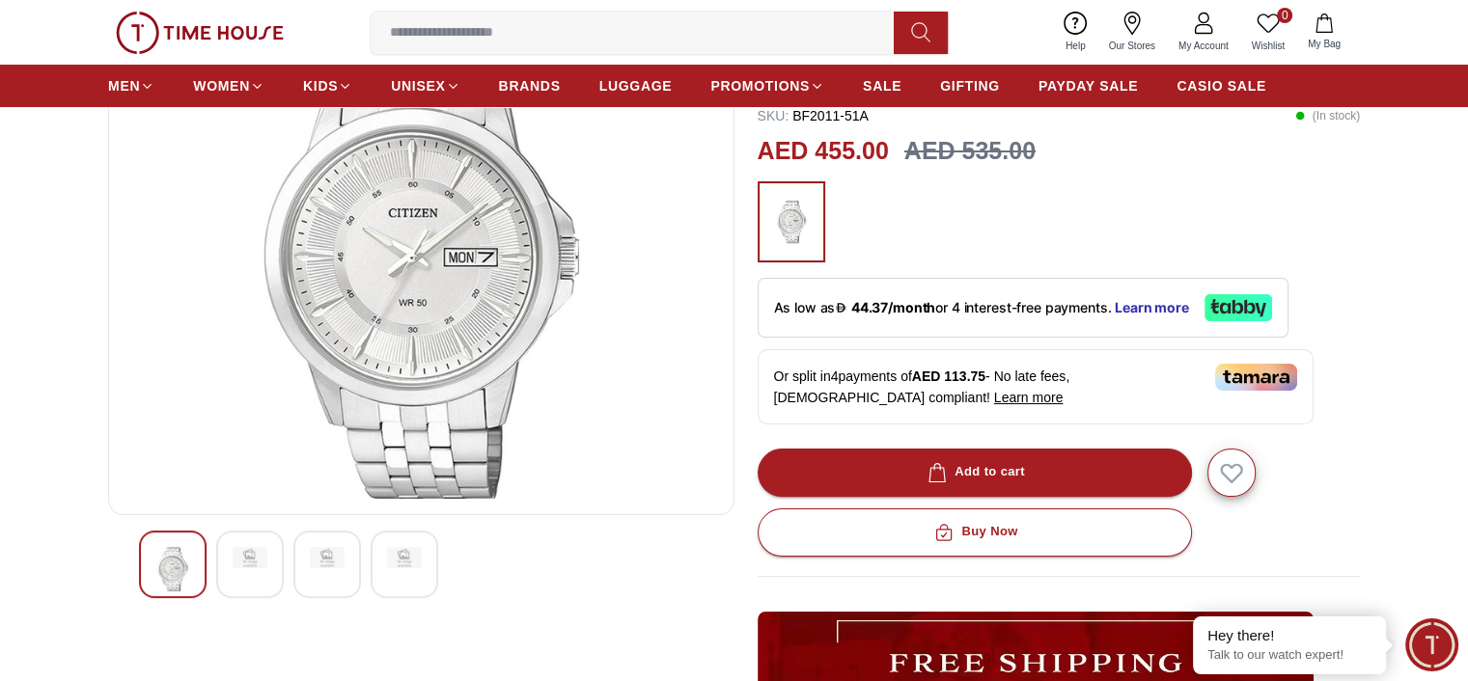
click at [270, 555] on div at bounding box center [250, 565] width 68 height 68
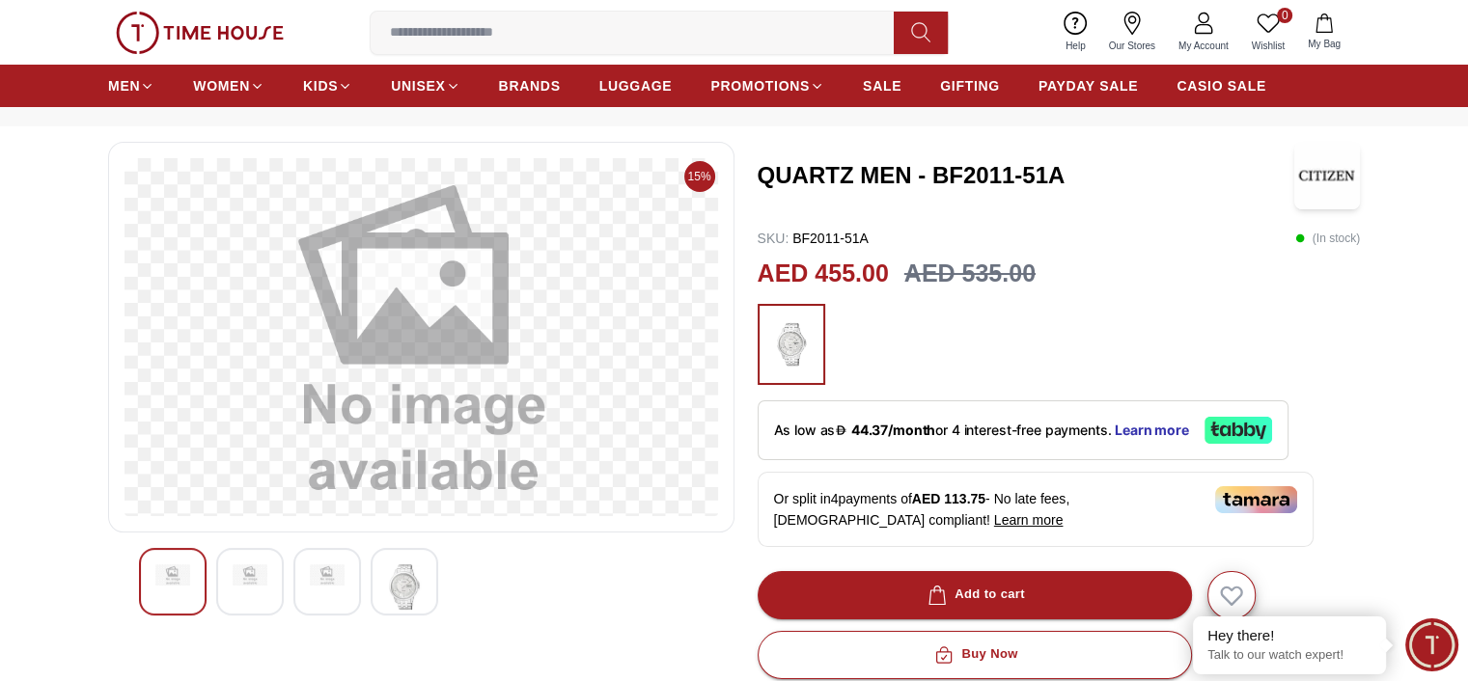
scroll to position [0, 0]
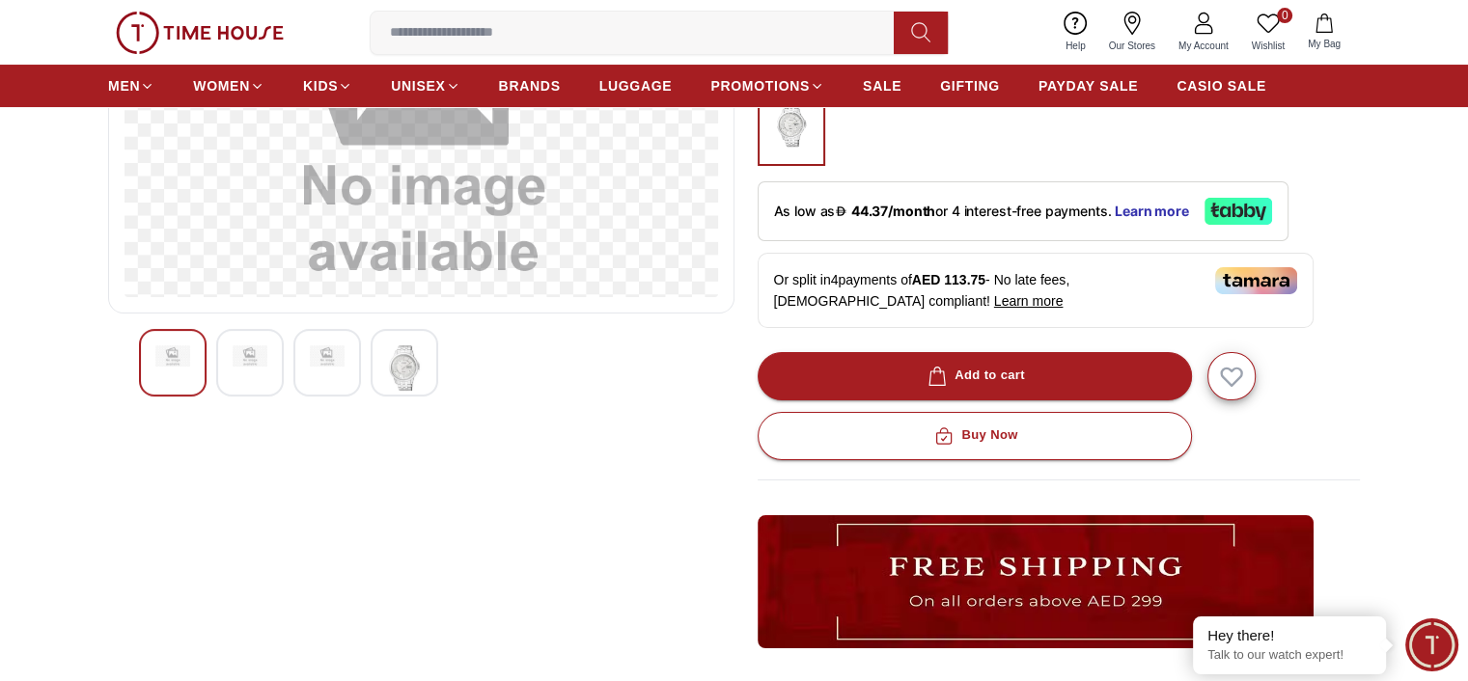
click at [414, 362] on img at bounding box center [404, 367] width 35 height 44
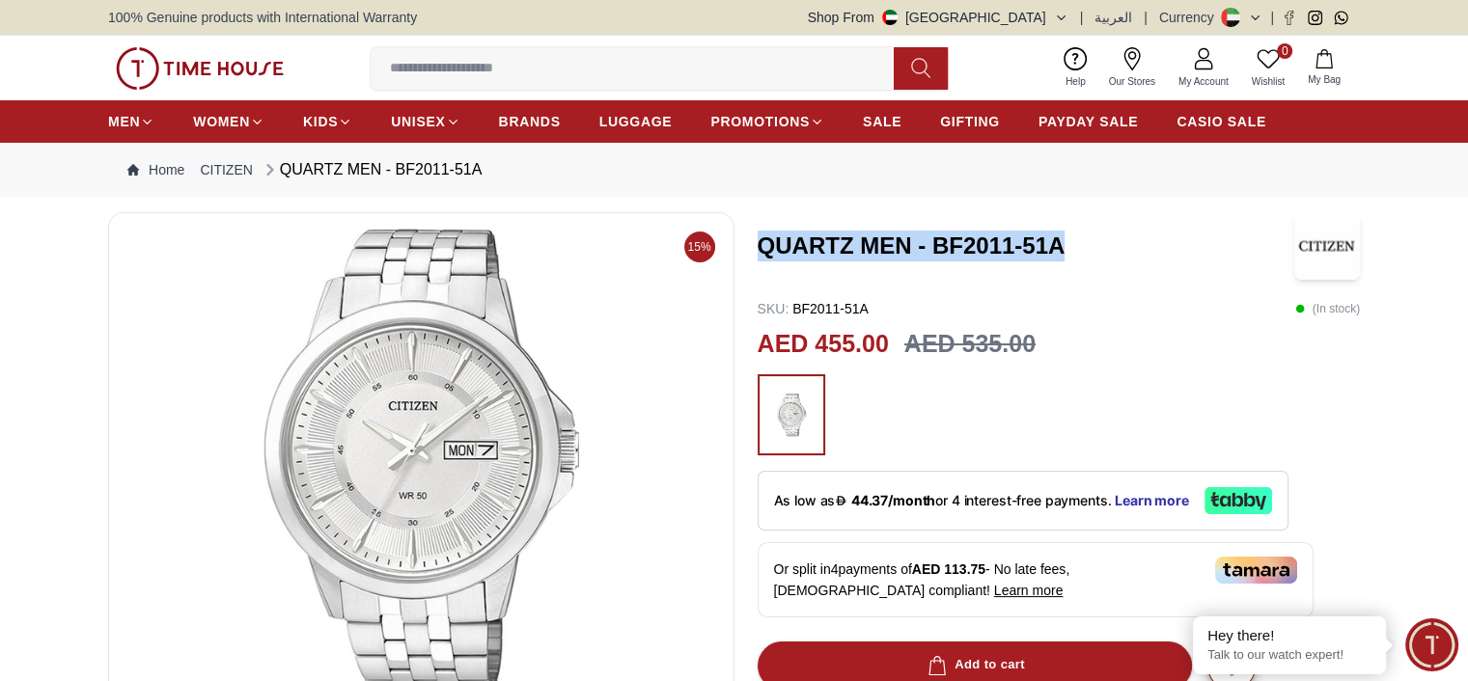
drag, startPoint x: 1073, startPoint y: 240, endPoint x: 763, endPoint y: 239, distance: 309.7
click at [763, 239] on h3 "QUARTZ MEN - BF2011-51A" at bounding box center [1025, 246] width 536 height 31
copy h3 "QUARTZ MEN - BF2011-51A"
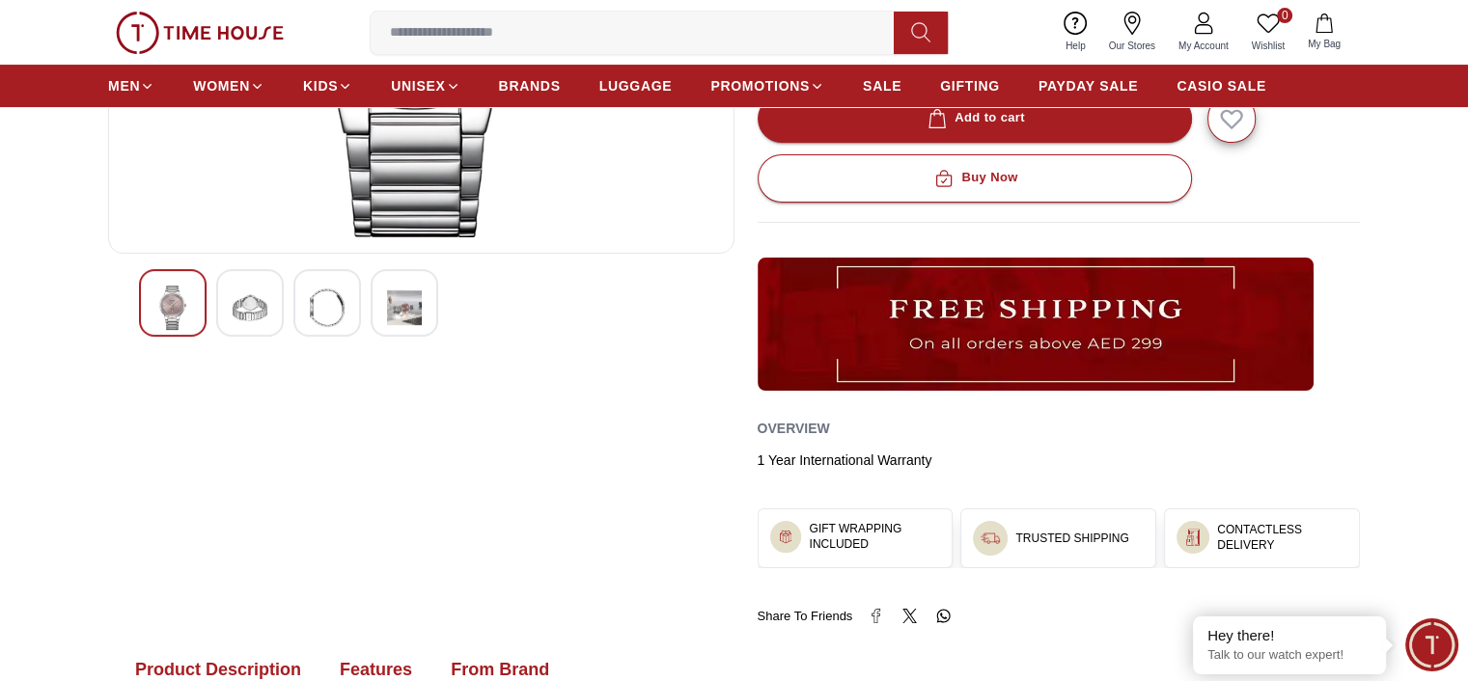
scroll to position [579, 0]
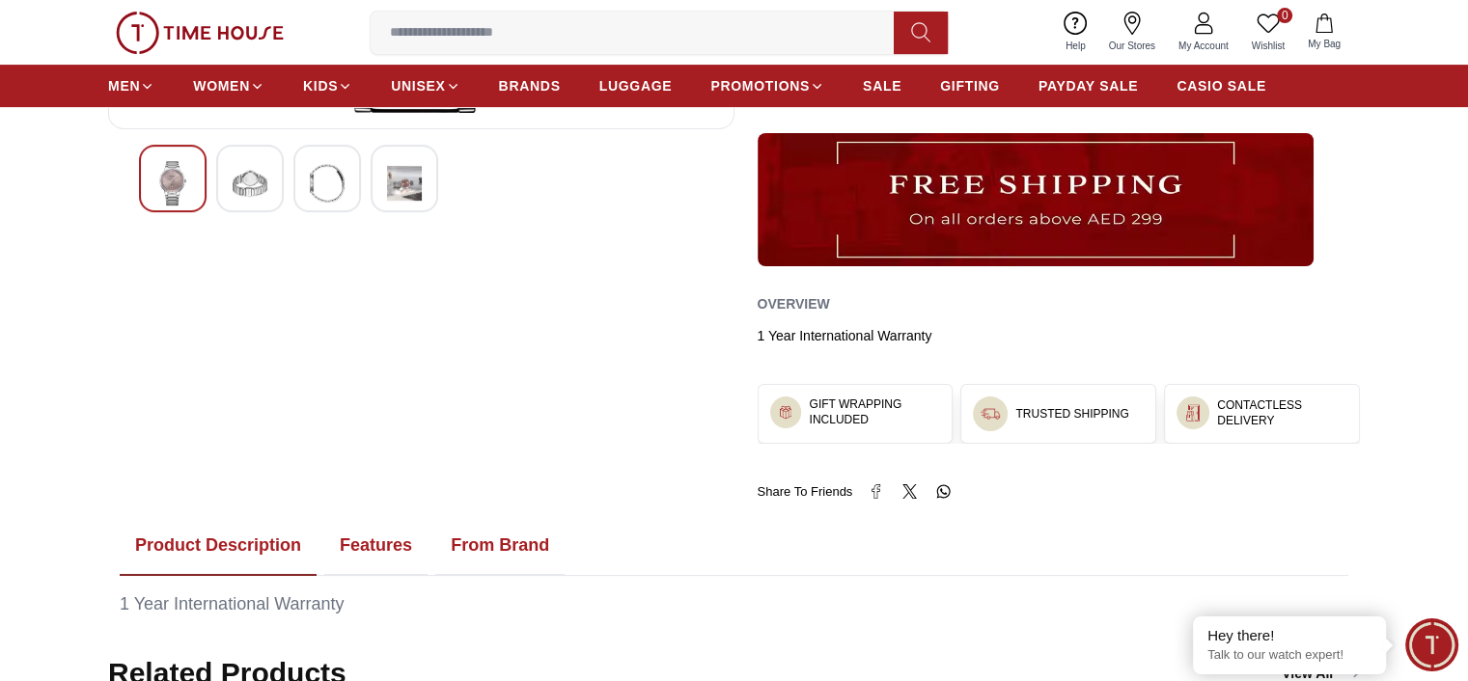
click at [398, 188] on img at bounding box center [404, 183] width 35 height 44
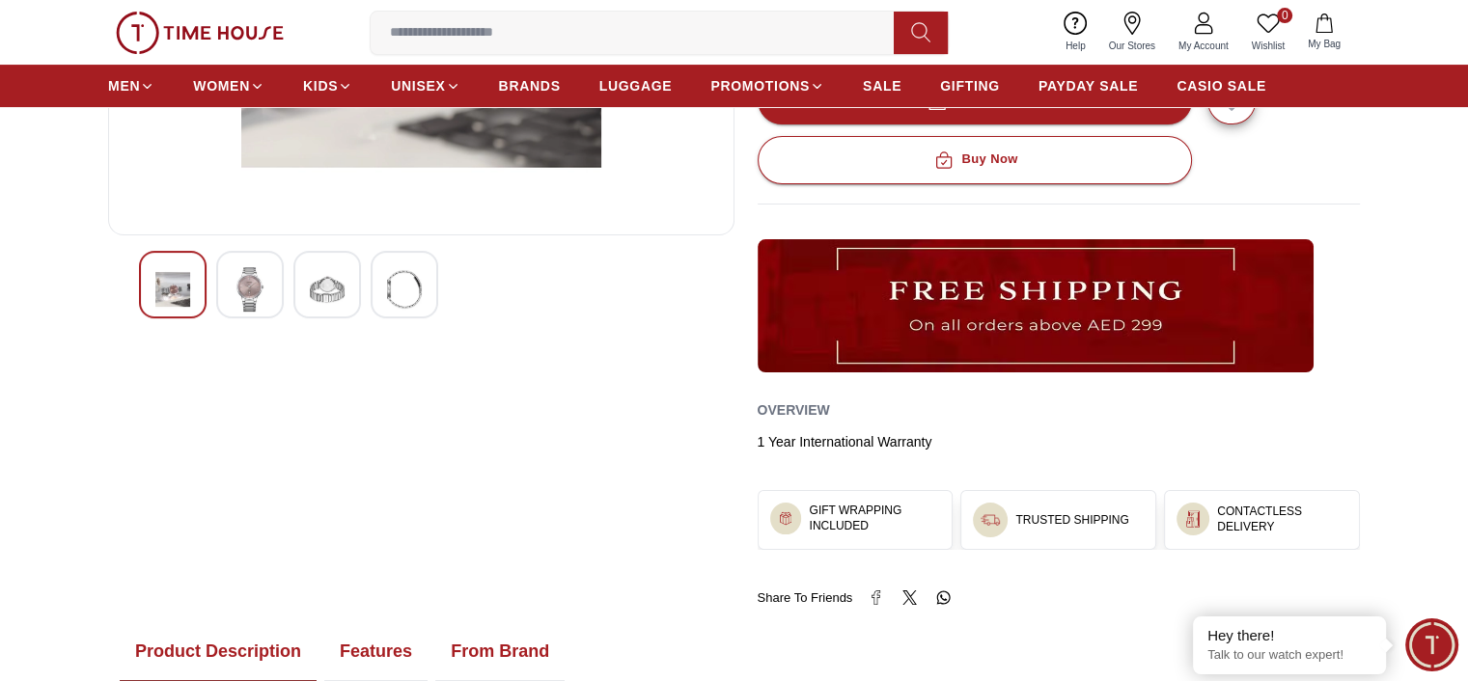
scroll to position [193, 0]
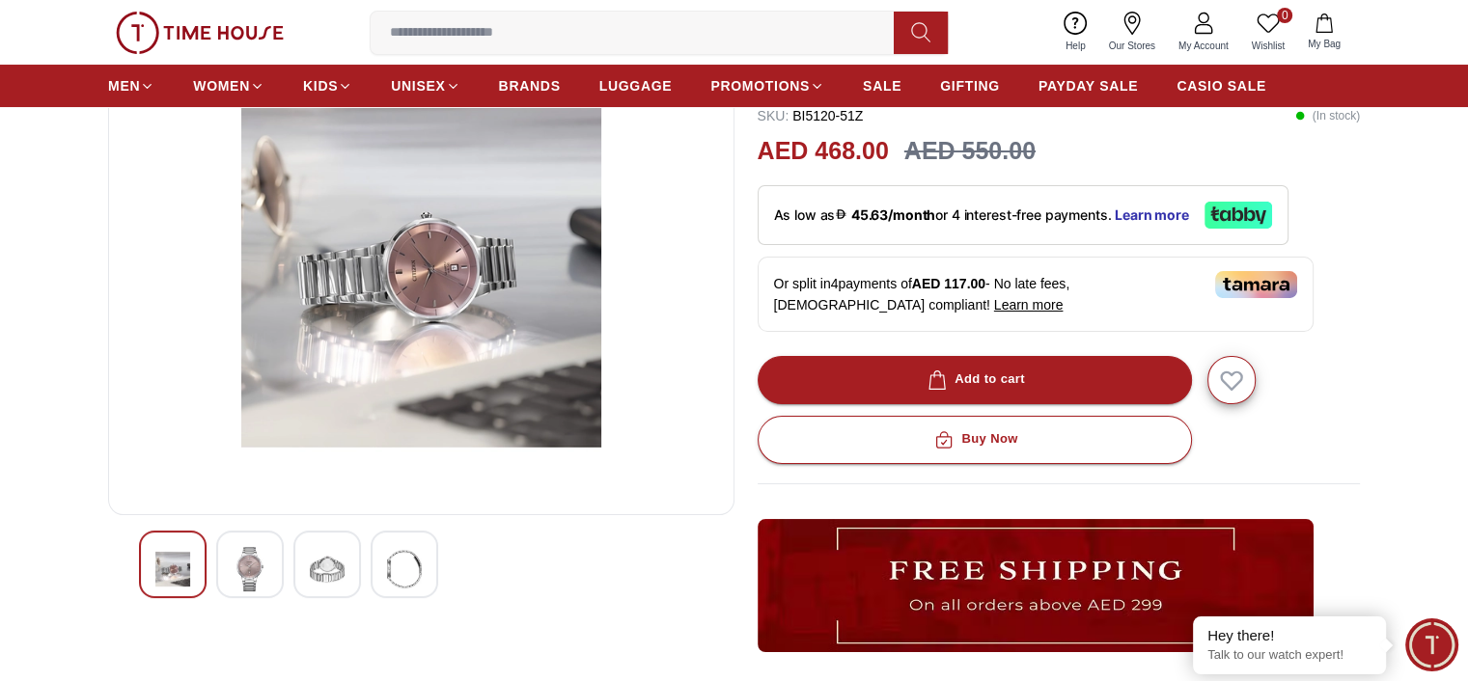
click at [326, 576] on img at bounding box center [327, 569] width 35 height 44
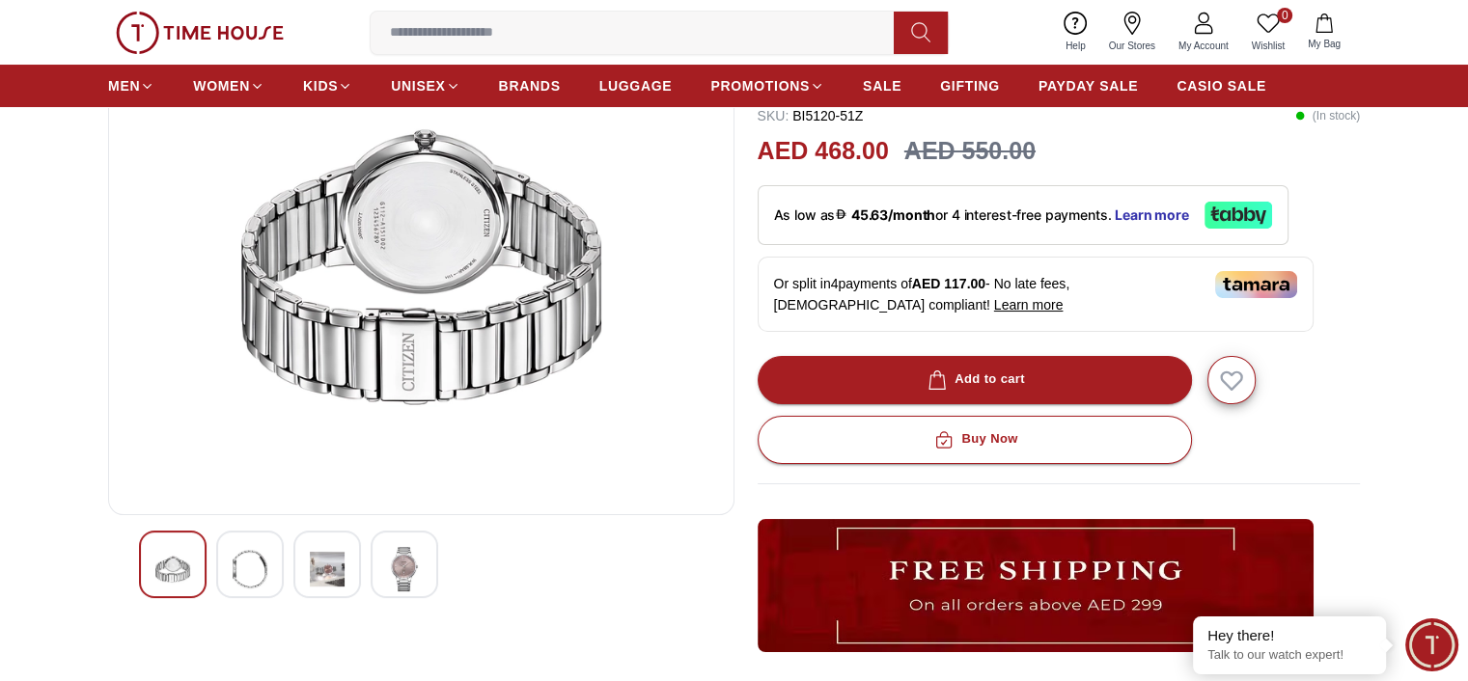
click at [279, 564] on div at bounding box center [250, 565] width 68 height 68
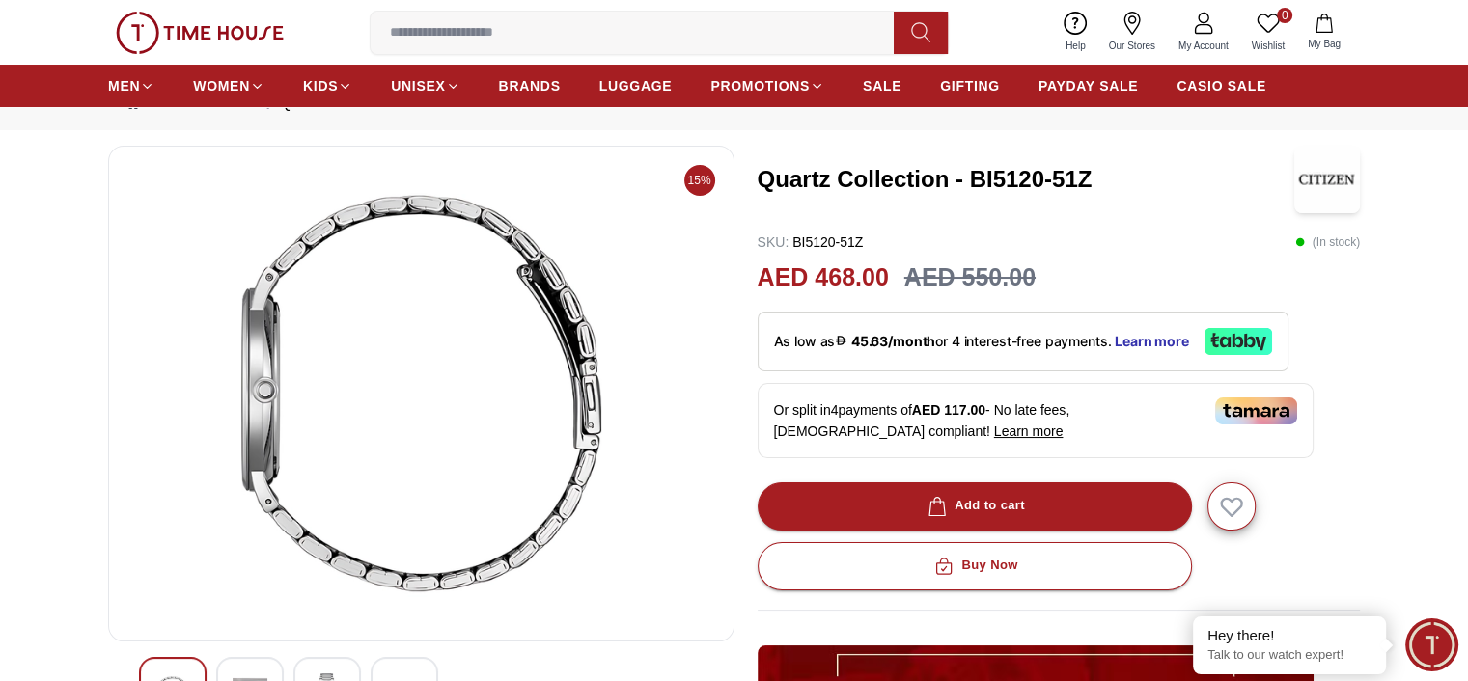
scroll to position [0, 0]
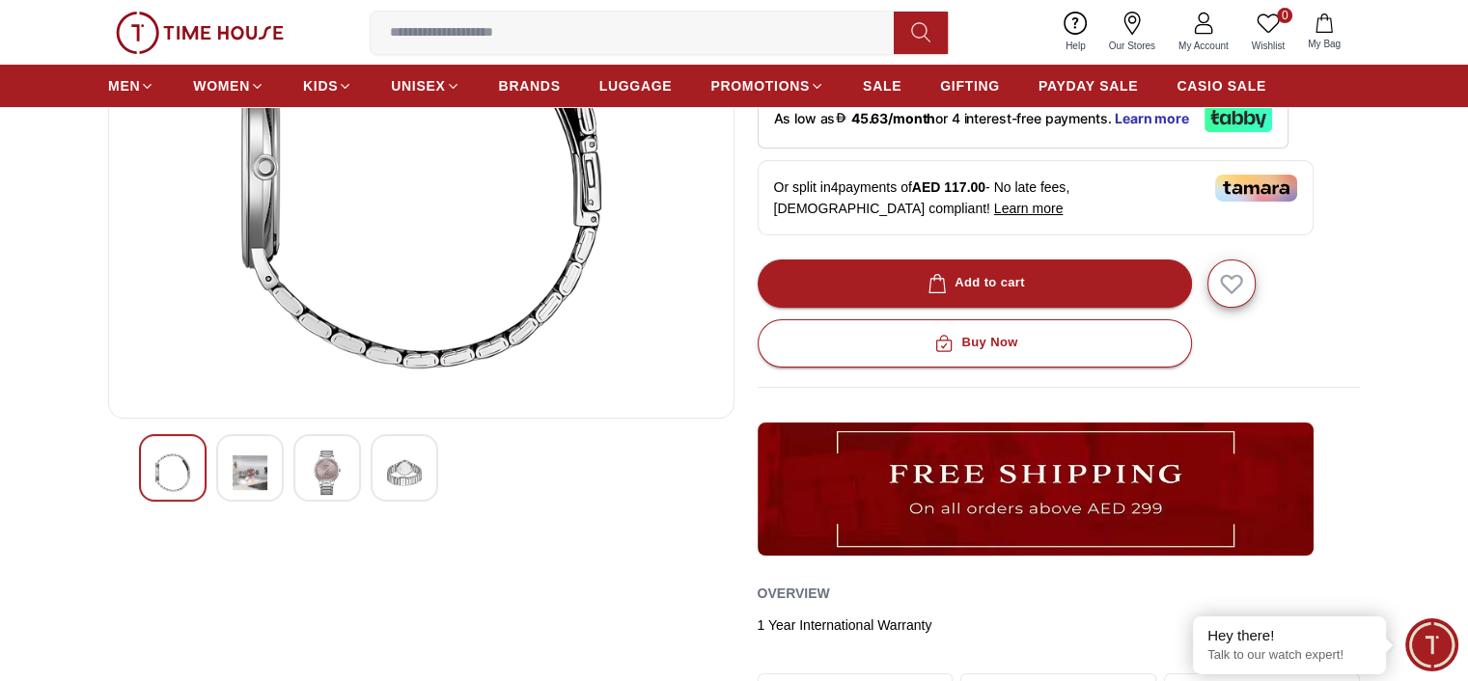
click at [324, 461] on img at bounding box center [327, 473] width 35 height 44
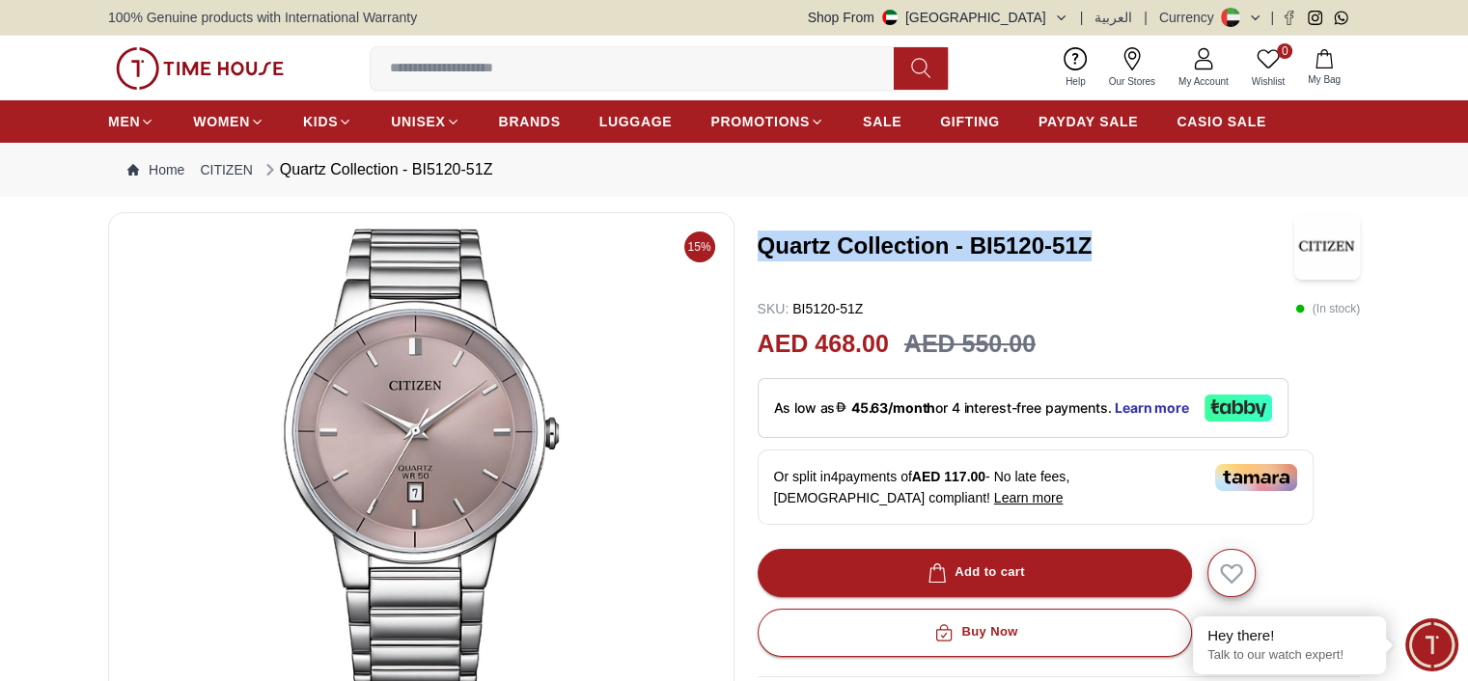
drag, startPoint x: 1104, startPoint y: 242, endPoint x: 764, endPoint y: 261, distance: 340.2
click at [764, 261] on div "Quartz Collection - BI5120-51Z" at bounding box center [1058, 246] width 603 height 68
copy h3 "Quartz Collection - BI5120-51Z"
